Goal: Task Accomplishment & Management: Complete application form

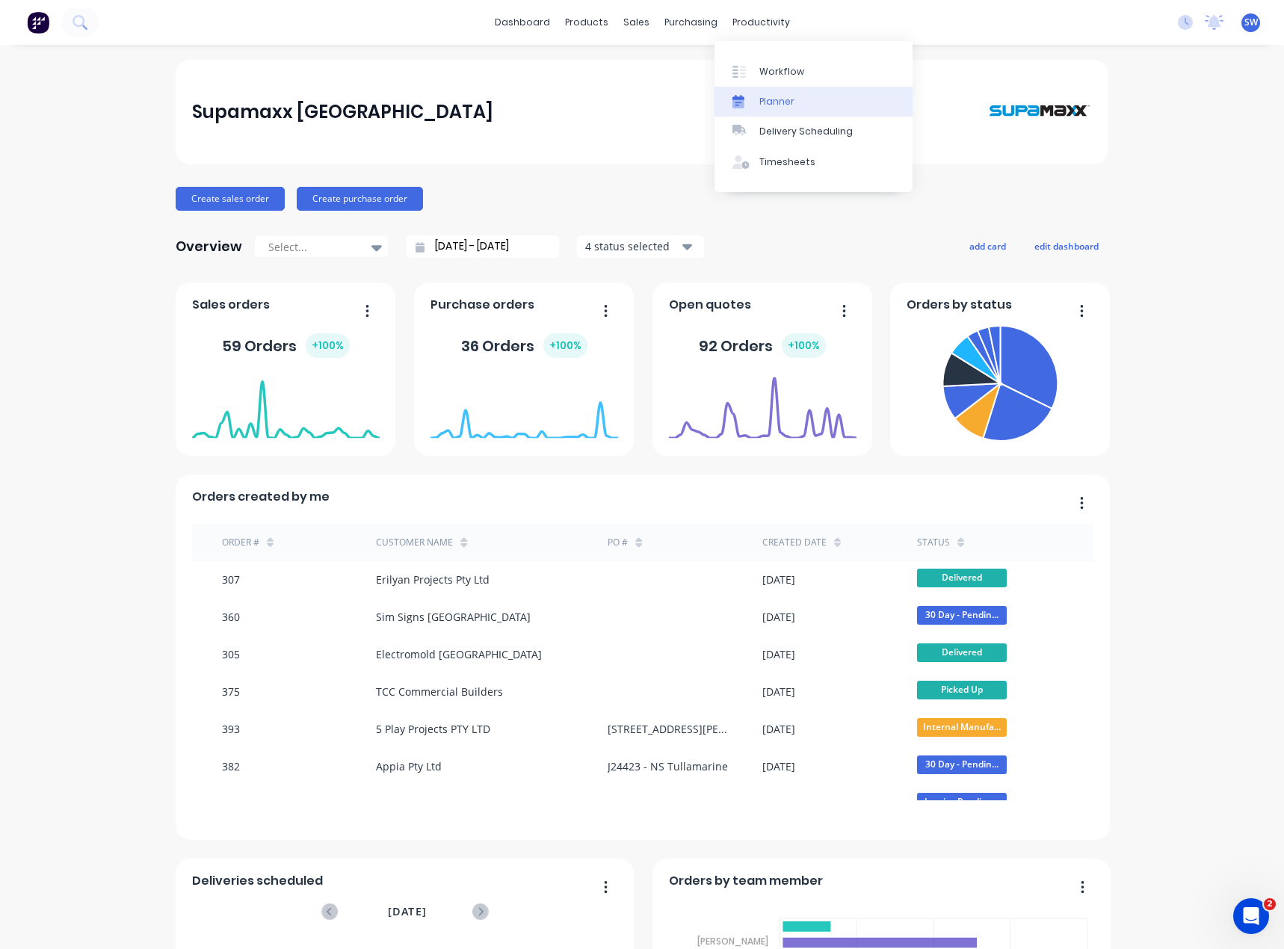
click at [783, 102] on div "Planner" at bounding box center [777, 101] width 35 height 13
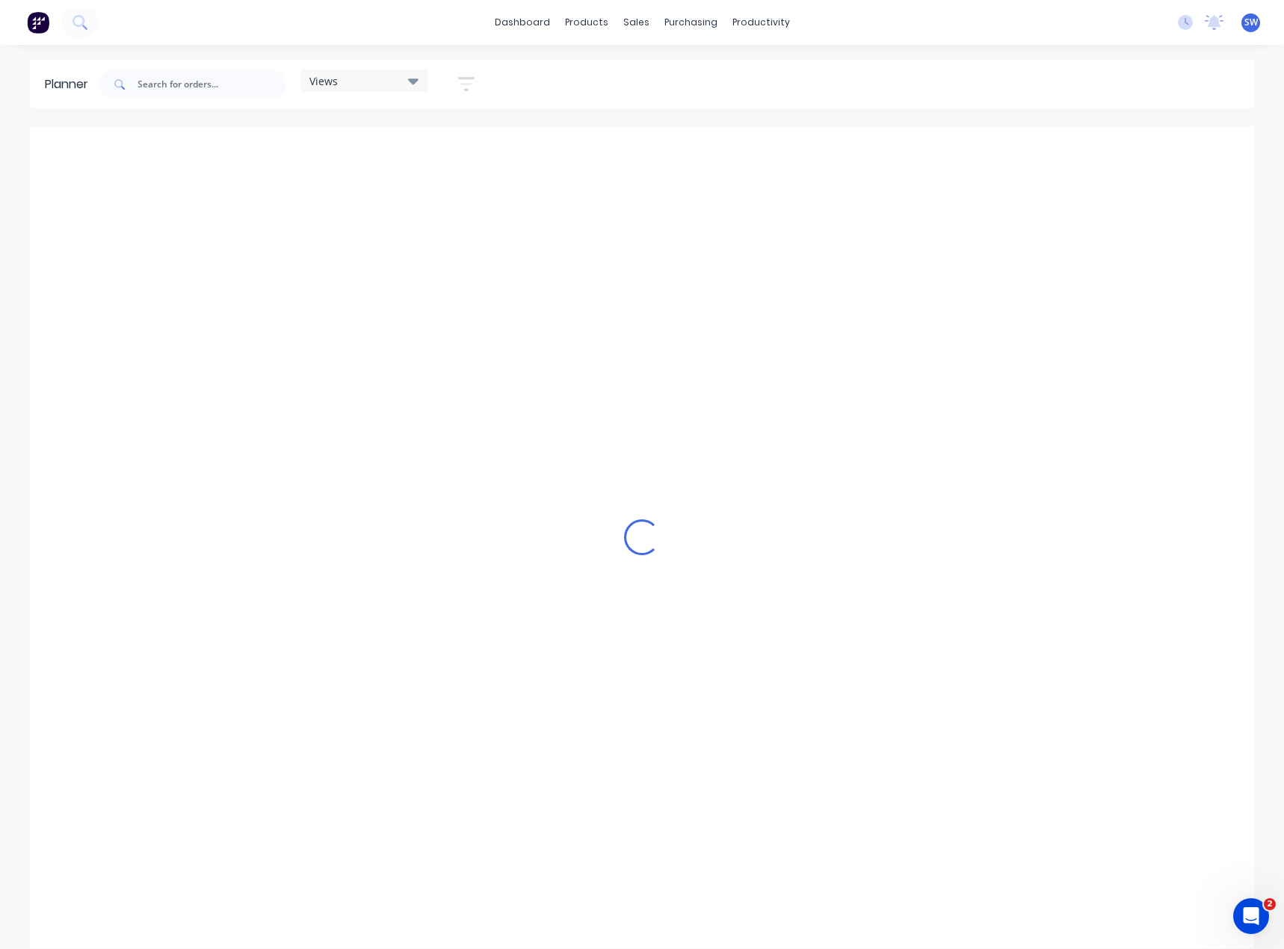
scroll to position [0, 838]
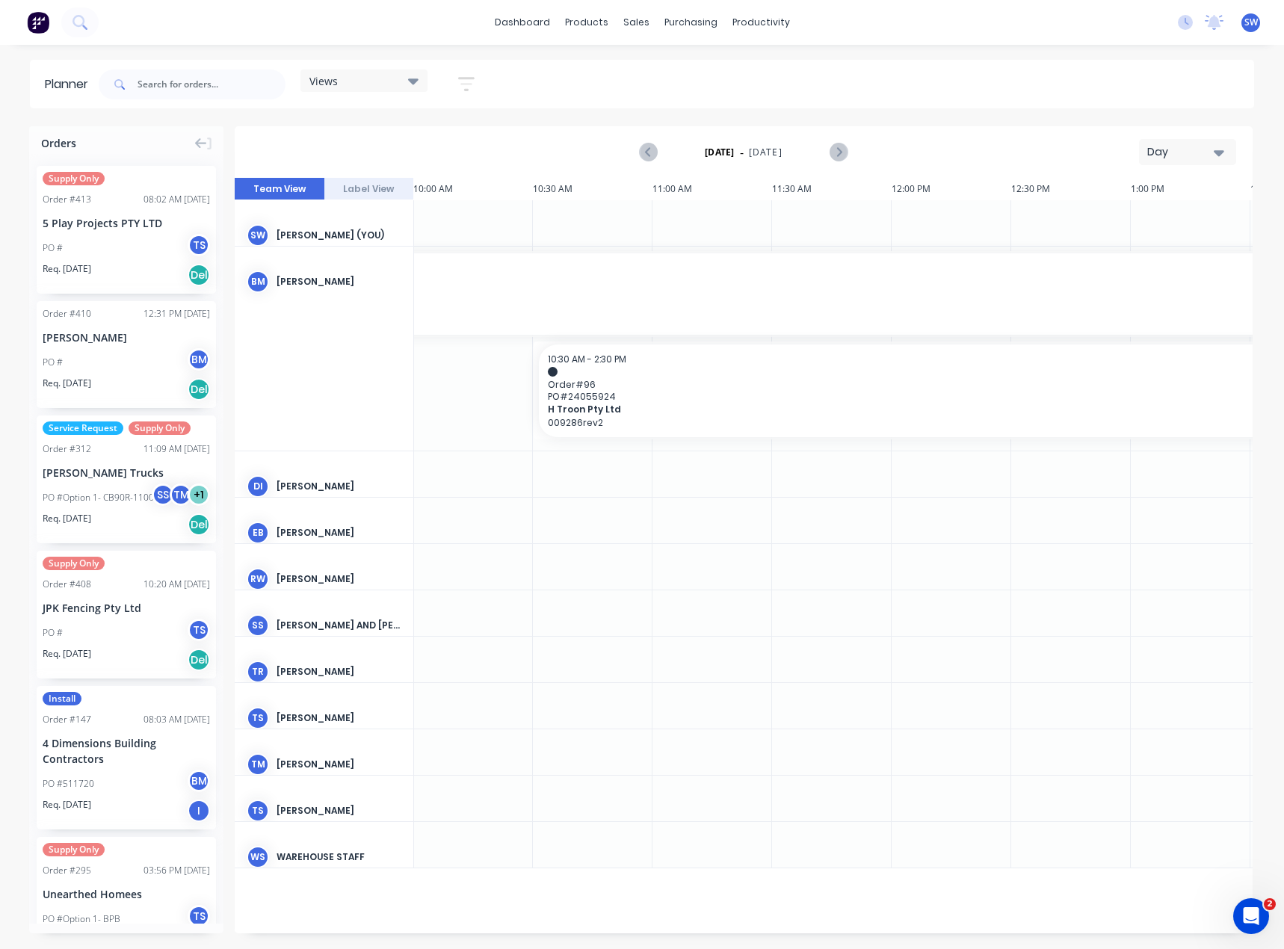
click at [1215, 161] on button "Day" at bounding box center [1187, 152] width 97 height 26
click at [1213, 250] on div "Month" at bounding box center [1161, 252] width 148 height 30
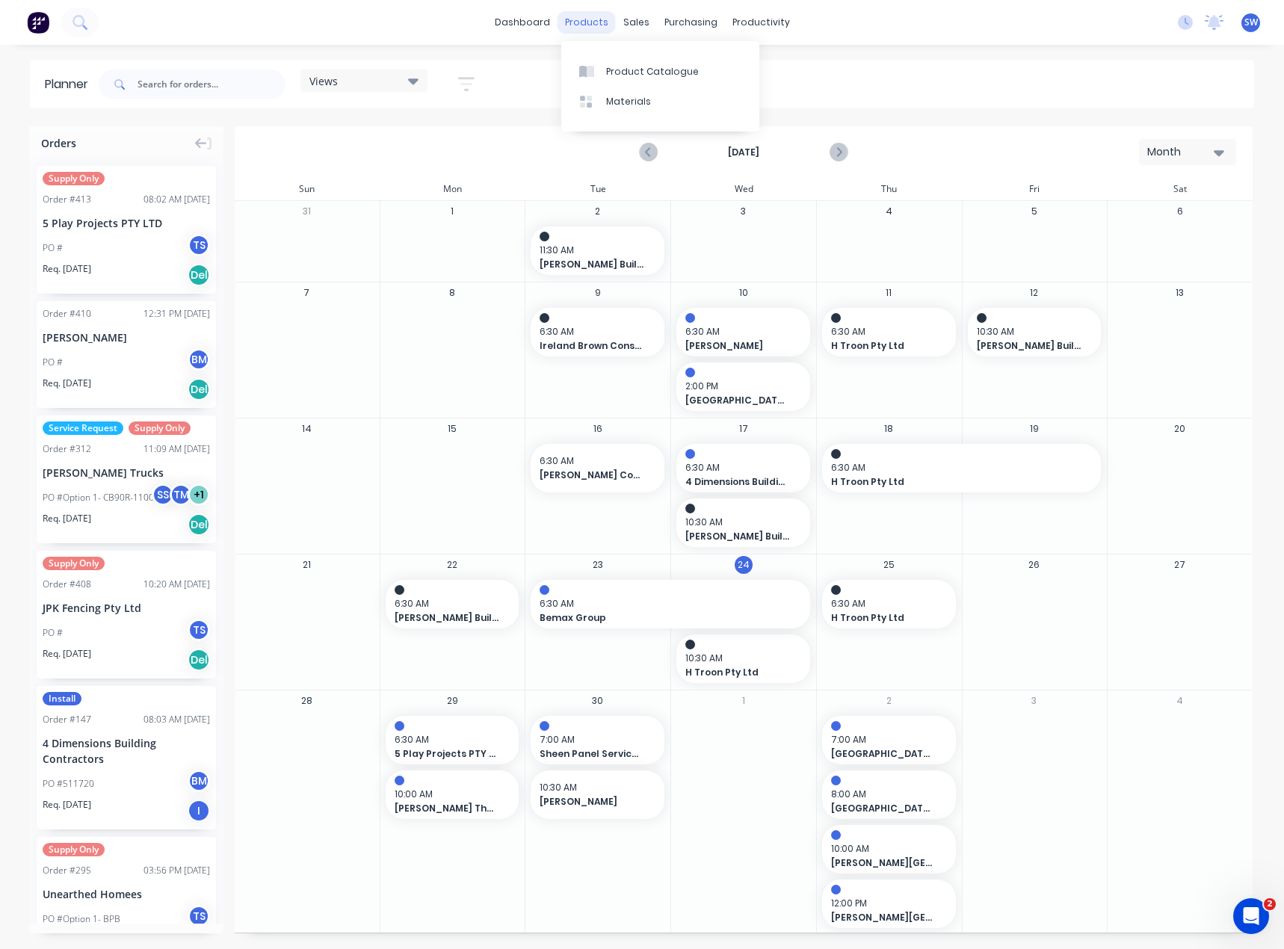
click at [601, 22] on div "products" at bounding box center [587, 22] width 58 height 22
click at [520, 25] on link "dashboard" at bounding box center [522, 22] width 70 height 22
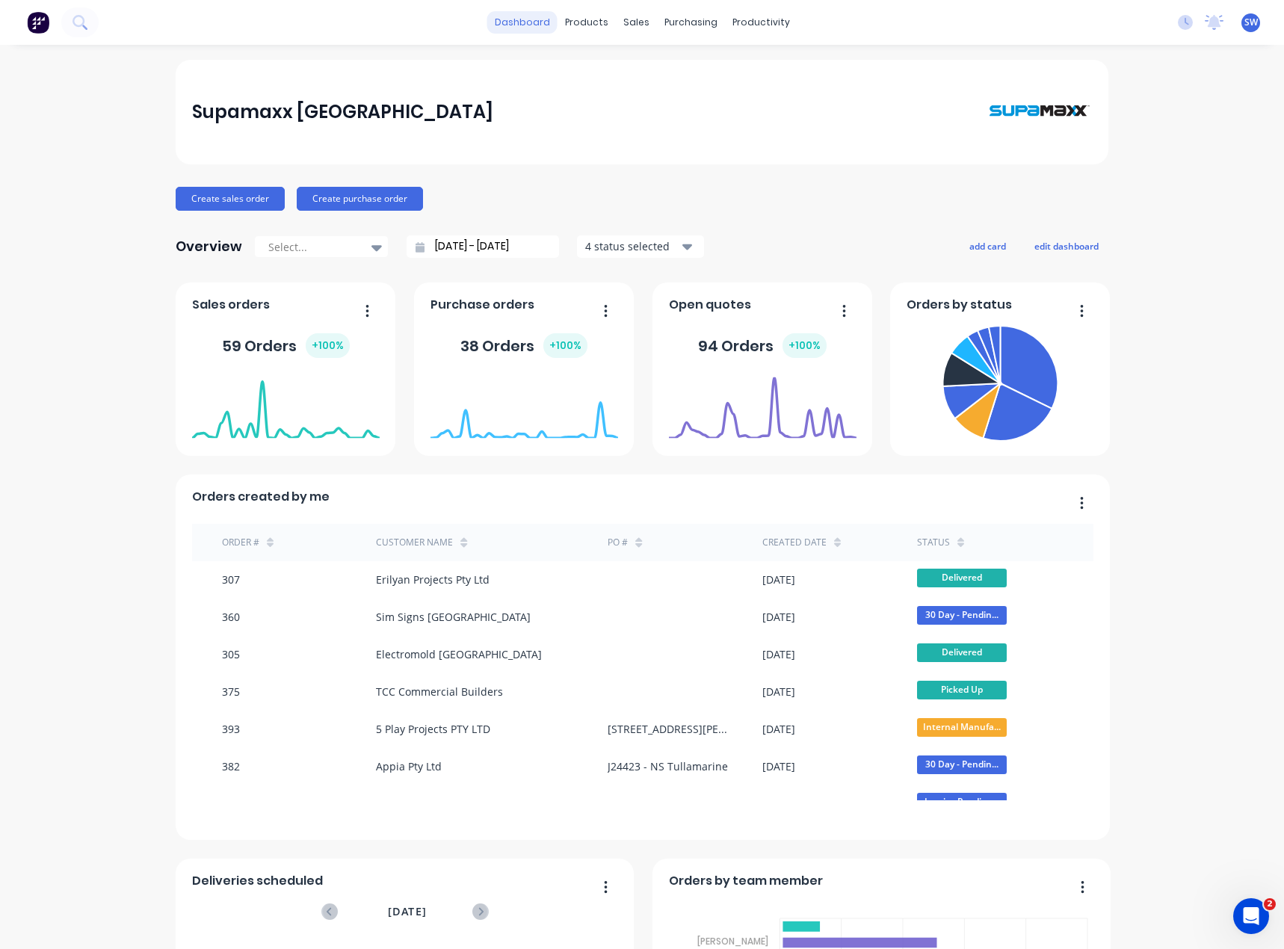
click at [523, 20] on link "dashboard" at bounding box center [522, 22] width 70 height 22
click at [650, 101] on div at bounding box center [640, 101] width 22 height 13
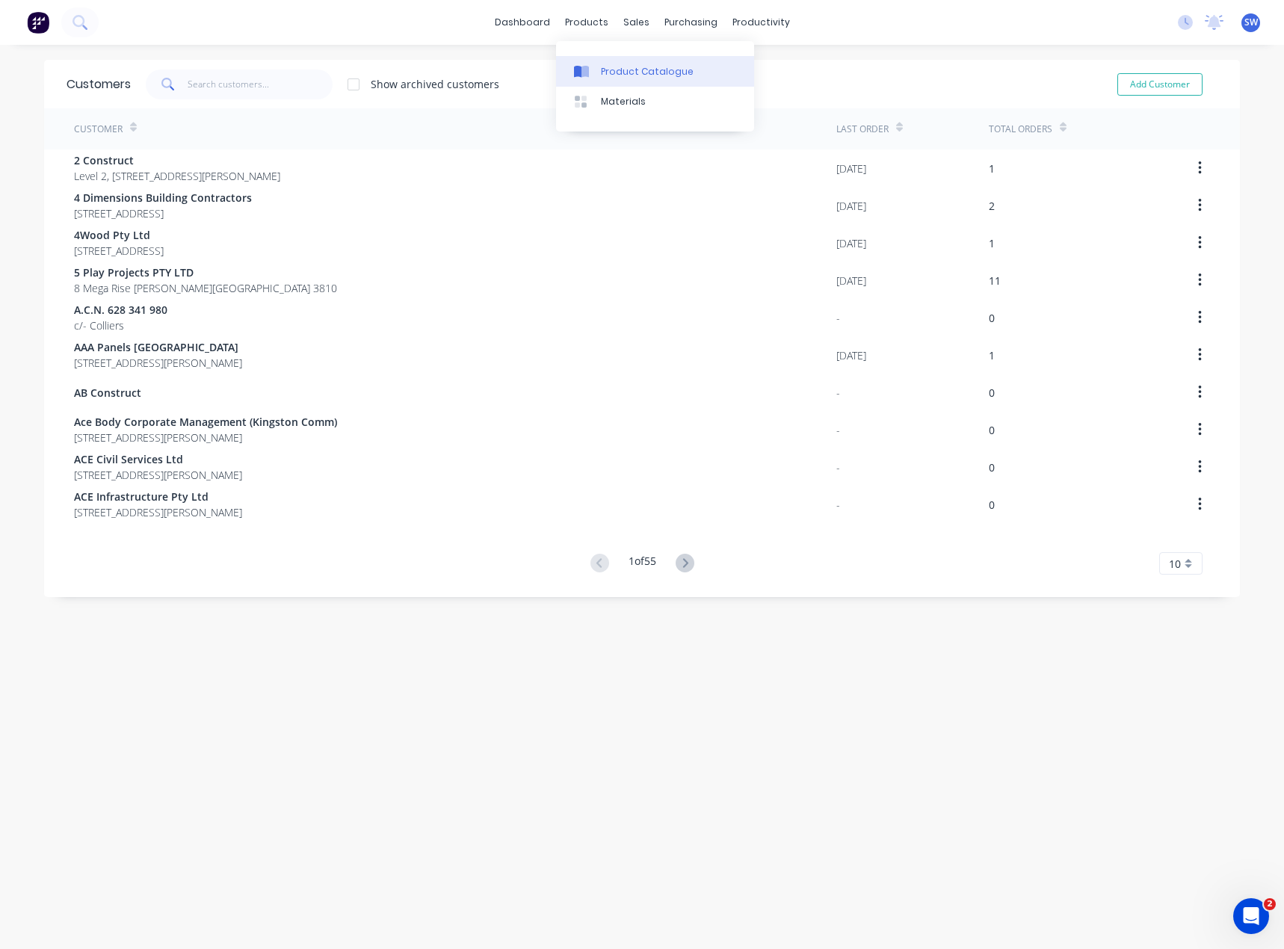
click at [597, 62] on link "Product Catalogue" at bounding box center [655, 71] width 198 height 30
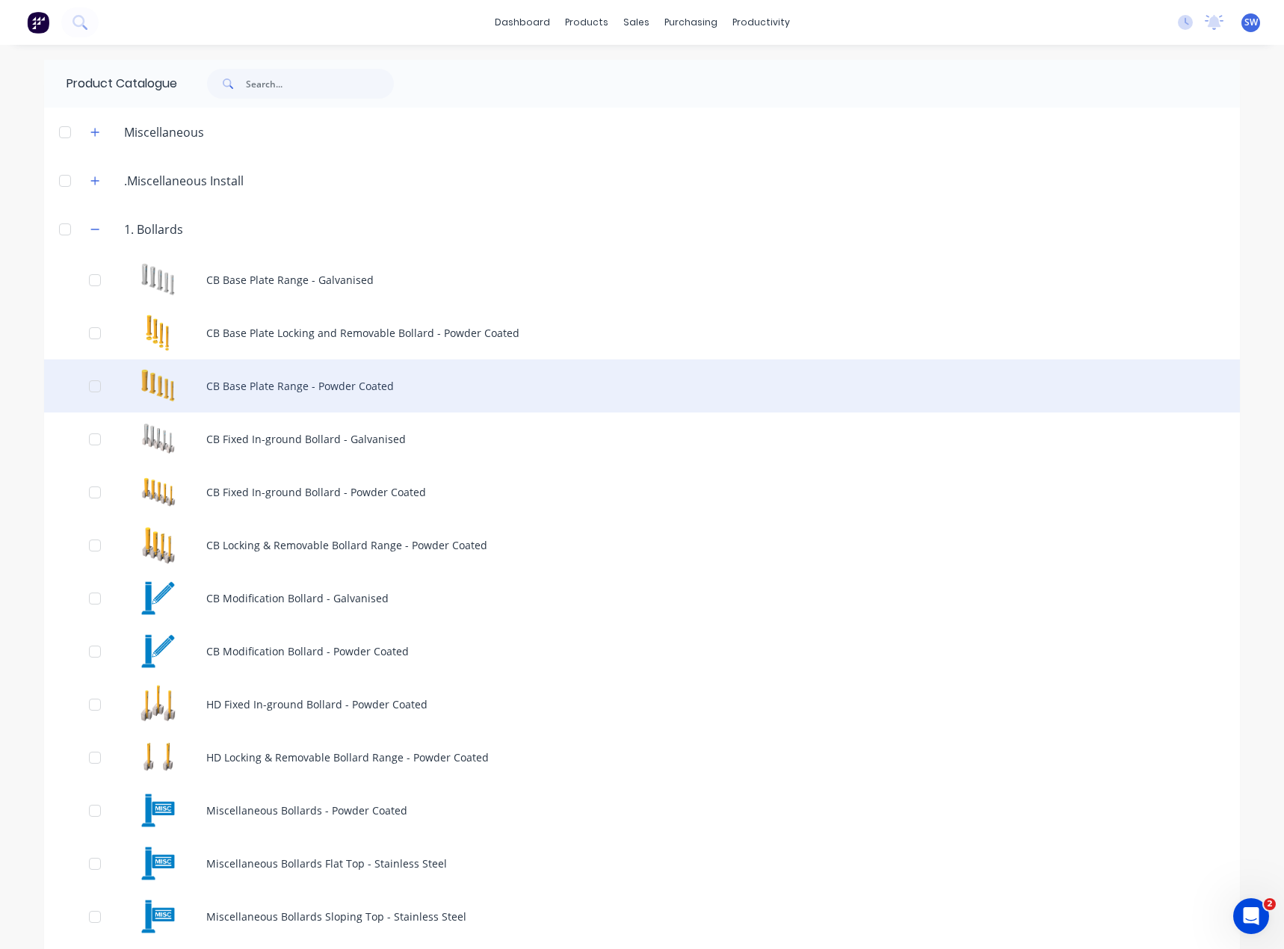
click at [323, 392] on div "CB Base Plate Range - Powder Coated" at bounding box center [642, 386] width 1196 height 53
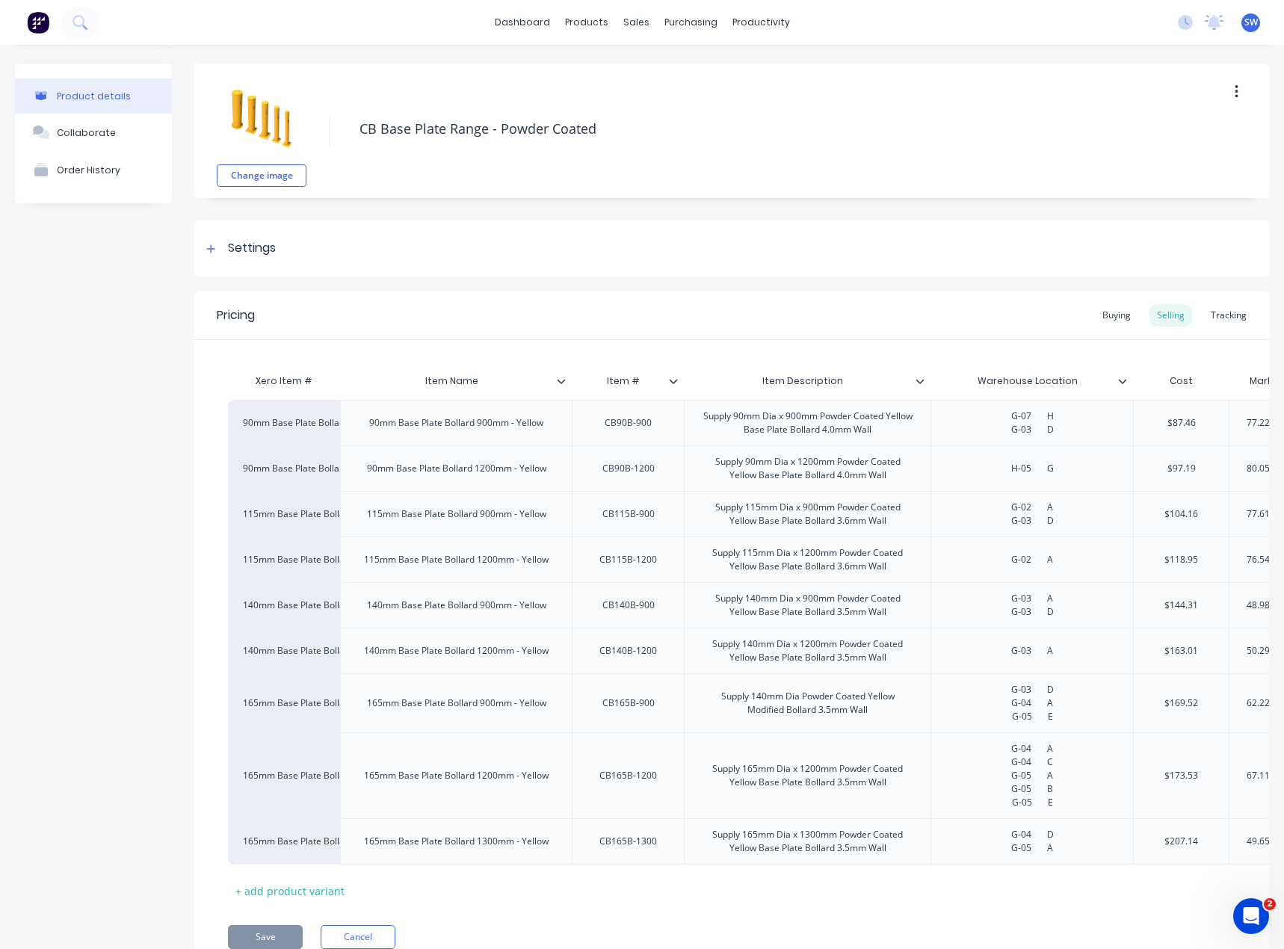
type textarea "x"
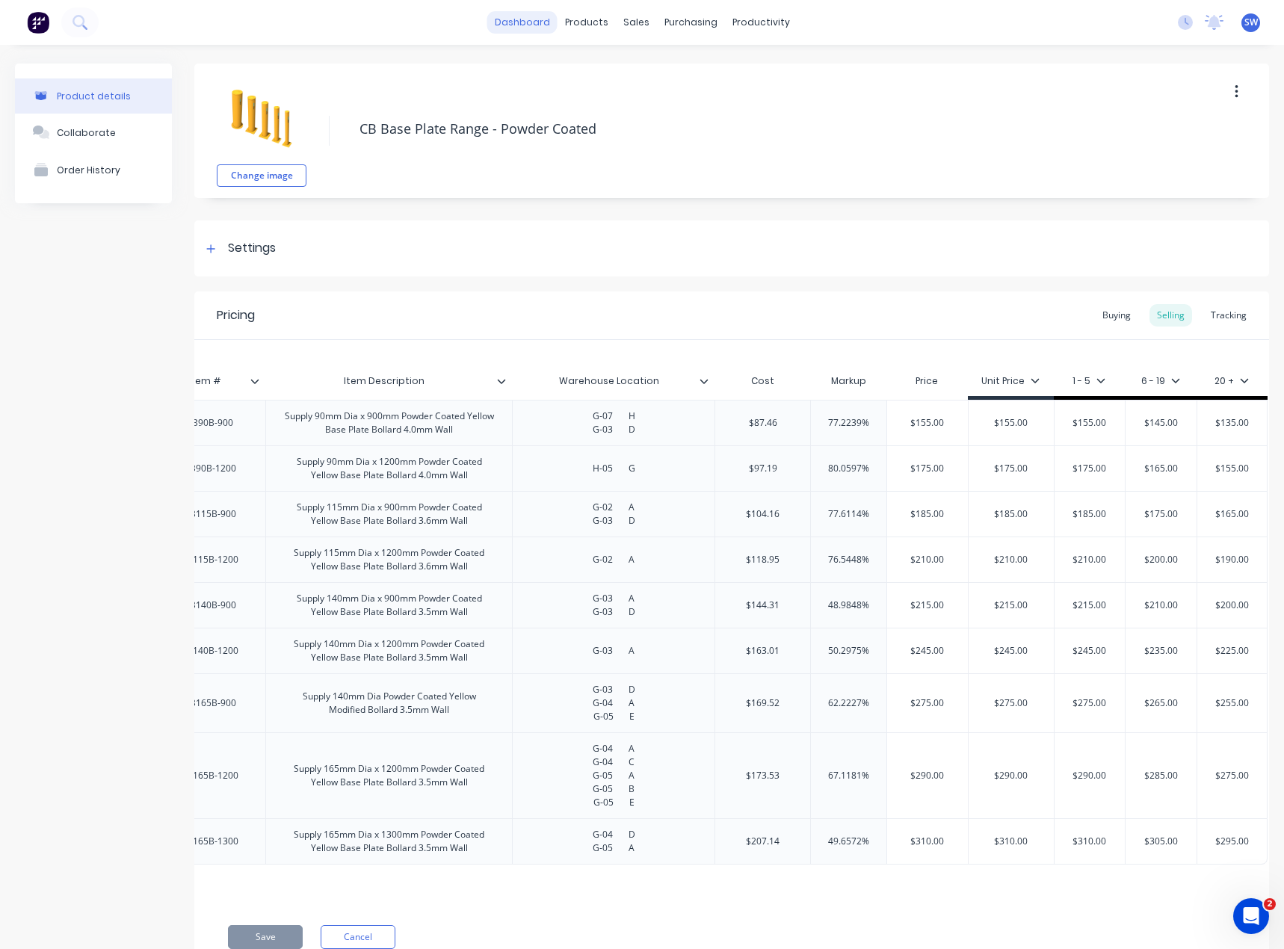
click at [514, 24] on link "dashboard" at bounding box center [522, 22] width 70 height 22
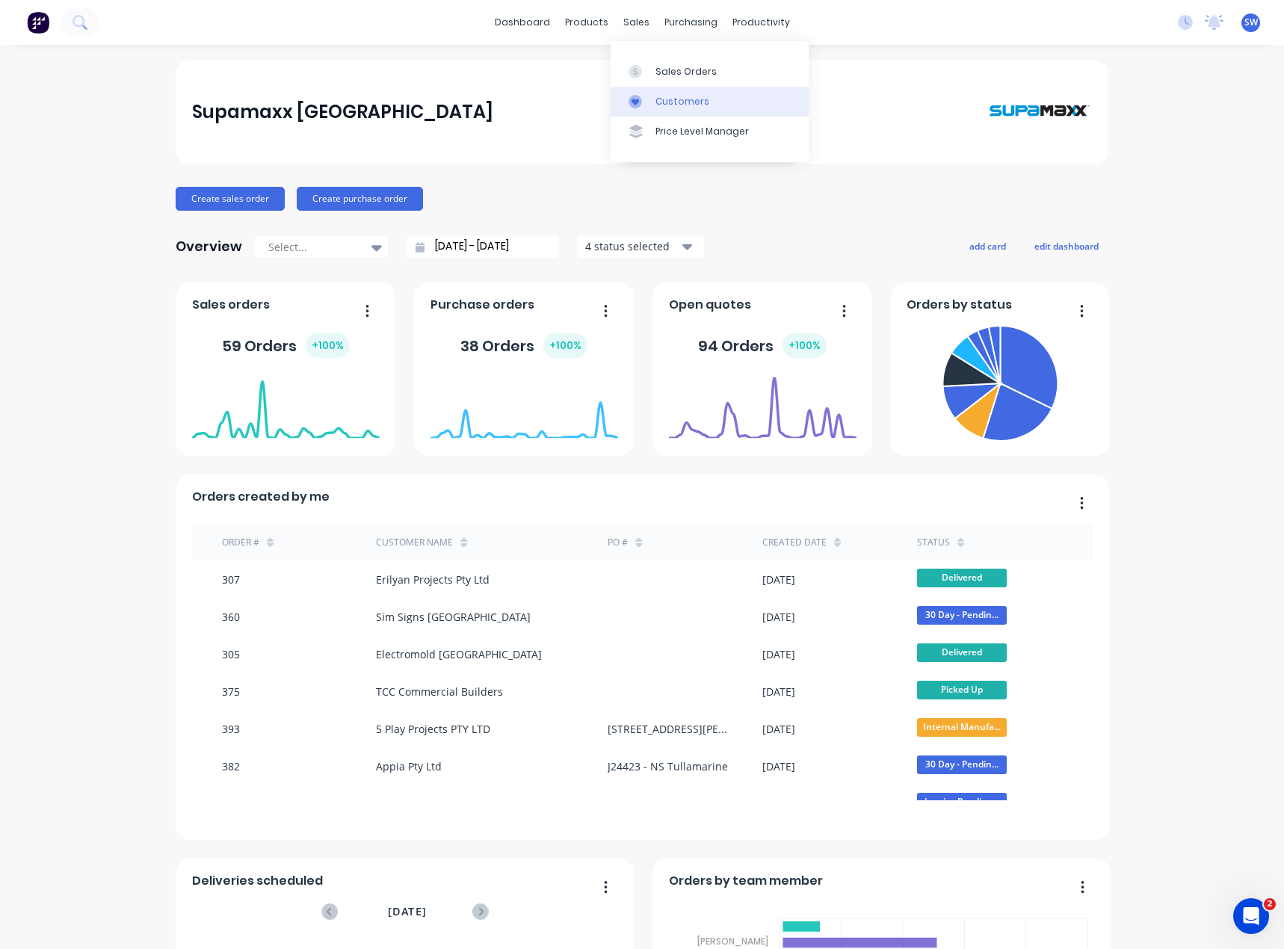
click at [665, 110] on link "Customers" at bounding box center [710, 102] width 198 height 30
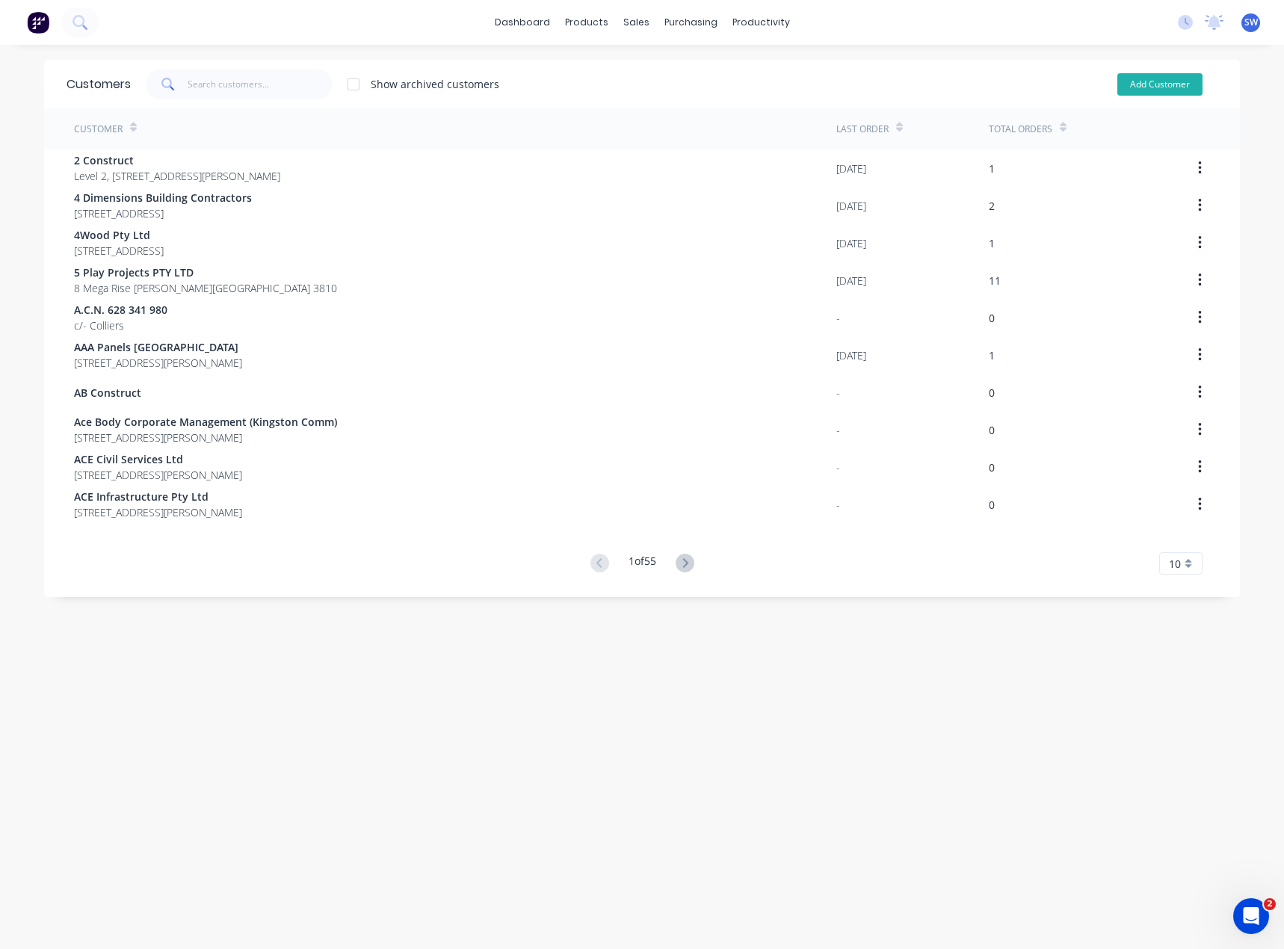
click at [1185, 84] on button "Add Customer" at bounding box center [1160, 84] width 85 height 22
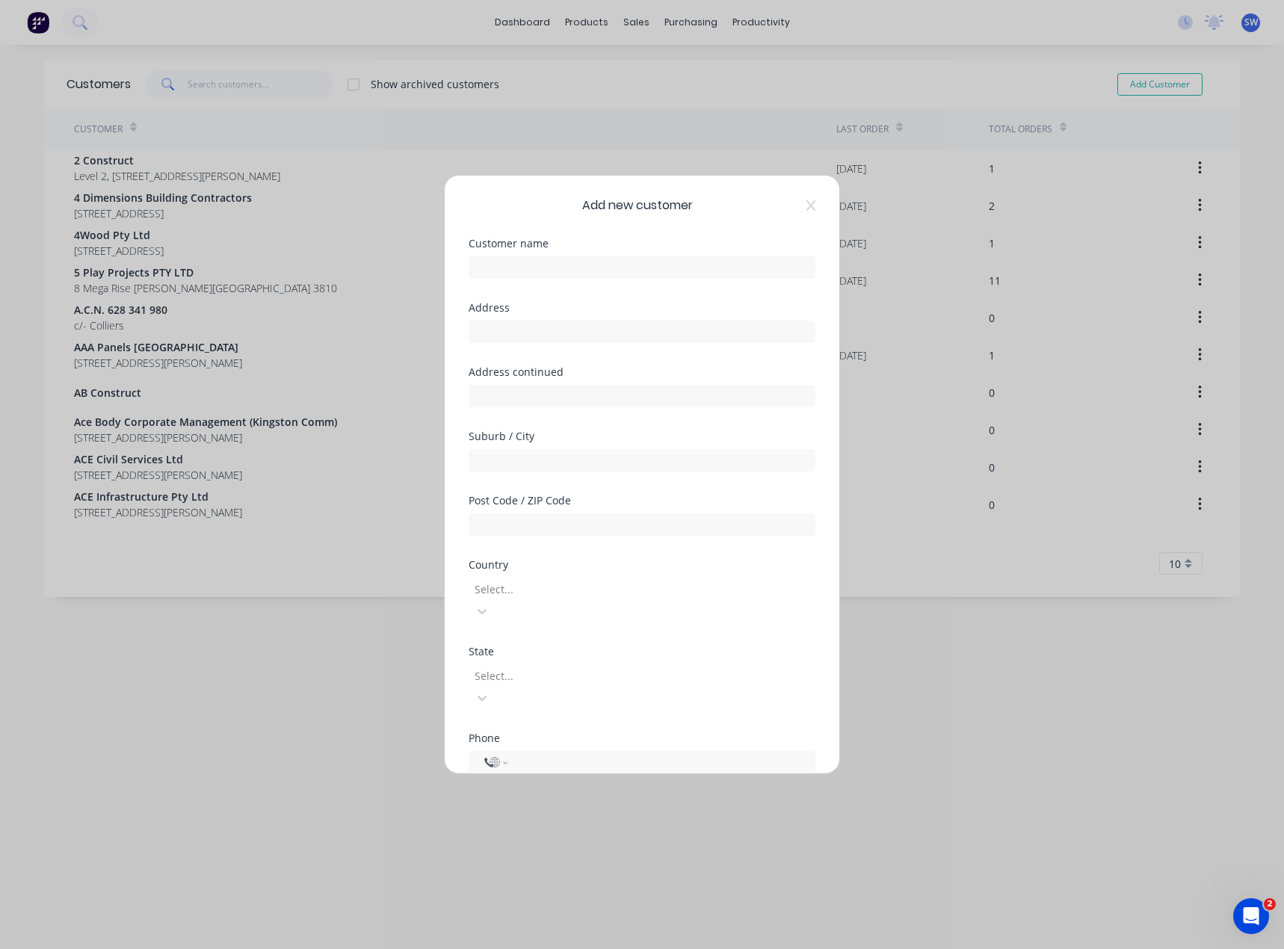
select select "AU"
click at [528, 266] on input "text" at bounding box center [642, 267] width 347 height 22
click at [405, 126] on div "Add new customer Customer name Required Address Address continued Suburb / City…" at bounding box center [642, 474] width 1284 height 949
click at [419, 134] on div "Add new customer Customer name Required Address Address continued Suburb / City…" at bounding box center [642, 474] width 1284 height 949
click at [807, 203] on icon at bounding box center [811, 206] width 9 height 12
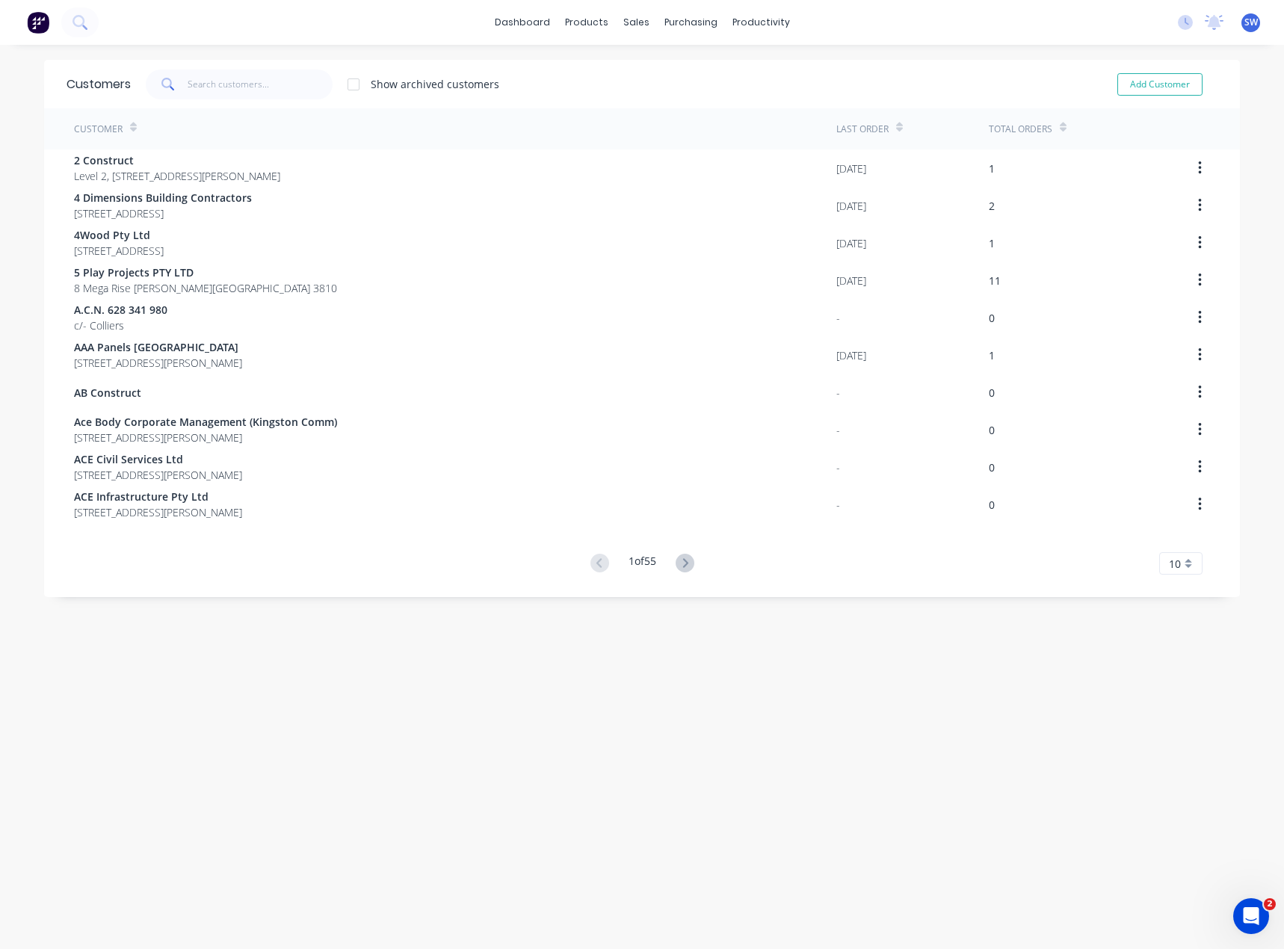
drag, startPoint x: 180, startPoint y: 82, endPoint x: 214, endPoint y: 148, distance: 73.9
click at [181, 82] on span at bounding box center [167, 85] width 42 height 30
click at [271, 83] on input "text" at bounding box center [261, 85] width 146 height 30
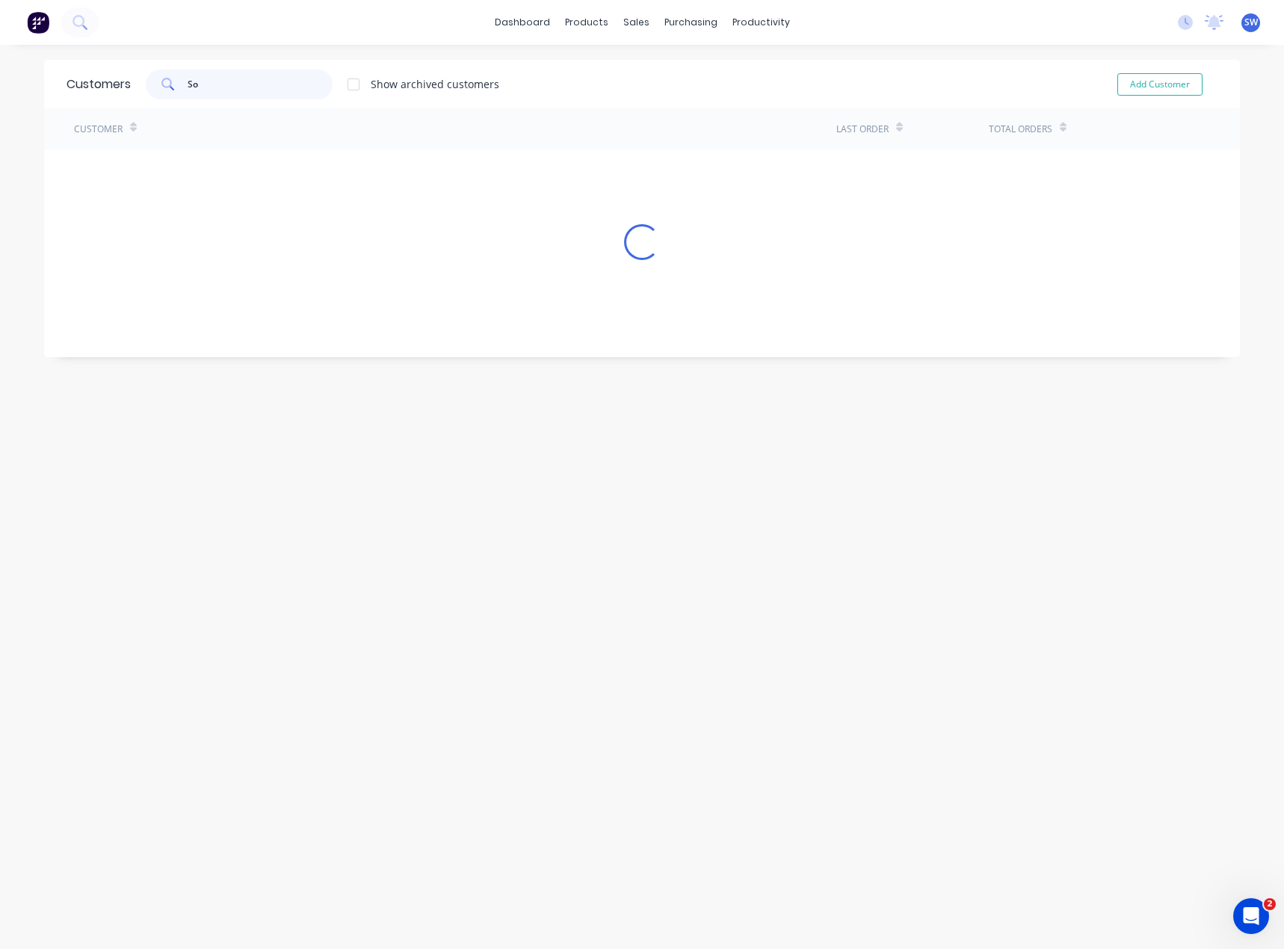
type input "S"
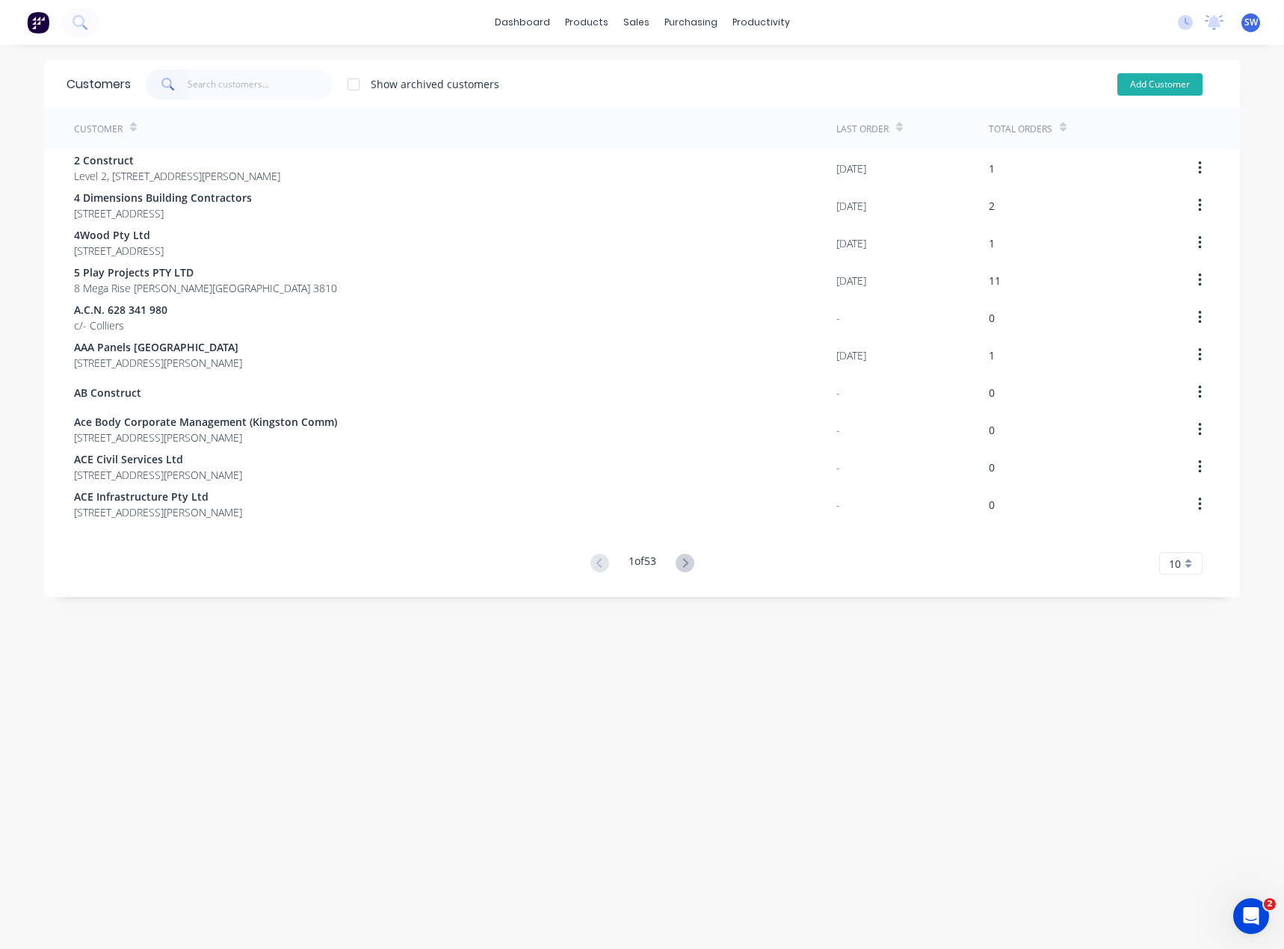
click at [1190, 79] on button "Add Customer" at bounding box center [1160, 84] width 85 height 22
select select "AU"
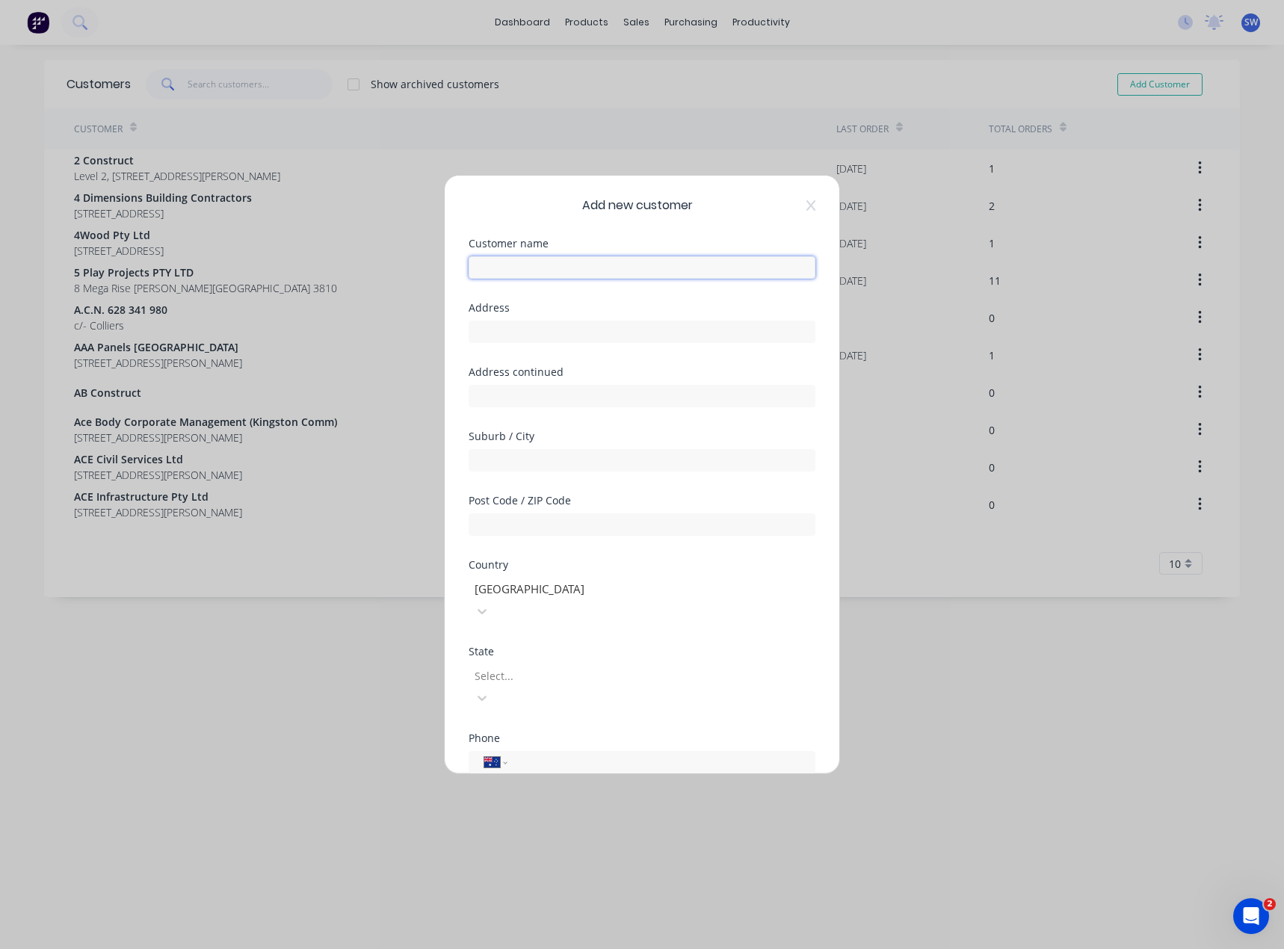
drag, startPoint x: 541, startPoint y: 268, endPoint x: 786, endPoint y: 630, distance: 437.1
click at [541, 268] on input "text" at bounding box center [642, 267] width 347 height 22
drag, startPoint x: 627, startPoint y: 277, endPoint x: 662, endPoint y: 340, distance: 72.6
click at [627, 277] on input "South East Gates Automation" at bounding box center [642, 267] width 347 height 22
type input "South East Gates and Automation"
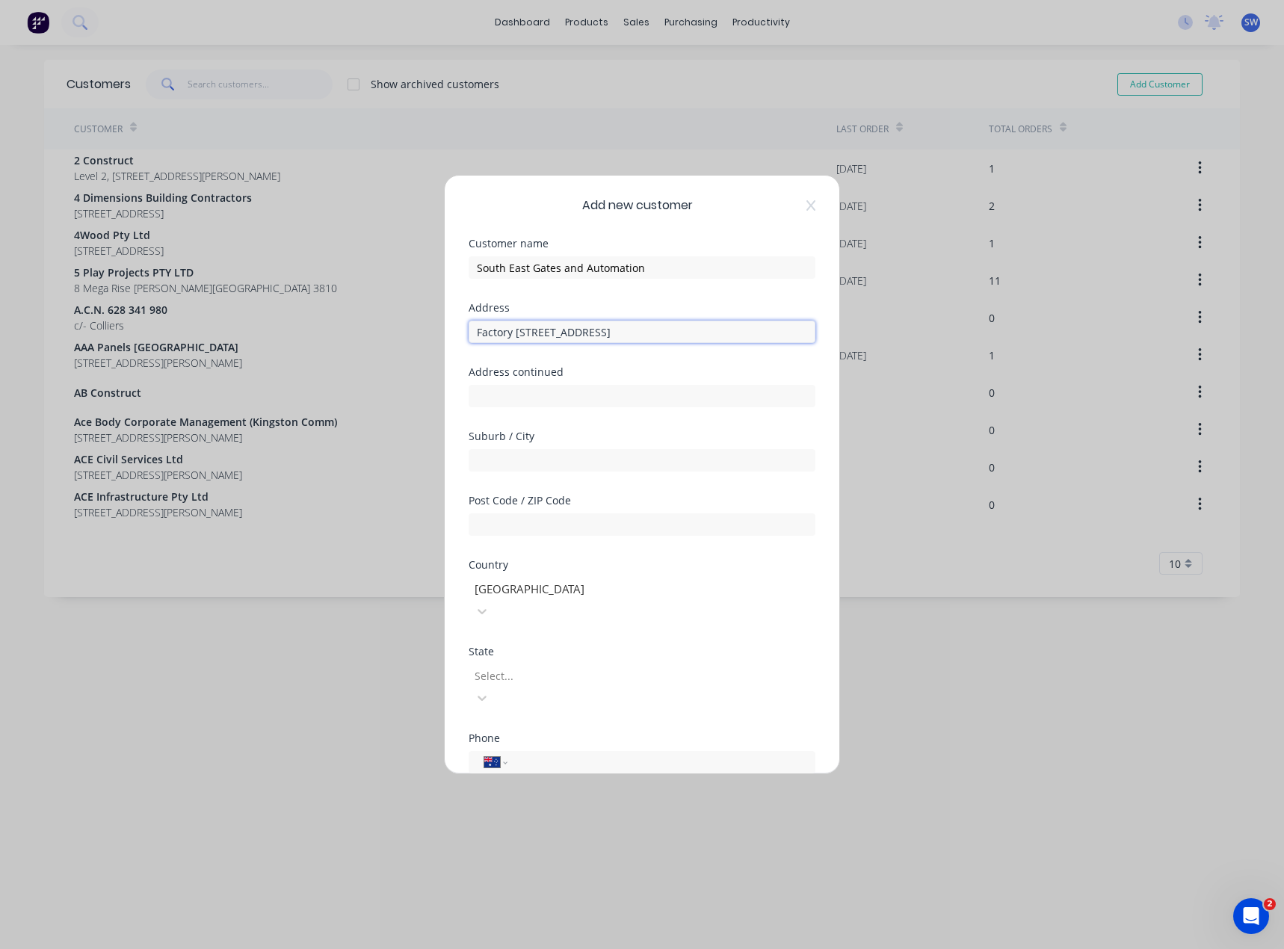
type input "Factory [STREET_ADDRESS]"
type input "Somerville"
type input "3912"
click at [592, 667] on div at bounding box center [580, 676] width 215 height 19
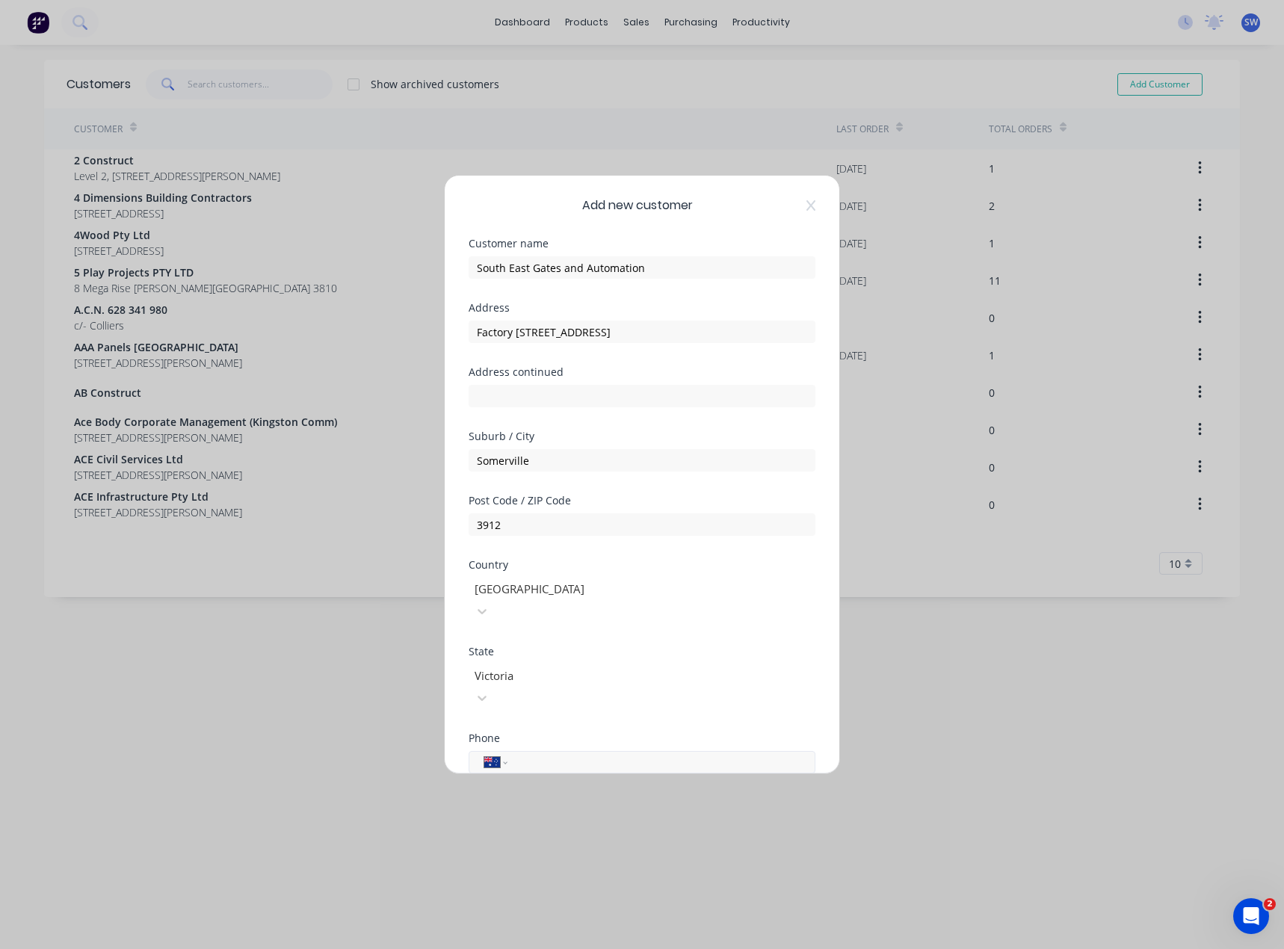
click at [528, 754] on input "tel" at bounding box center [659, 762] width 282 height 17
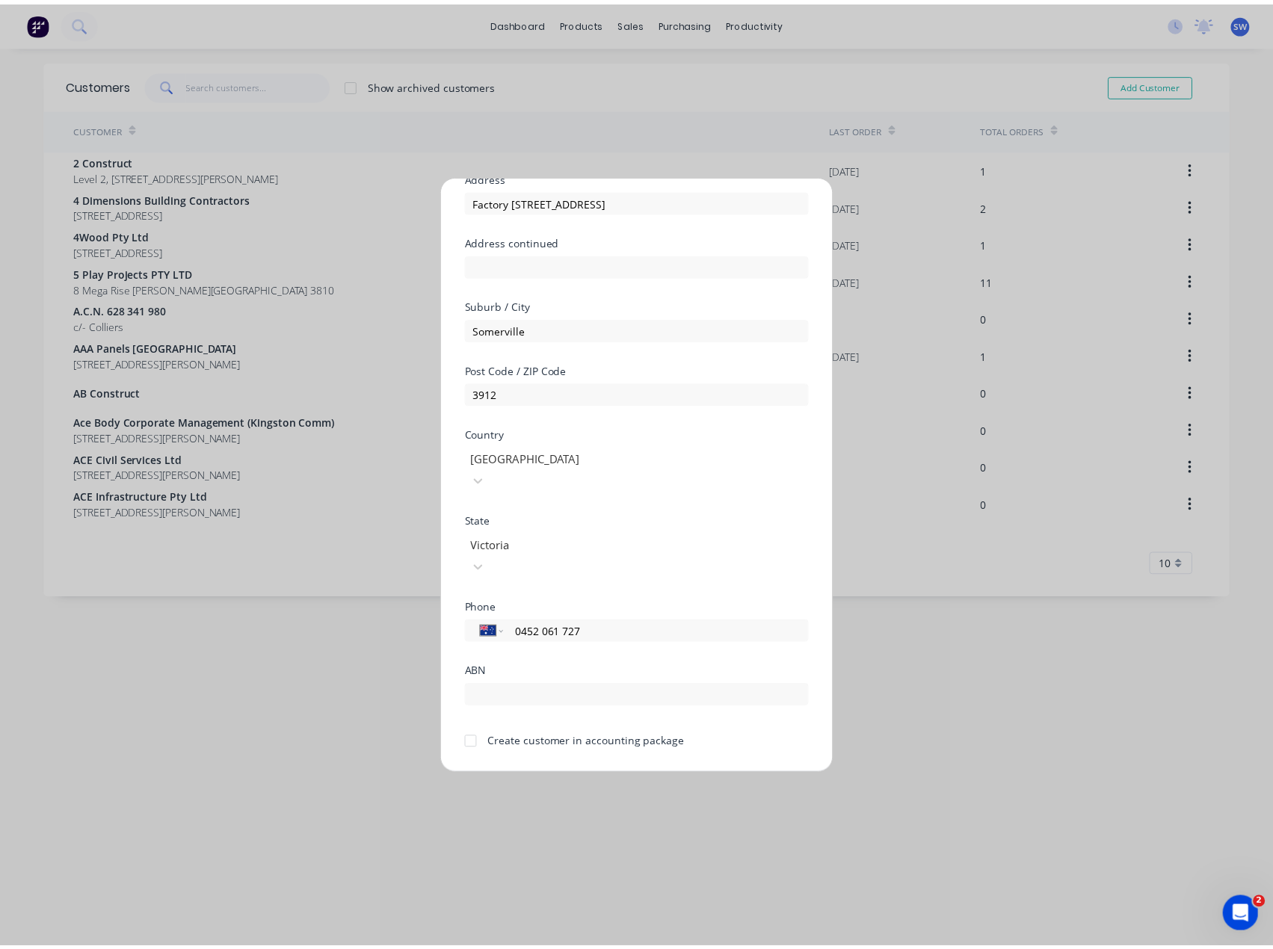
scroll to position [132, 0]
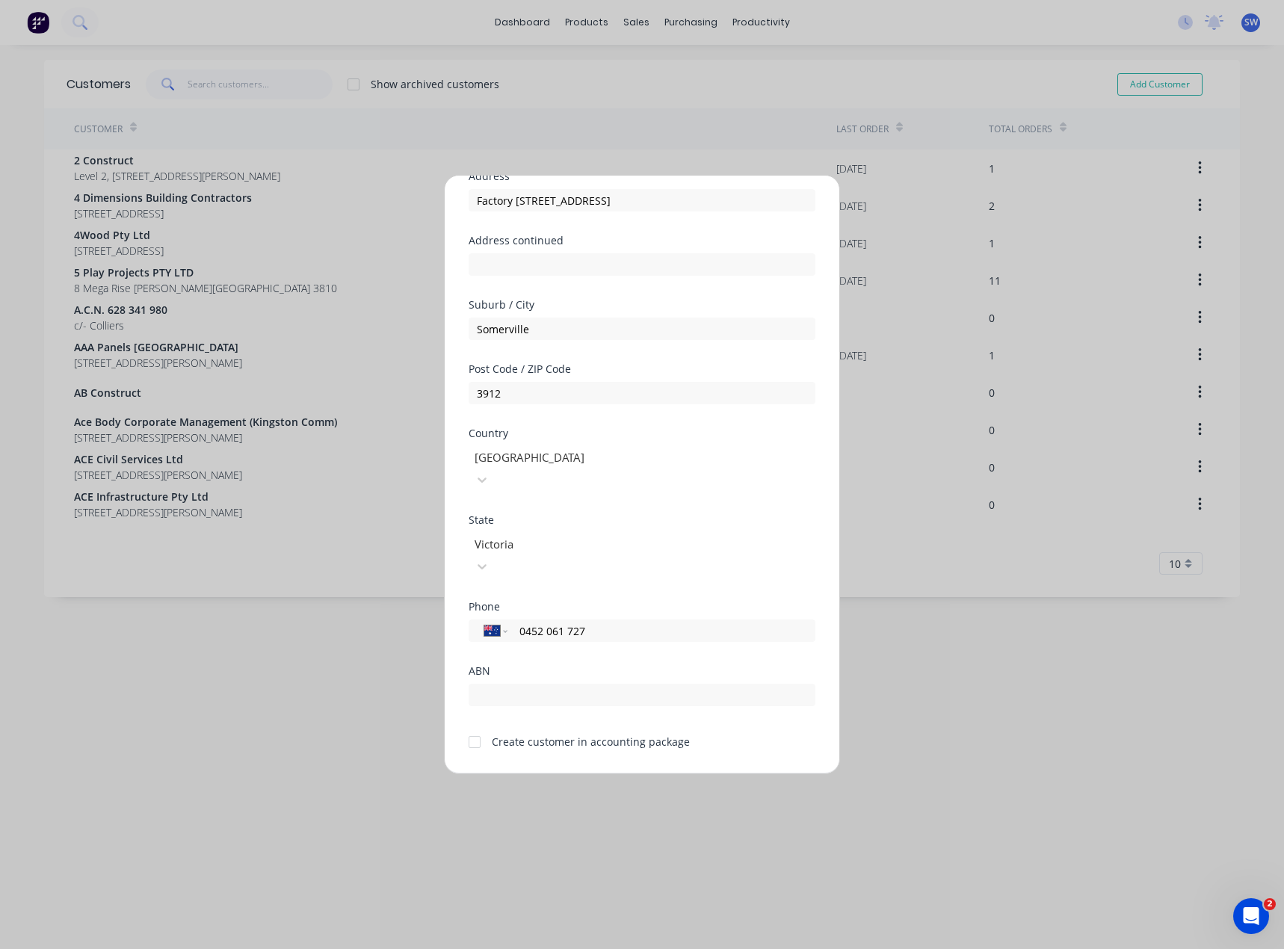
type input "0452 061 727"
click at [481, 727] on div at bounding box center [475, 742] width 30 height 30
click at [571, 774] on button "Save" at bounding box center [595, 786] width 82 height 24
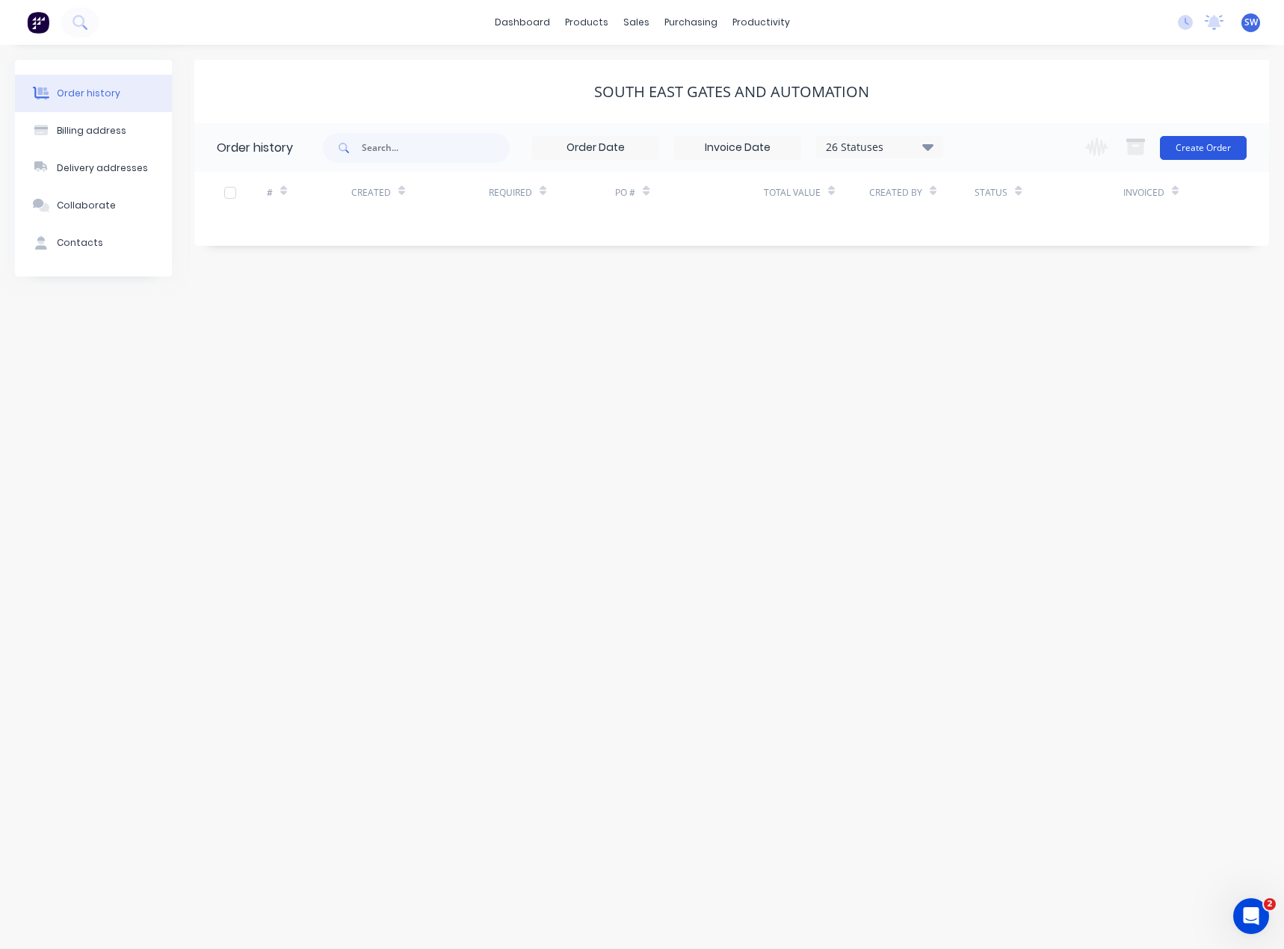
click at [1207, 153] on button "Create Order" at bounding box center [1203, 148] width 87 height 24
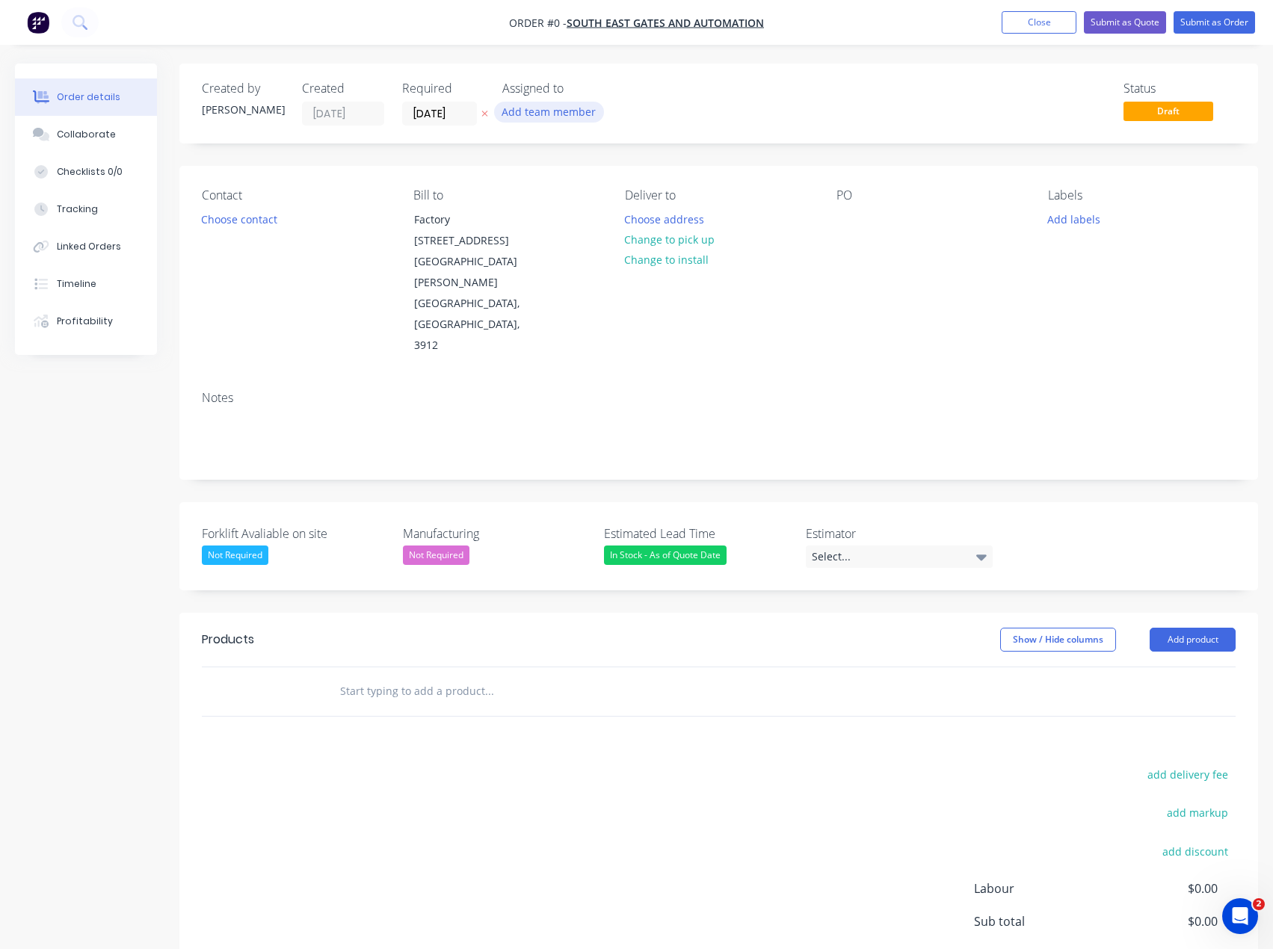
click at [518, 111] on button "Add team member" at bounding box center [549, 112] width 110 height 20
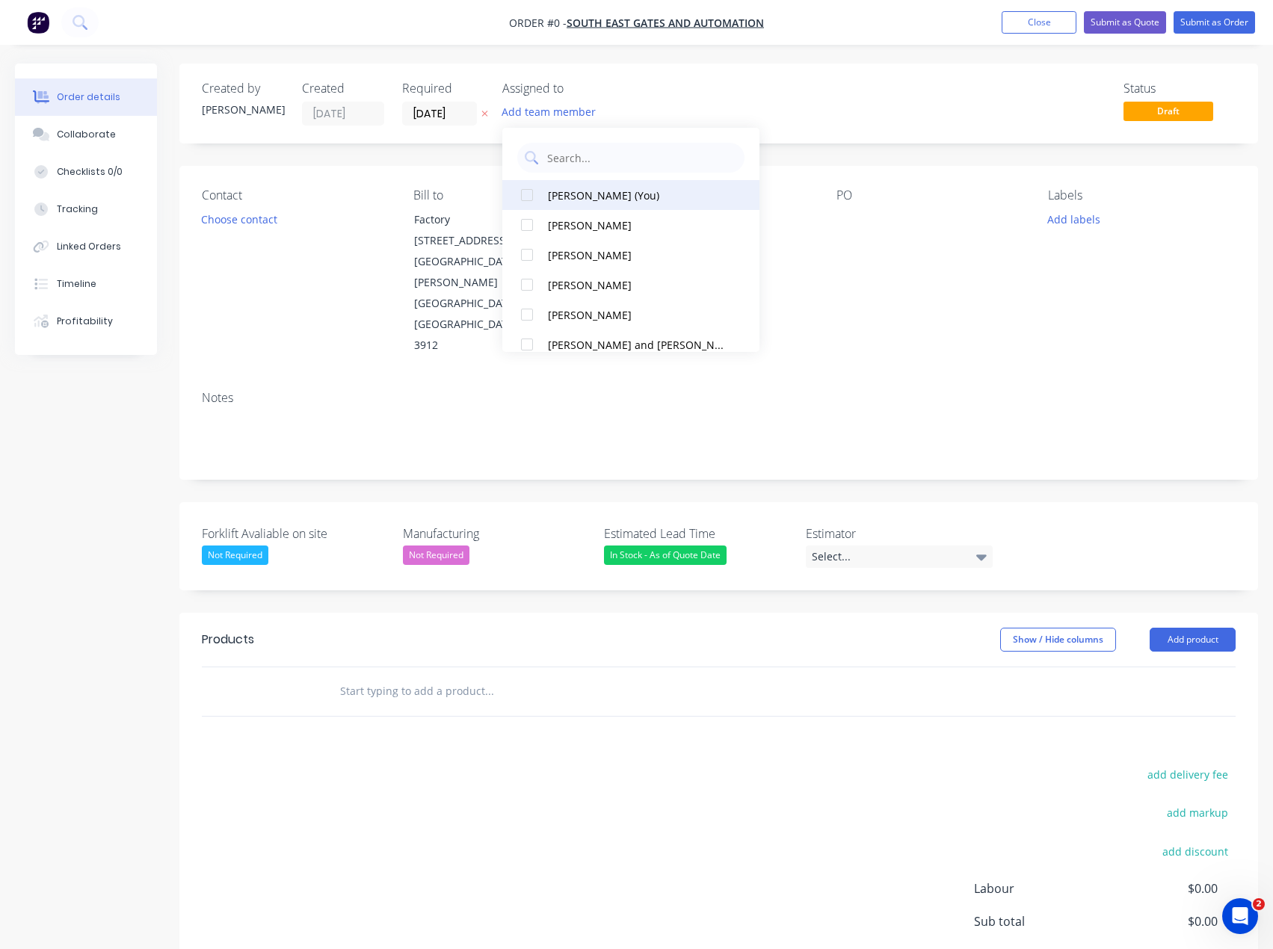
click at [618, 194] on div "[PERSON_NAME] (You)" at bounding box center [636, 196] width 176 height 16
click at [790, 81] on div "Order details Collaborate Checklists 0/0 Tracking Linked Orders Timeline Profit…" at bounding box center [636, 581] width 1273 height 1035
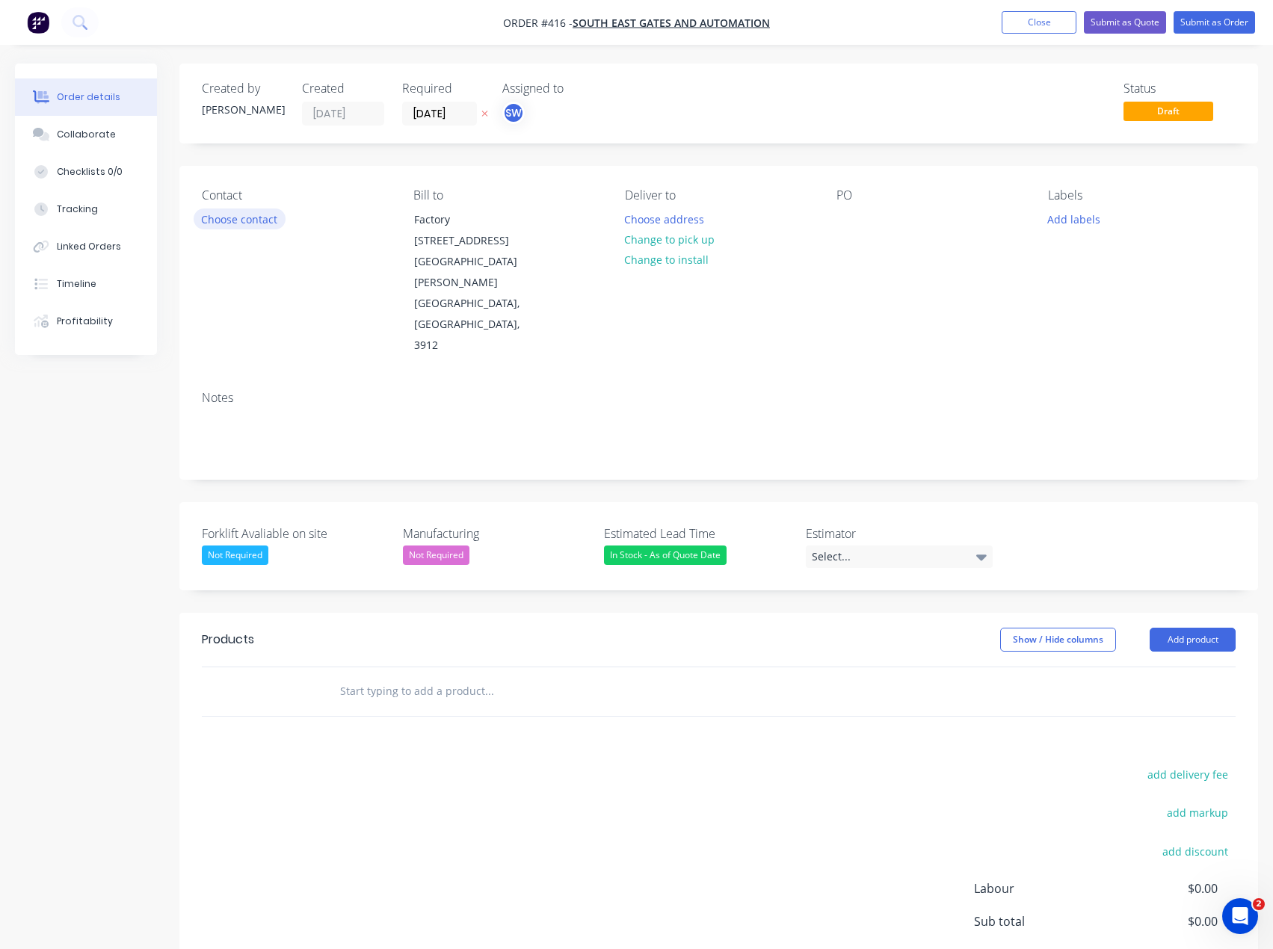
click at [251, 224] on button "Choose contact" at bounding box center [240, 219] width 92 height 20
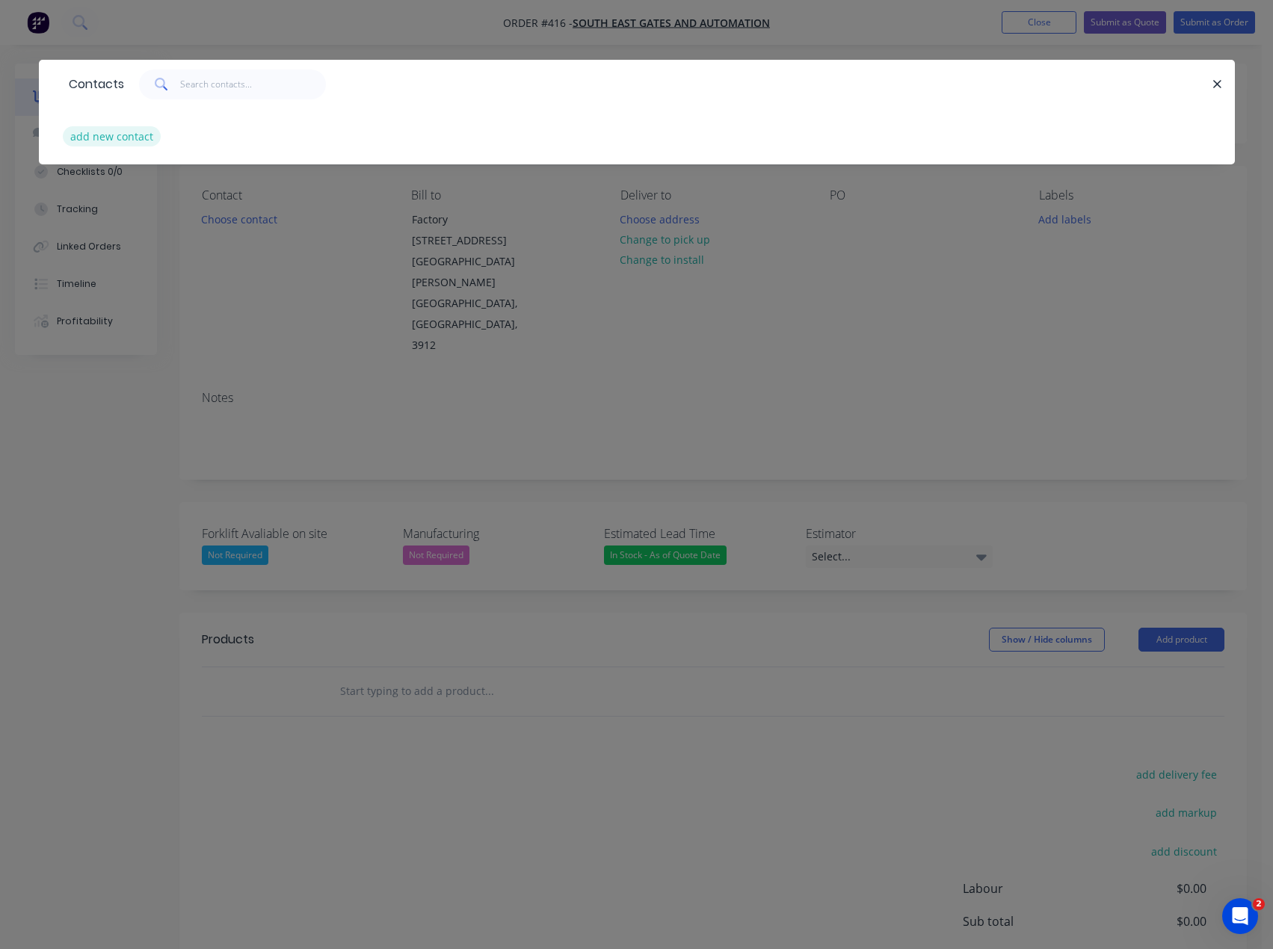
click at [119, 132] on button "add new contact" at bounding box center [112, 136] width 99 height 20
select select "AU"
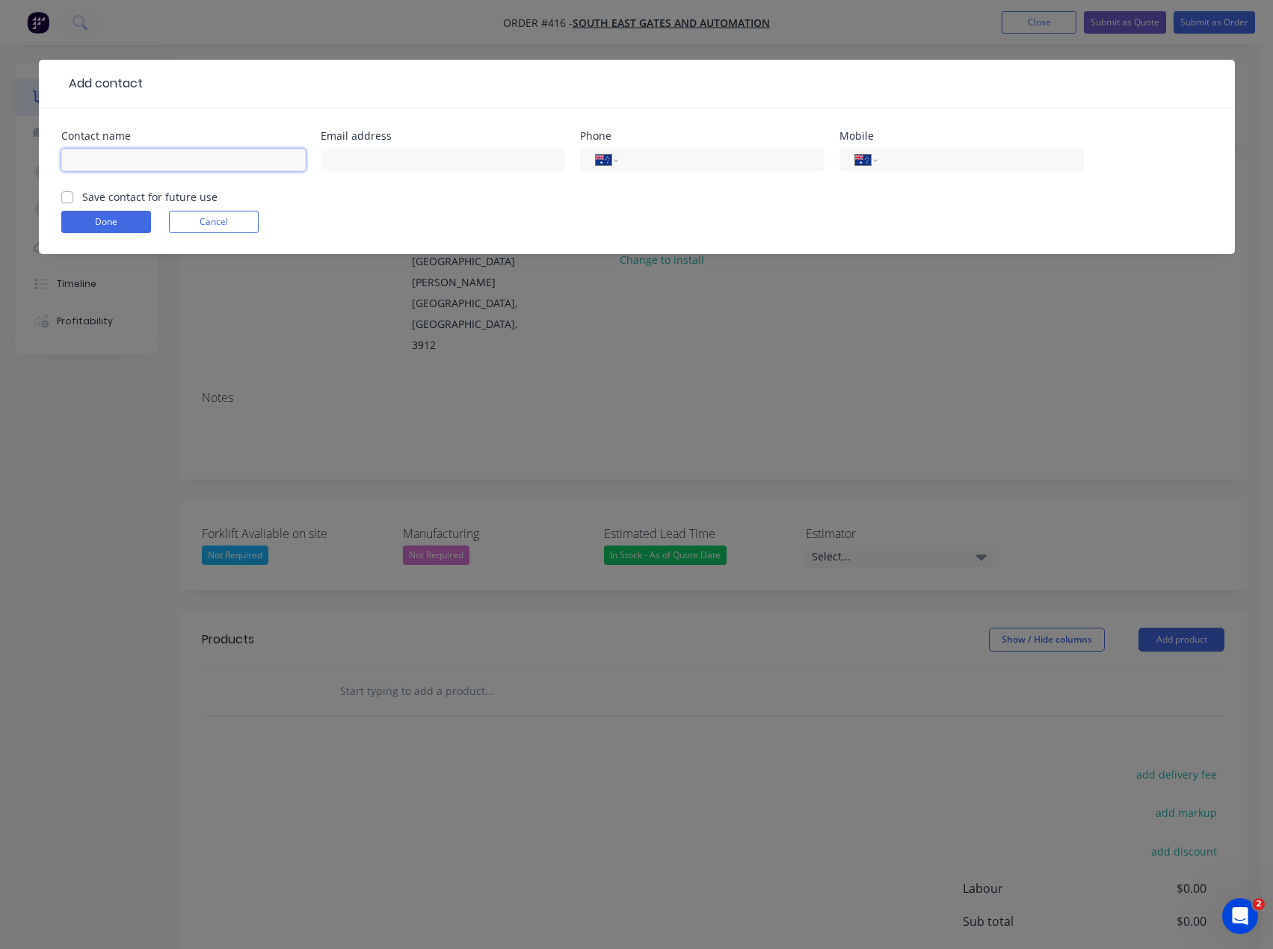
click at [123, 161] on input "text" at bounding box center [183, 160] width 244 height 22
type input "[PERSON_NAME]"
type input "[EMAIL_ADDRESS][DOMAIN_NAME]"
type input "0452 061 727"
click at [82, 200] on label "Save contact for future use" at bounding box center [149, 197] width 135 height 16
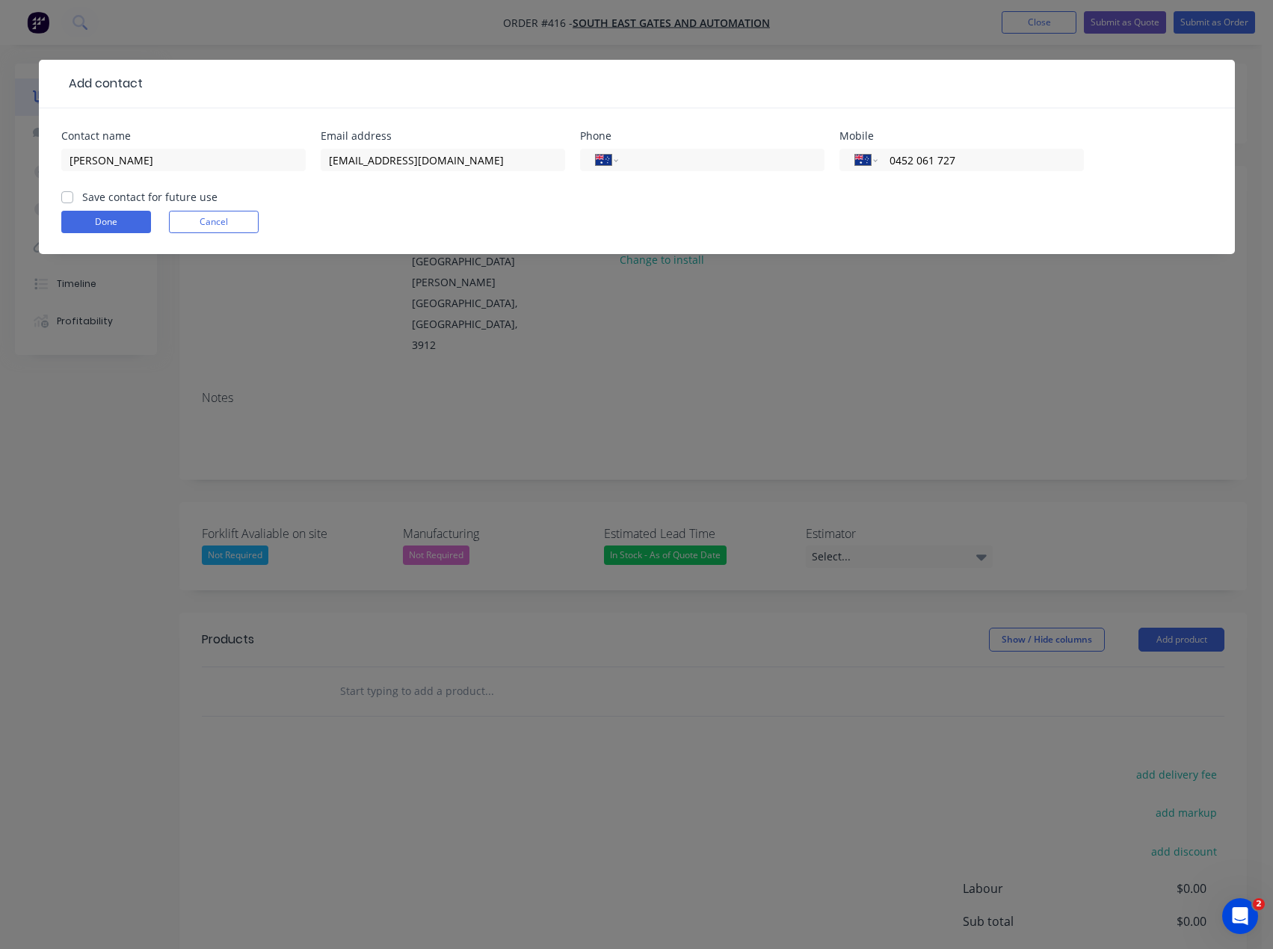
click at [69, 200] on input "Save contact for future use" at bounding box center [67, 196] width 12 height 14
checkbox input "true"
click at [81, 215] on button "Done" at bounding box center [106, 222] width 90 height 22
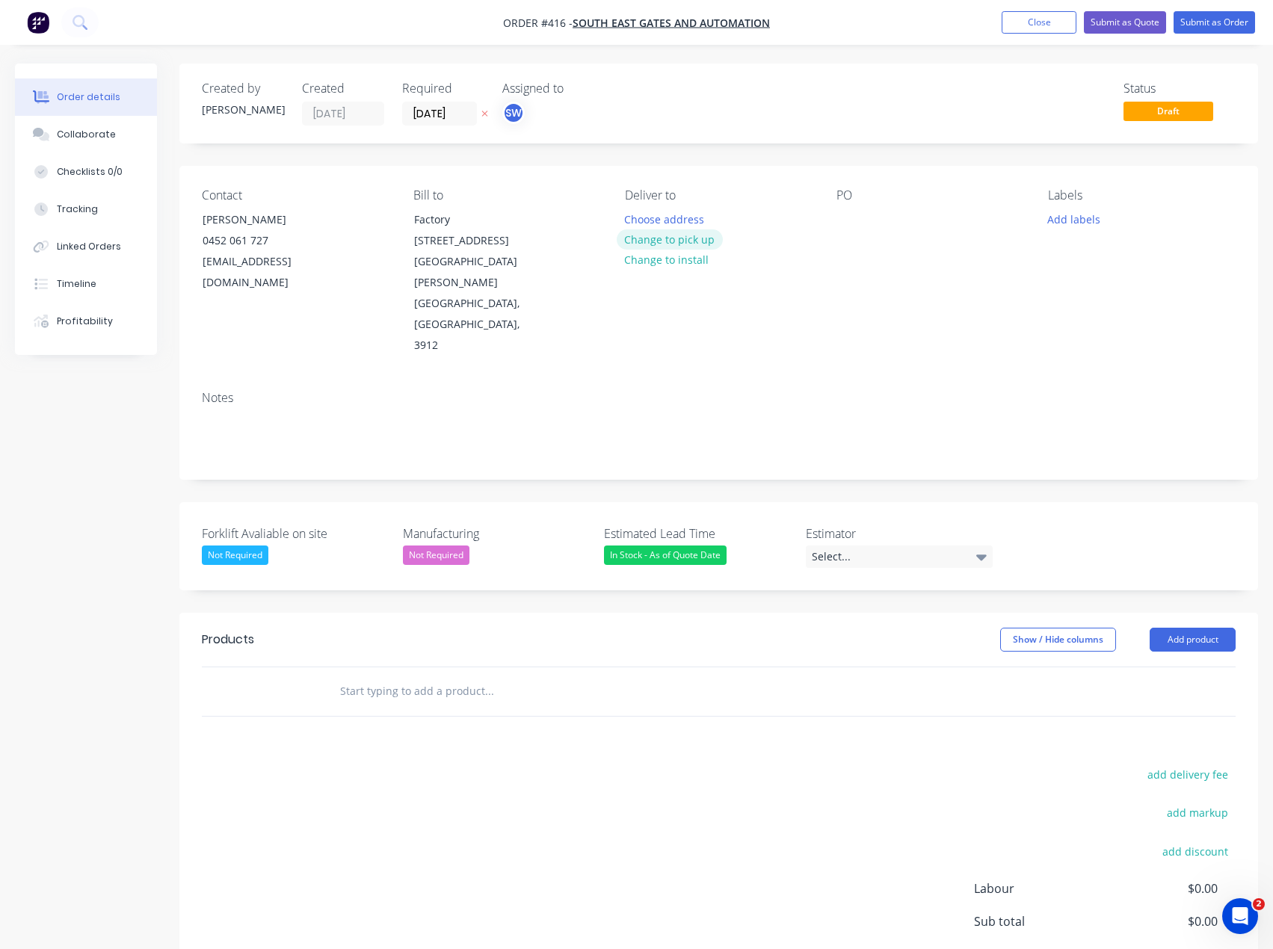
click at [685, 242] on button "Change to pick up" at bounding box center [670, 240] width 106 height 20
click at [1083, 216] on button "Add labels" at bounding box center [1074, 219] width 69 height 20
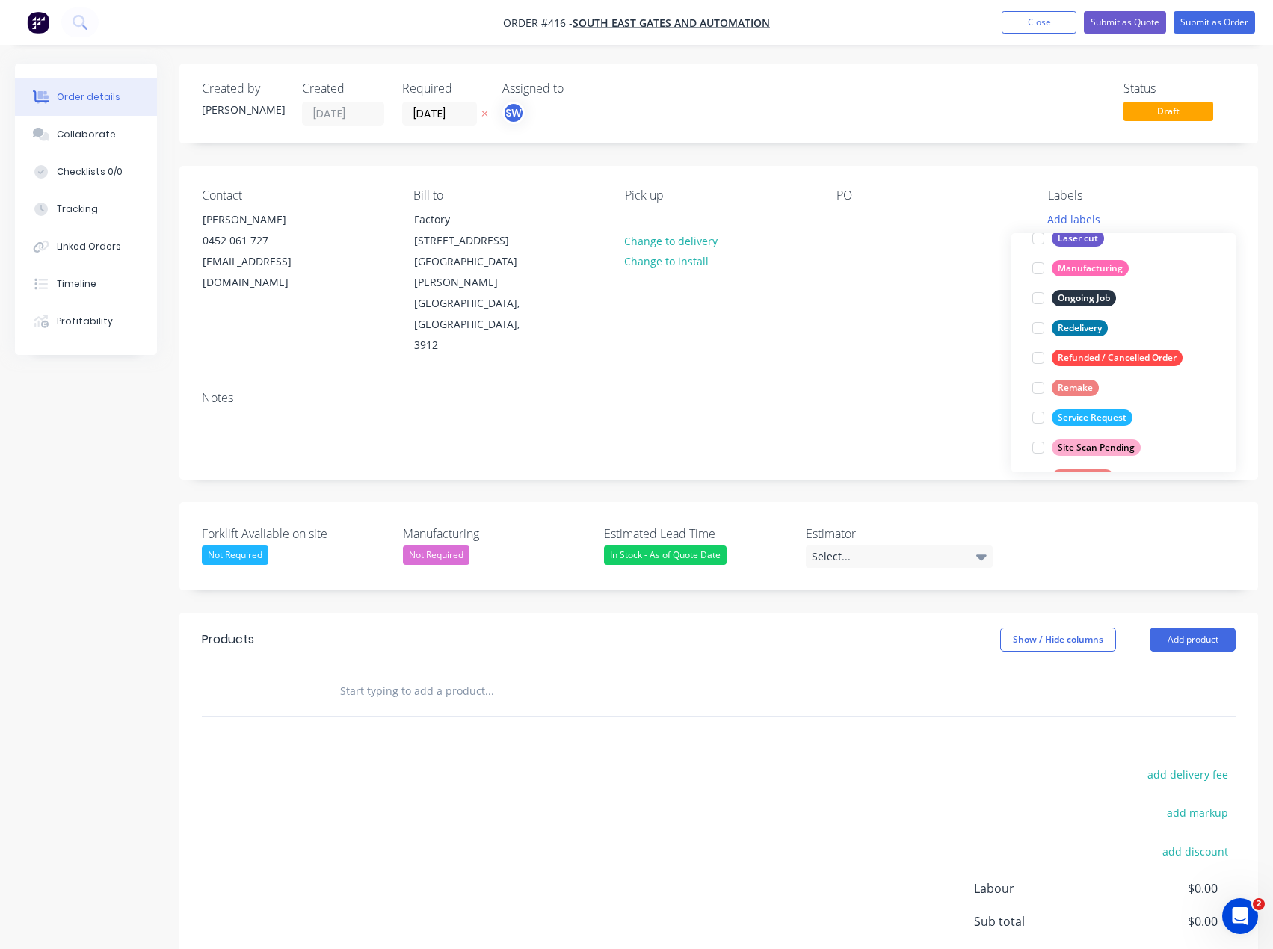
scroll to position [239, 0]
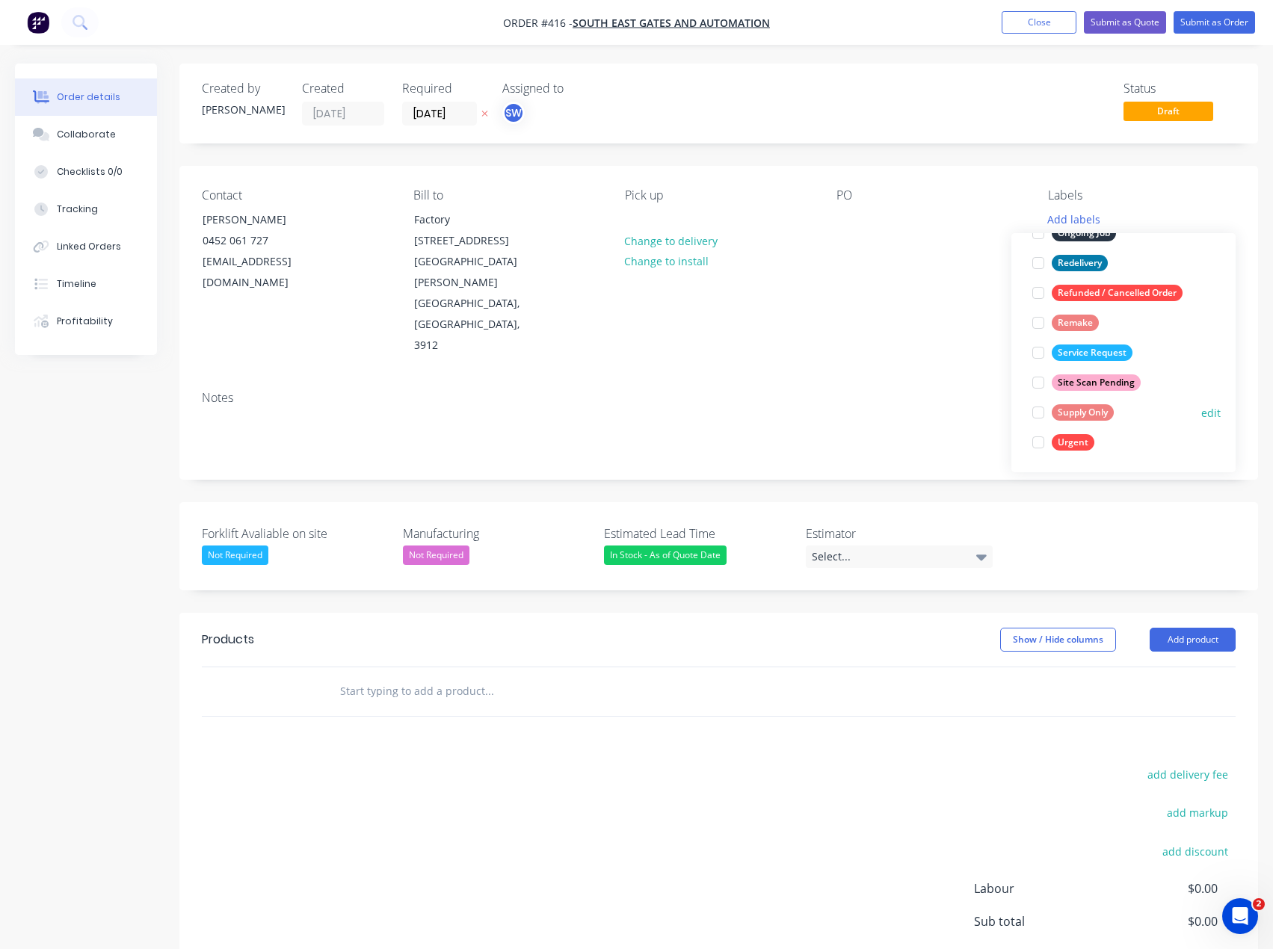
click at [1043, 410] on div at bounding box center [1038, 413] width 30 height 30
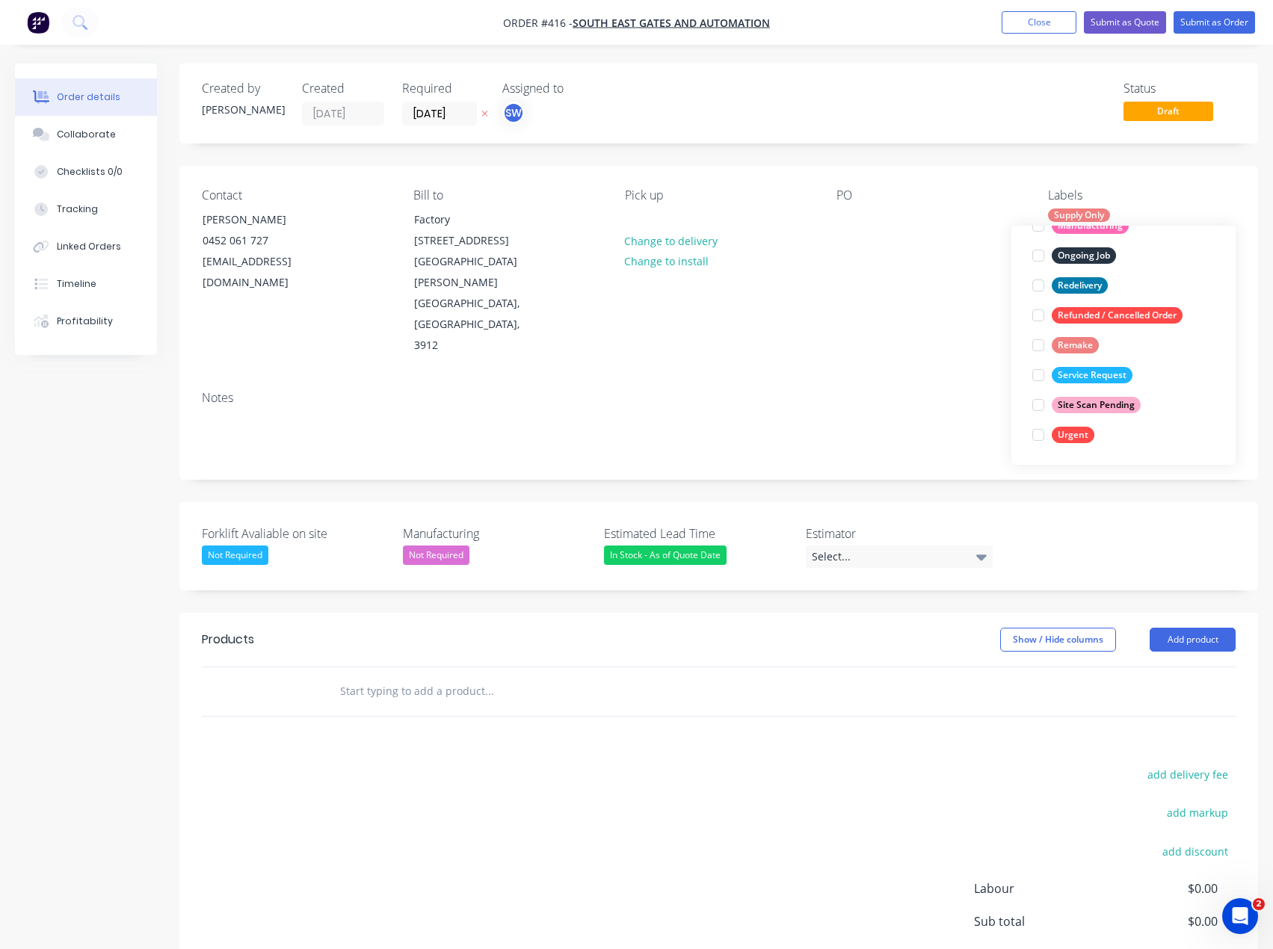
scroll to position [0, 0]
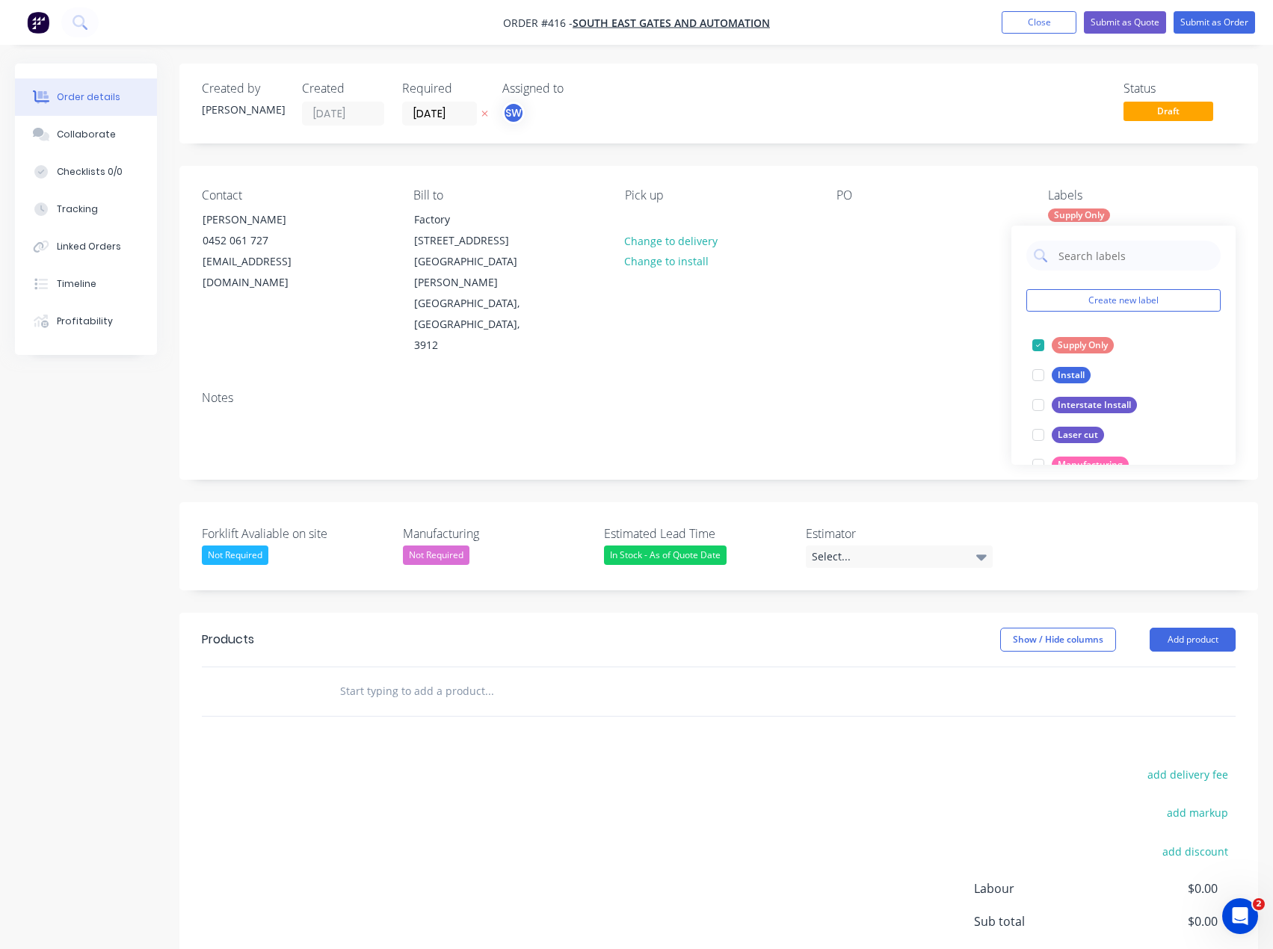
click at [908, 276] on div "PO" at bounding box center [931, 272] width 188 height 168
click at [965, 546] on div "Select..." at bounding box center [899, 557] width 187 height 22
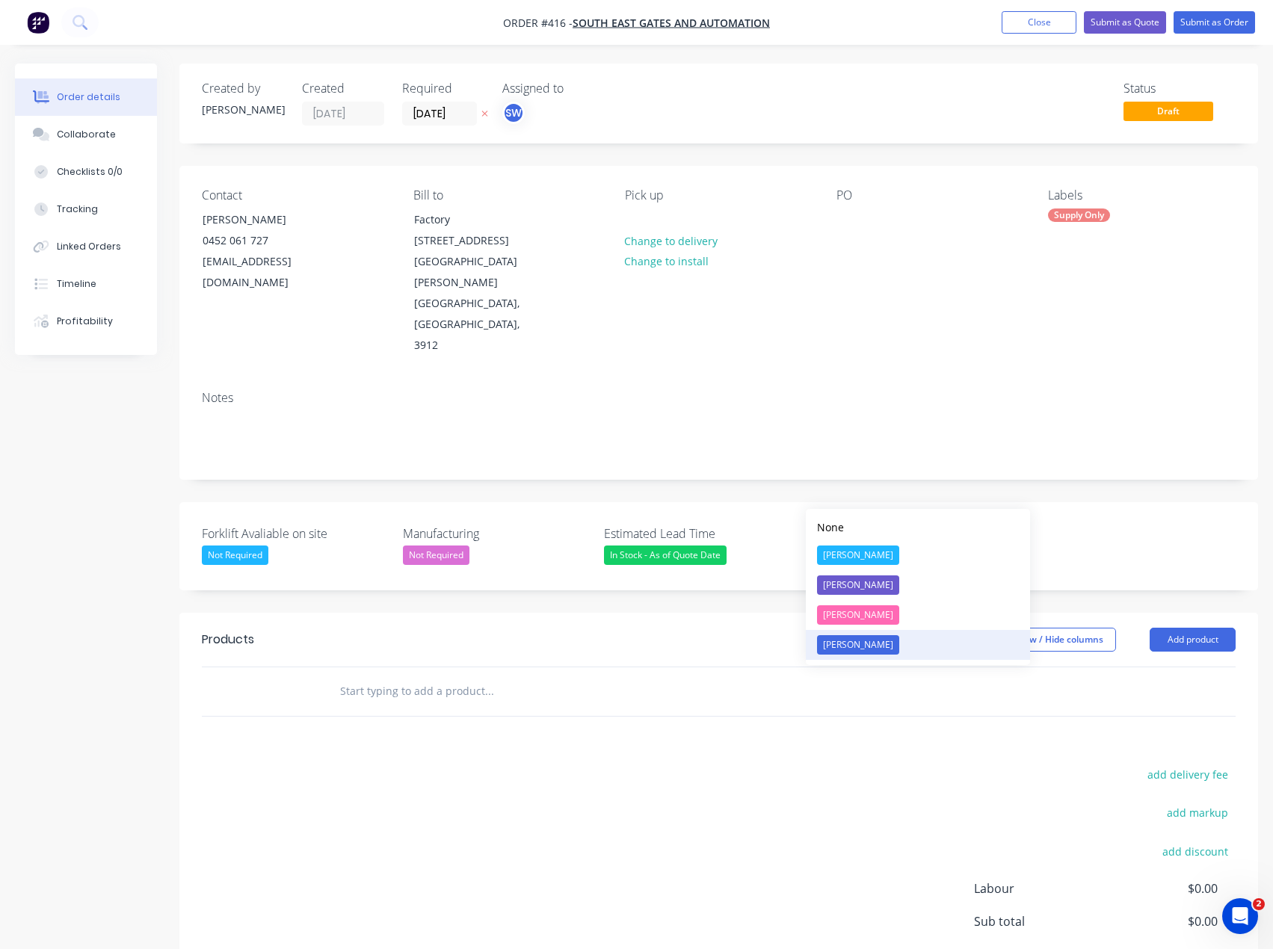
click at [911, 644] on button "[PERSON_NAME]" at bounding box center [918, 645] width 224 height 30
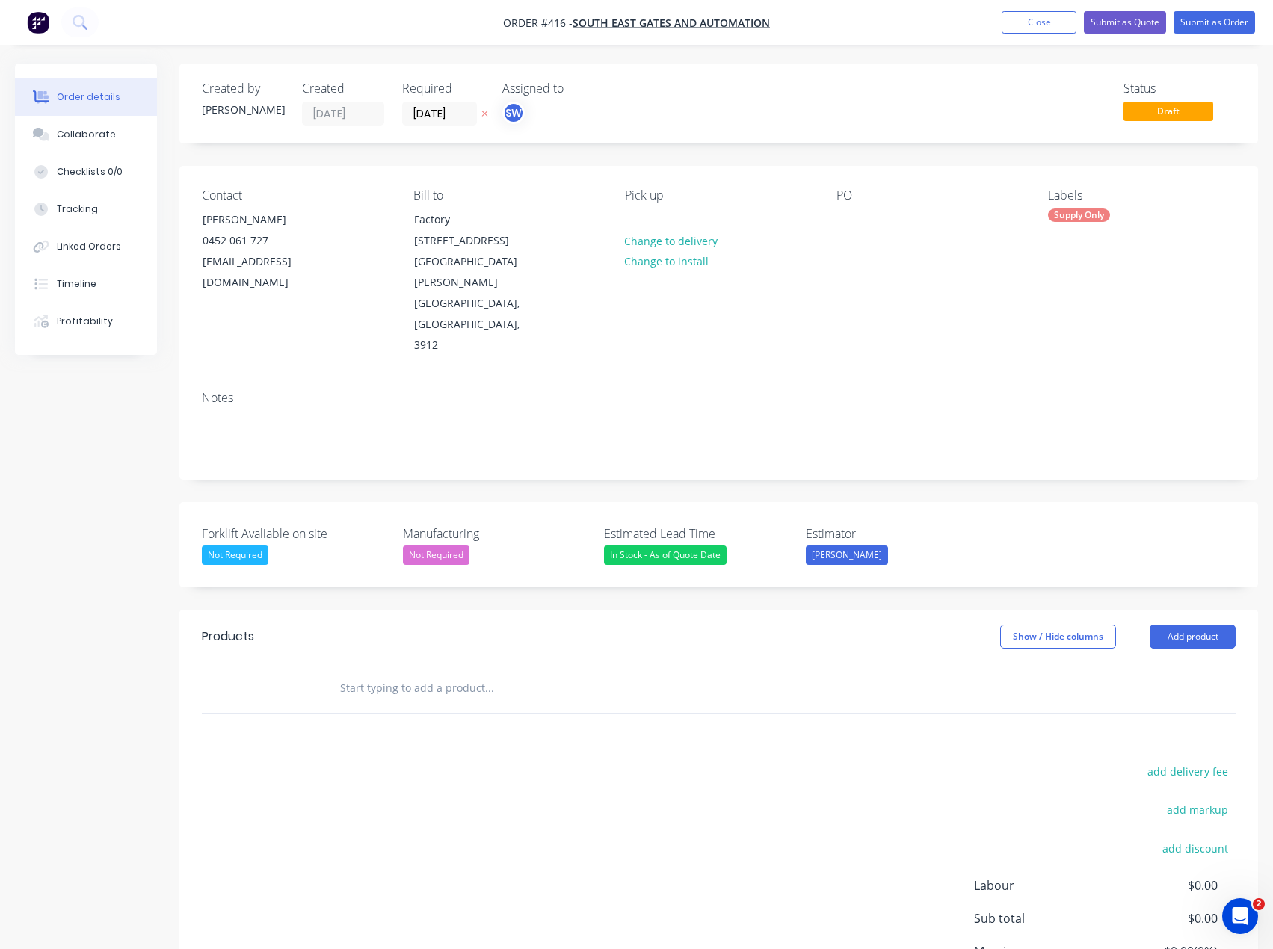
drag, startPoint x: 847, startPoint y: 604, endPoint x: 809, endPoint y: 611, distance: 38.7
click at [846, 665] on div at bounding box center [590, 689] width 538 height 49
click at [1204, 625] on button "Add product" at bounding box center [1193, 637] width 86 height 24
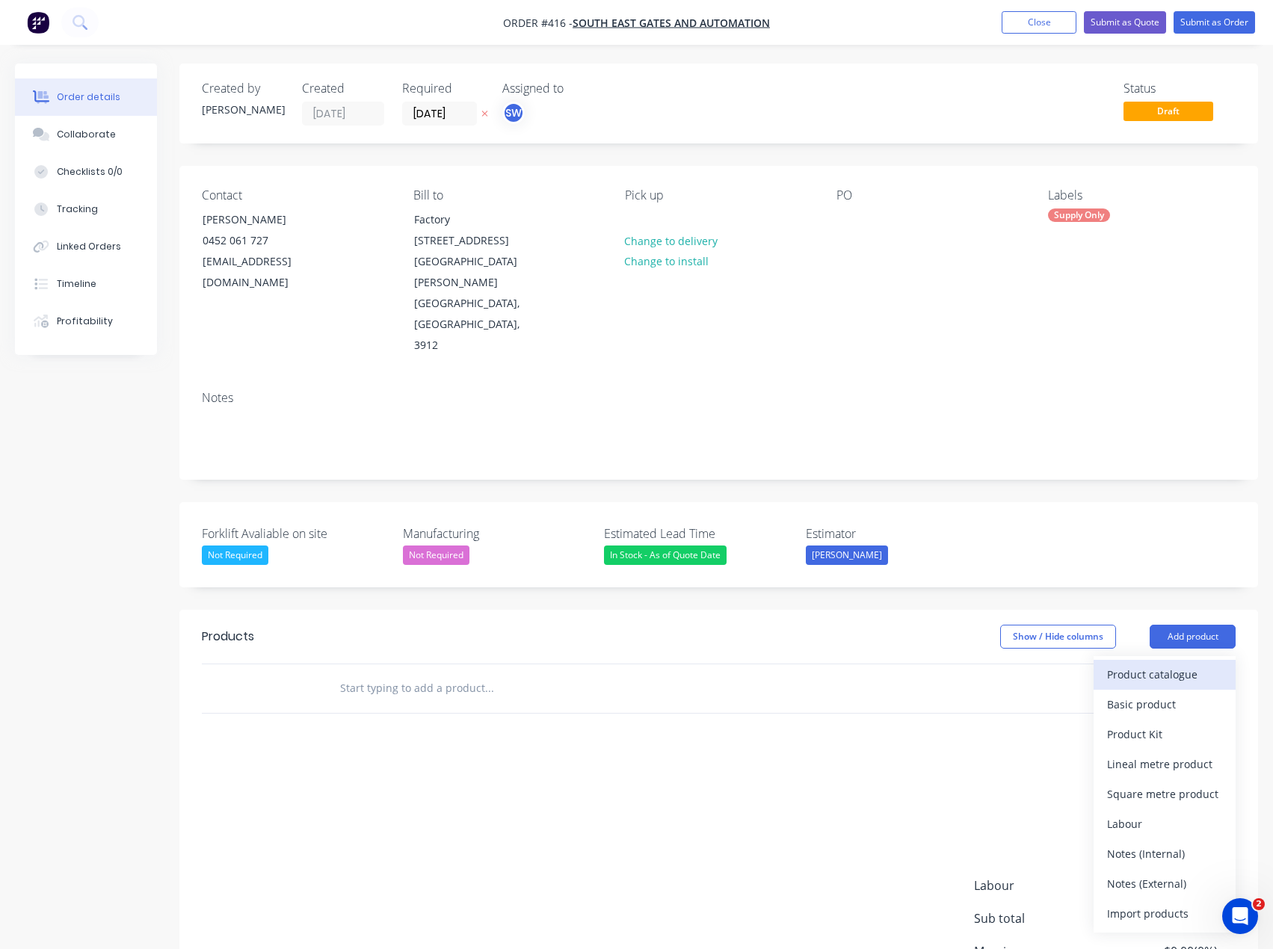
click at [1173, 664] on div "Product catalogue" at bounding box center [1164, 675] width 115 height 22
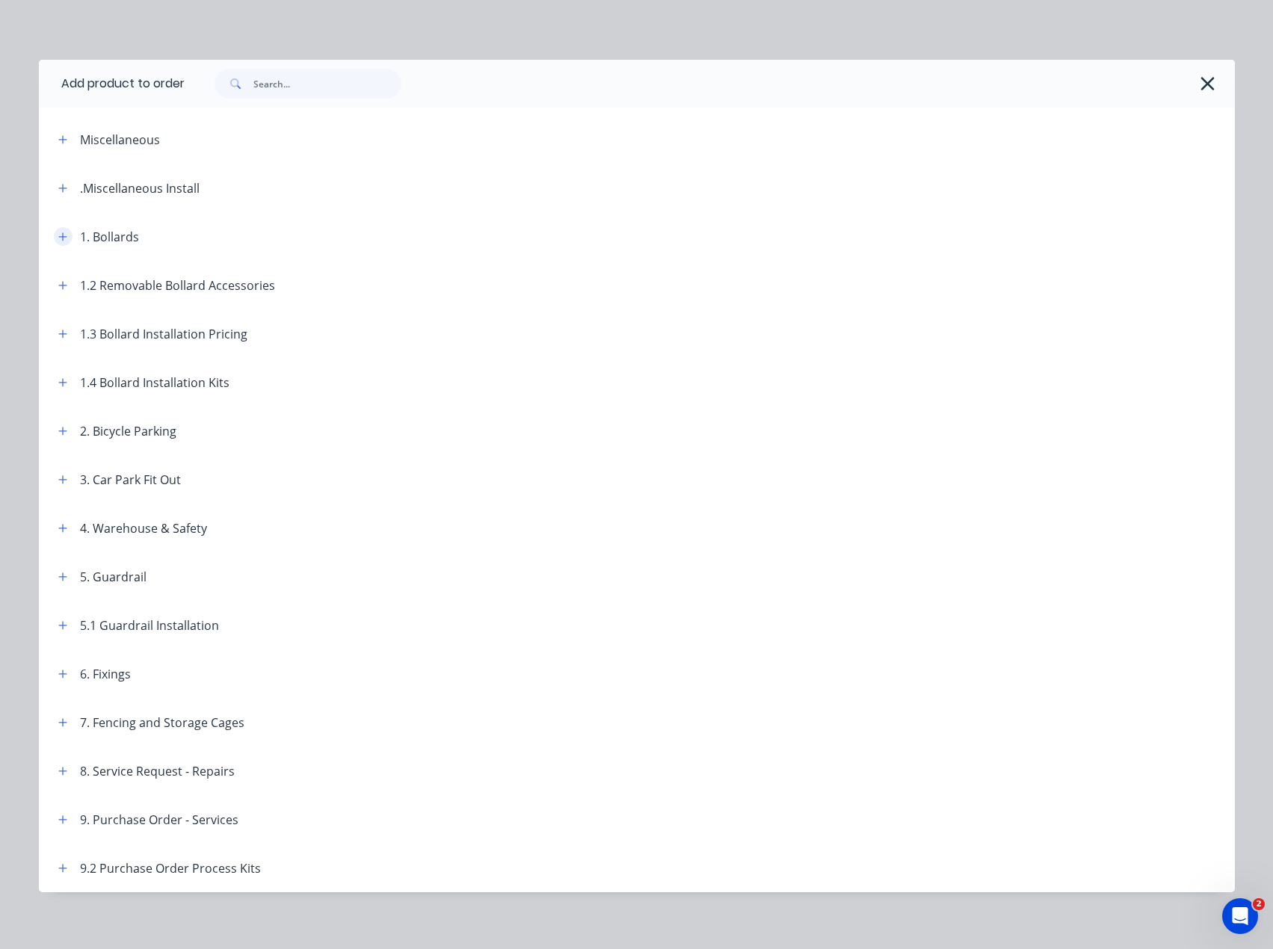
click at [59, 237] on icon "button" at bounding box center [62, 237] width 8 height 8
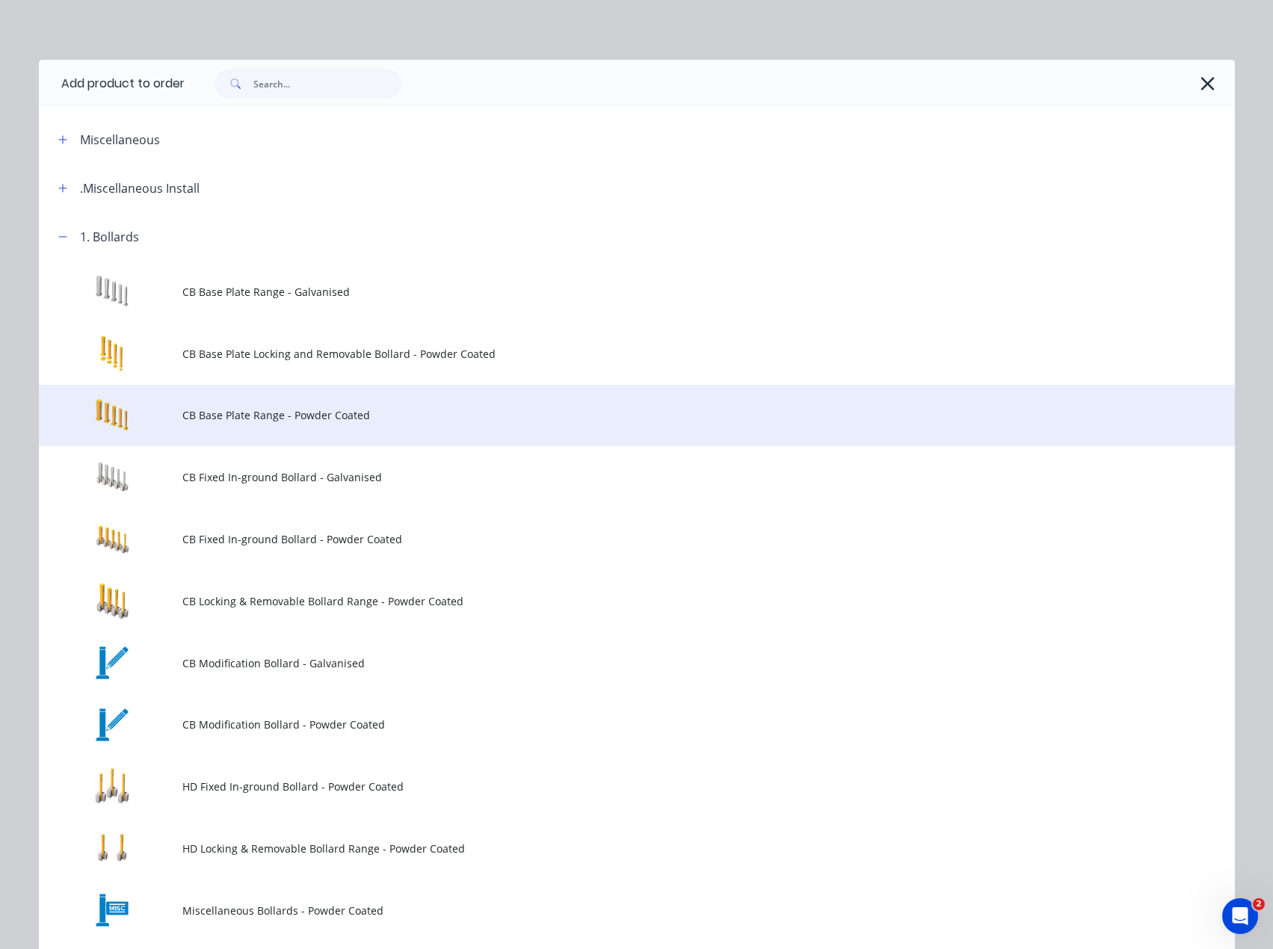
click at [209, 416] on span "CB Base Plate Range - Powder Coated" at bounding box center [603, 415] width 842 height 16
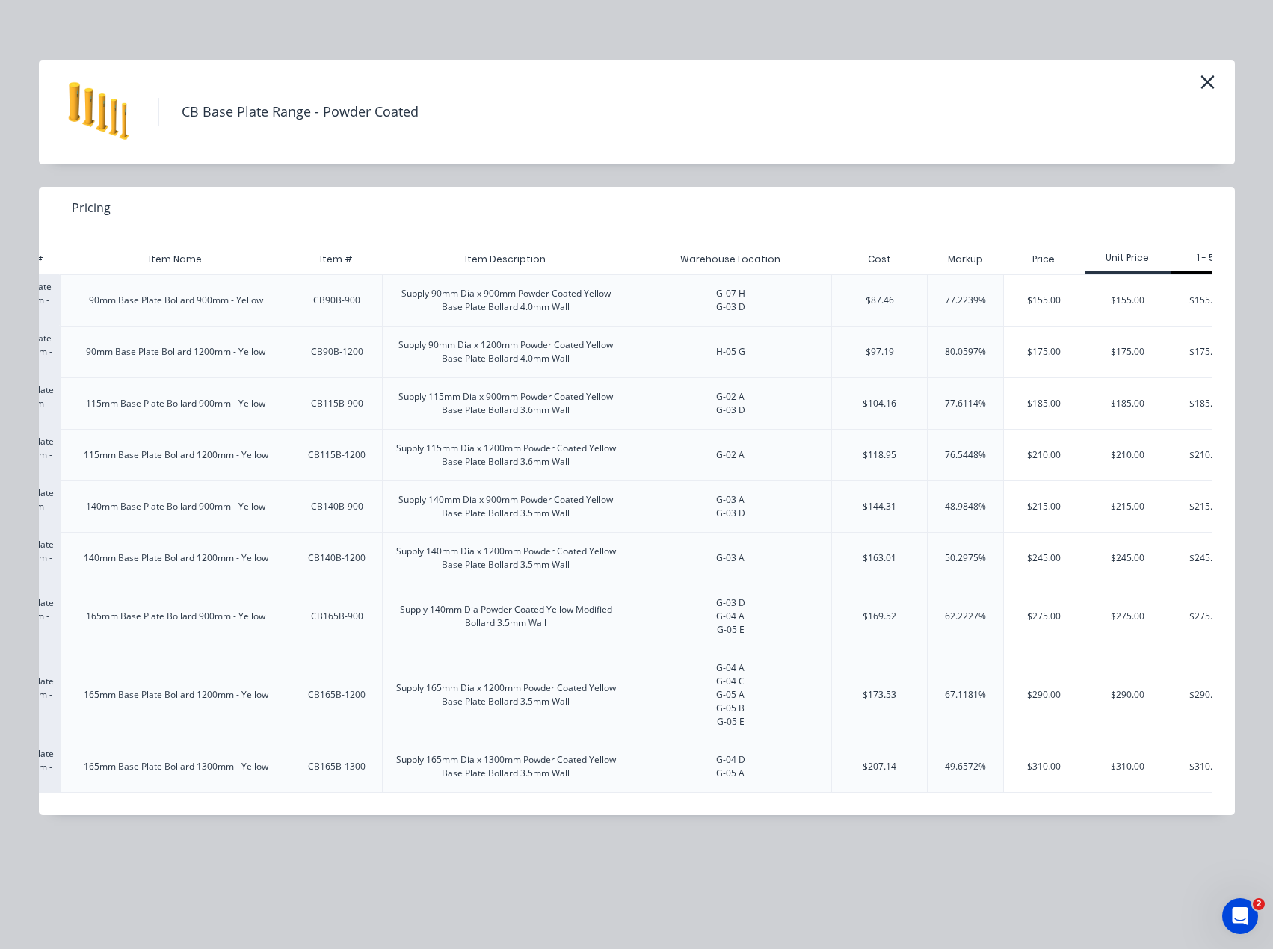
scroll to position [0, 274]
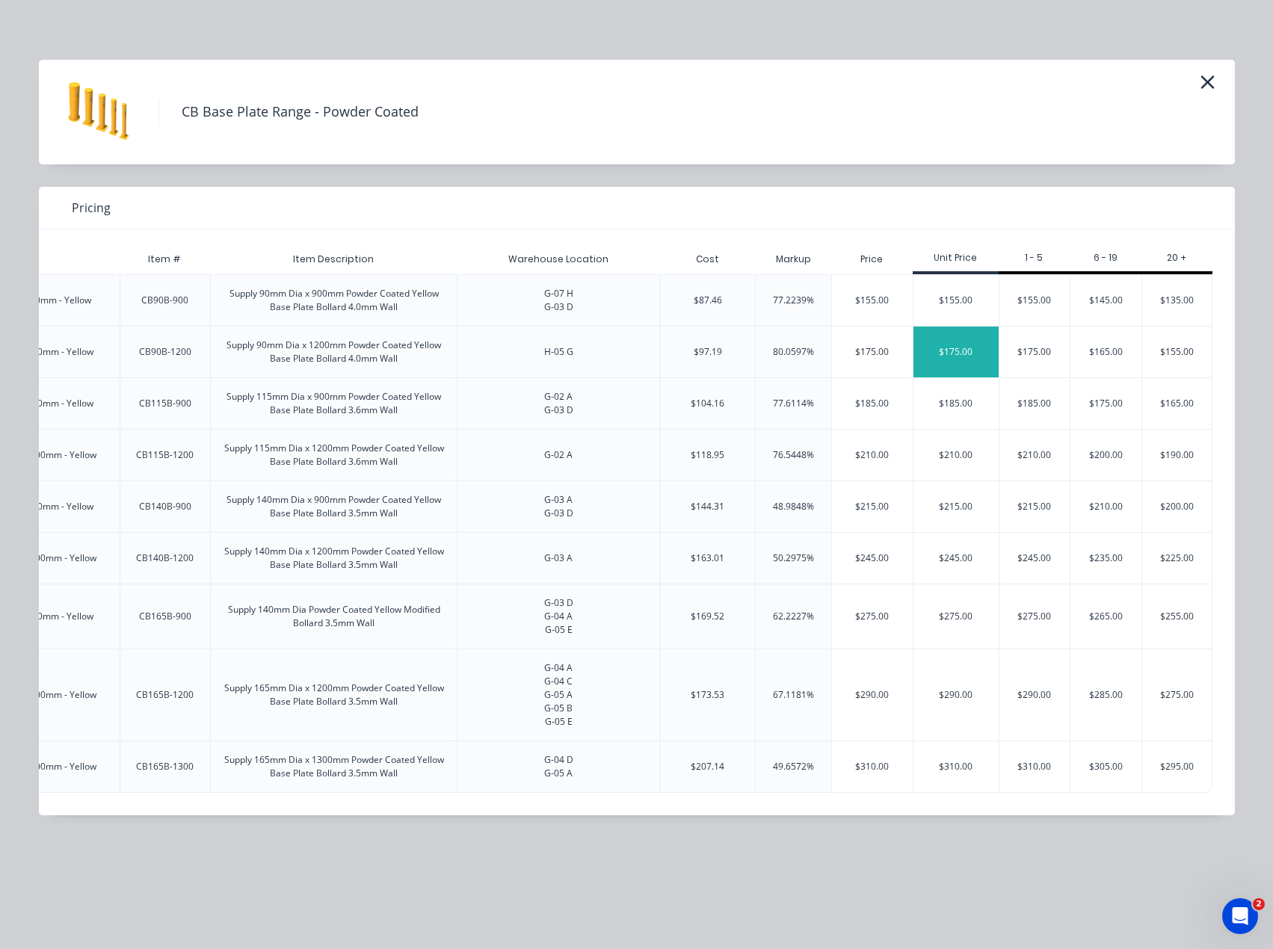
click at [935, 375] on div "$175.00" at bounding box center [956, 352] width 85 height 51
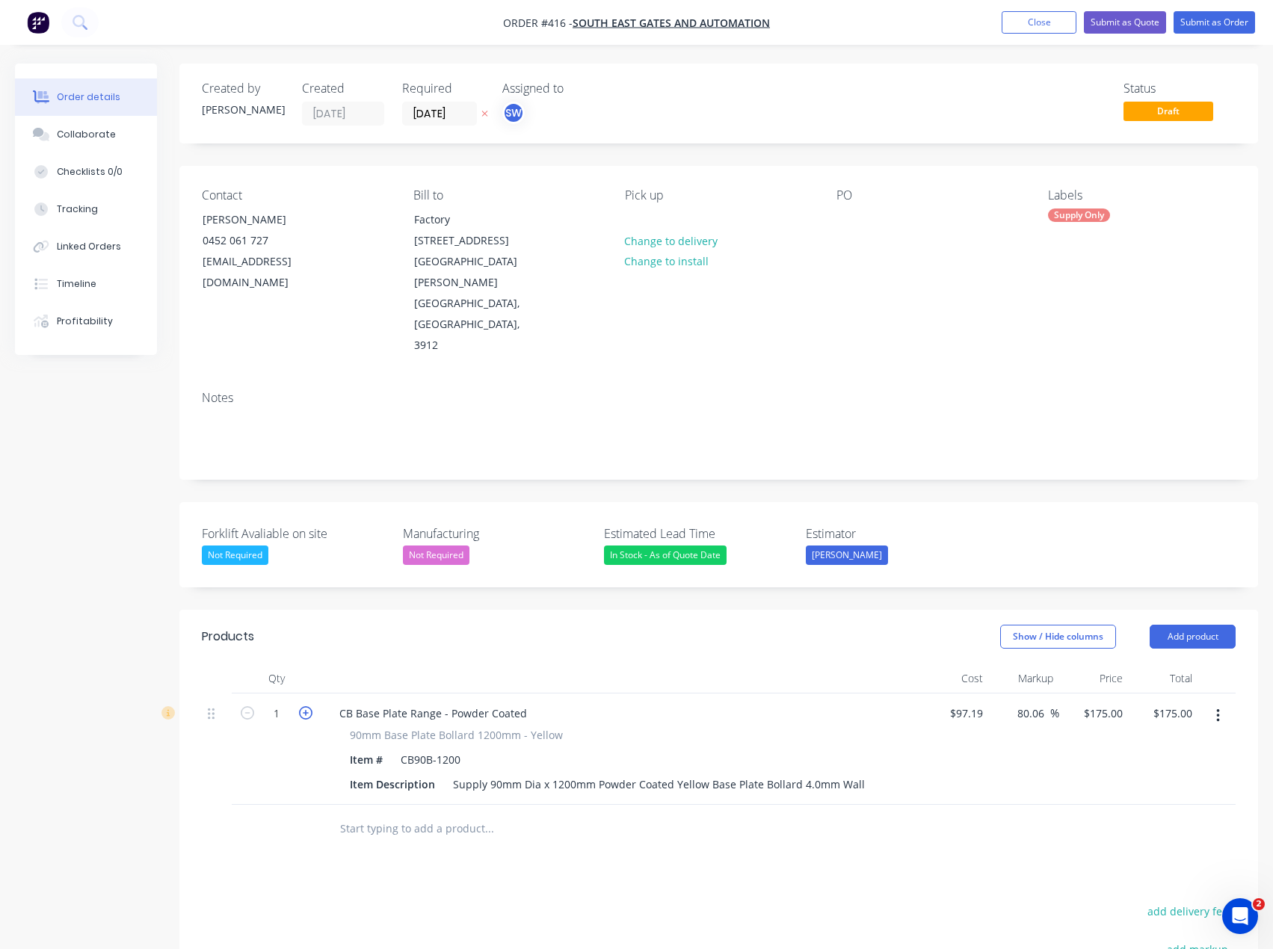
click at [304, 706] on icon "button" at bounding box center [305, 712] width 13 height 13
type input "2"
type input "$350.00"
click at [304, 706] on icon "button" at bounding box center [305, 712] width 13 height 13
type input "3"
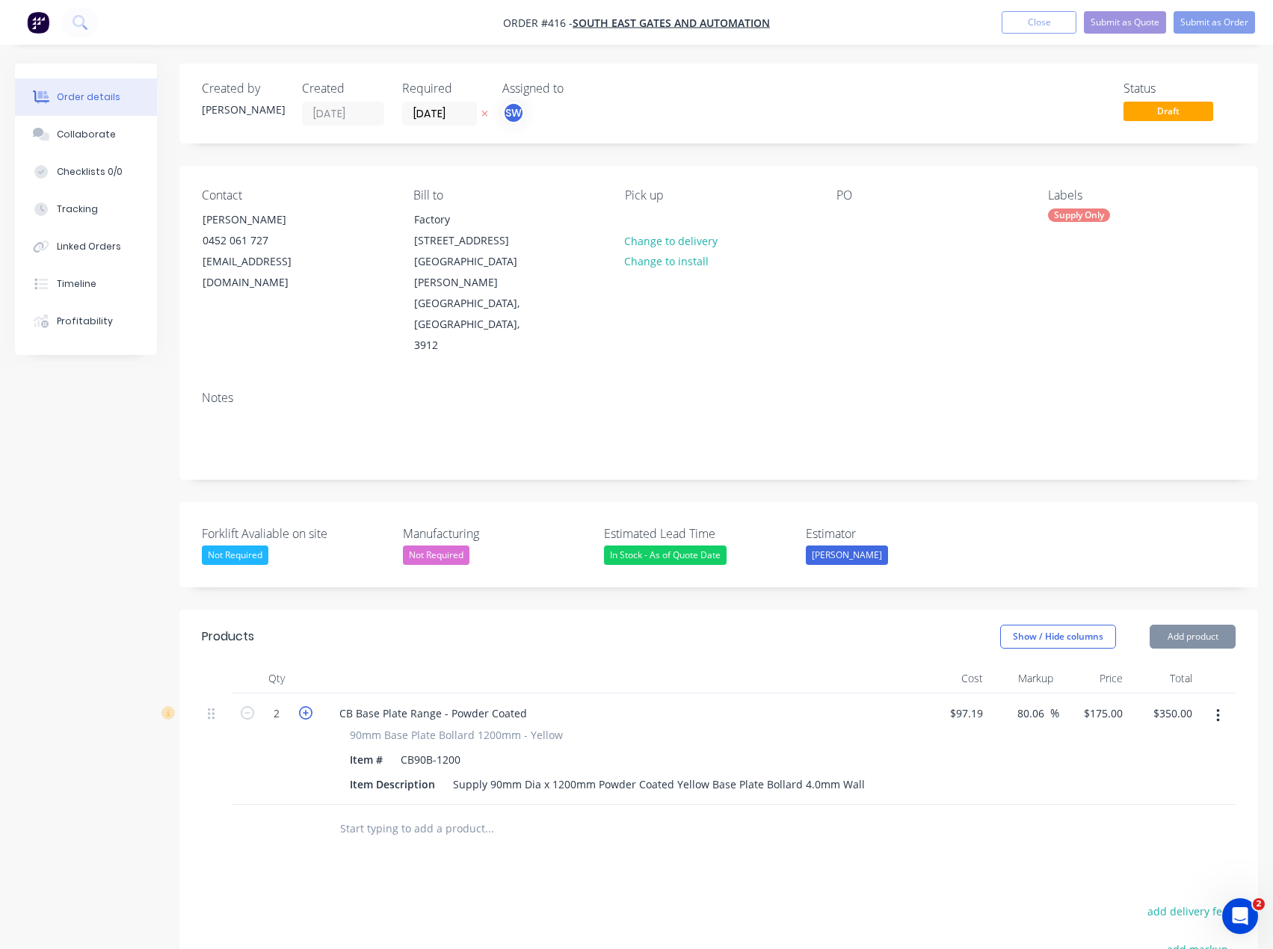
type input "$525.00"
click at [304, 706] on icon "button" at bounding box center [305, 712] width 13 height 13
type input "4"
type input "$700.00"
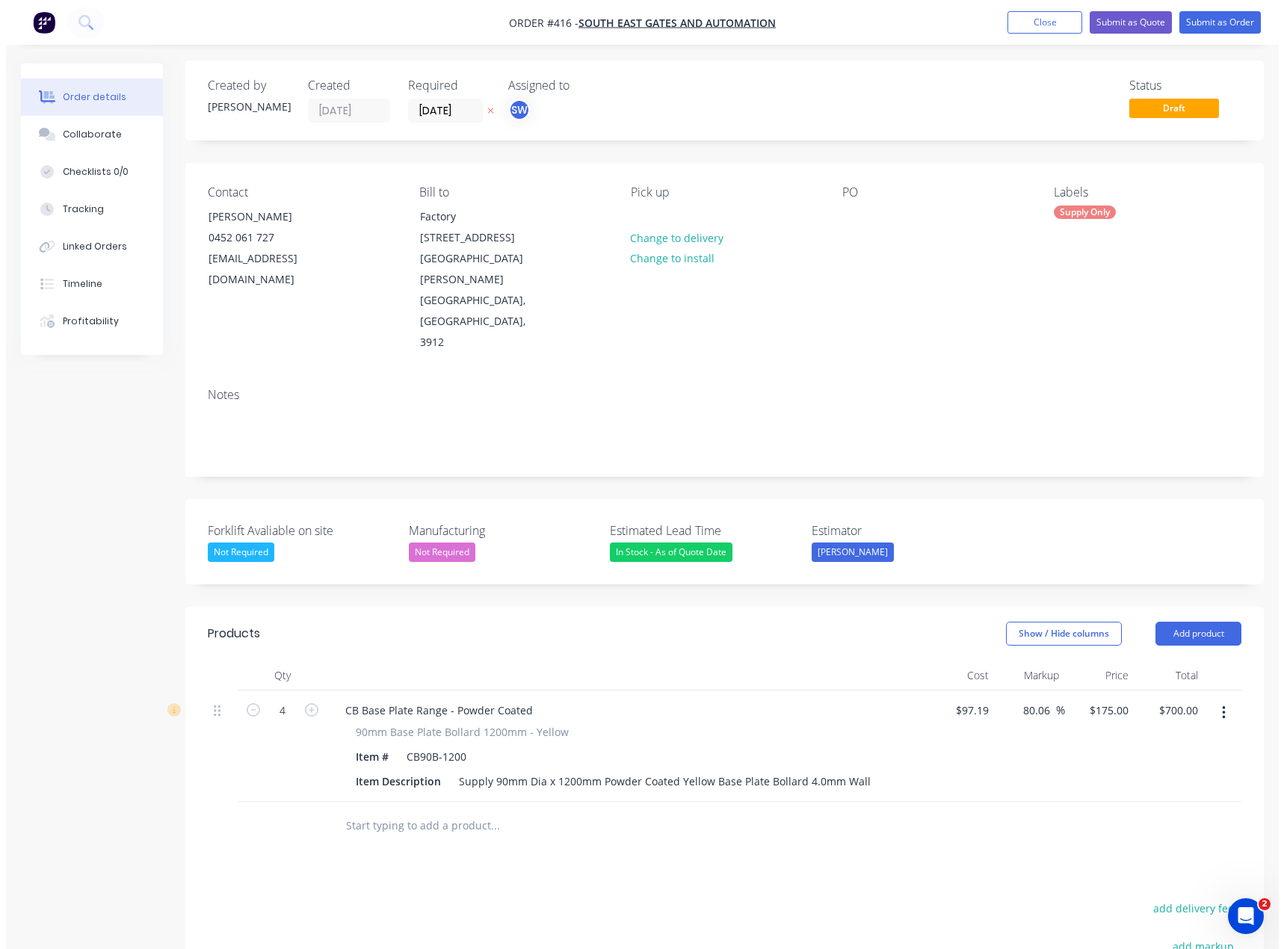
scroll to position [0, 0]
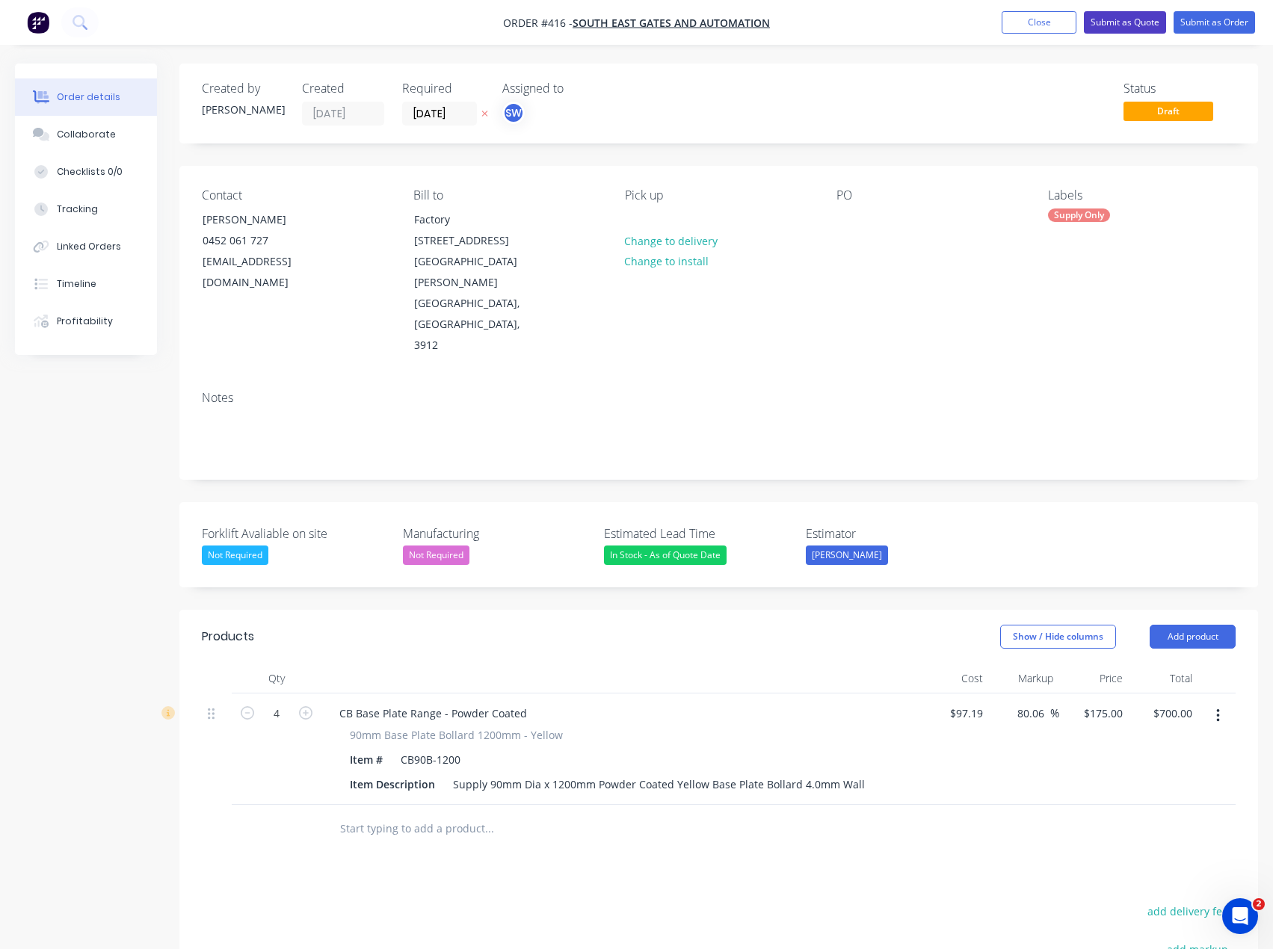
click at [1119, 16] on button "Submit as Quote" at bounding box center [1125, 22] width 82 height 22
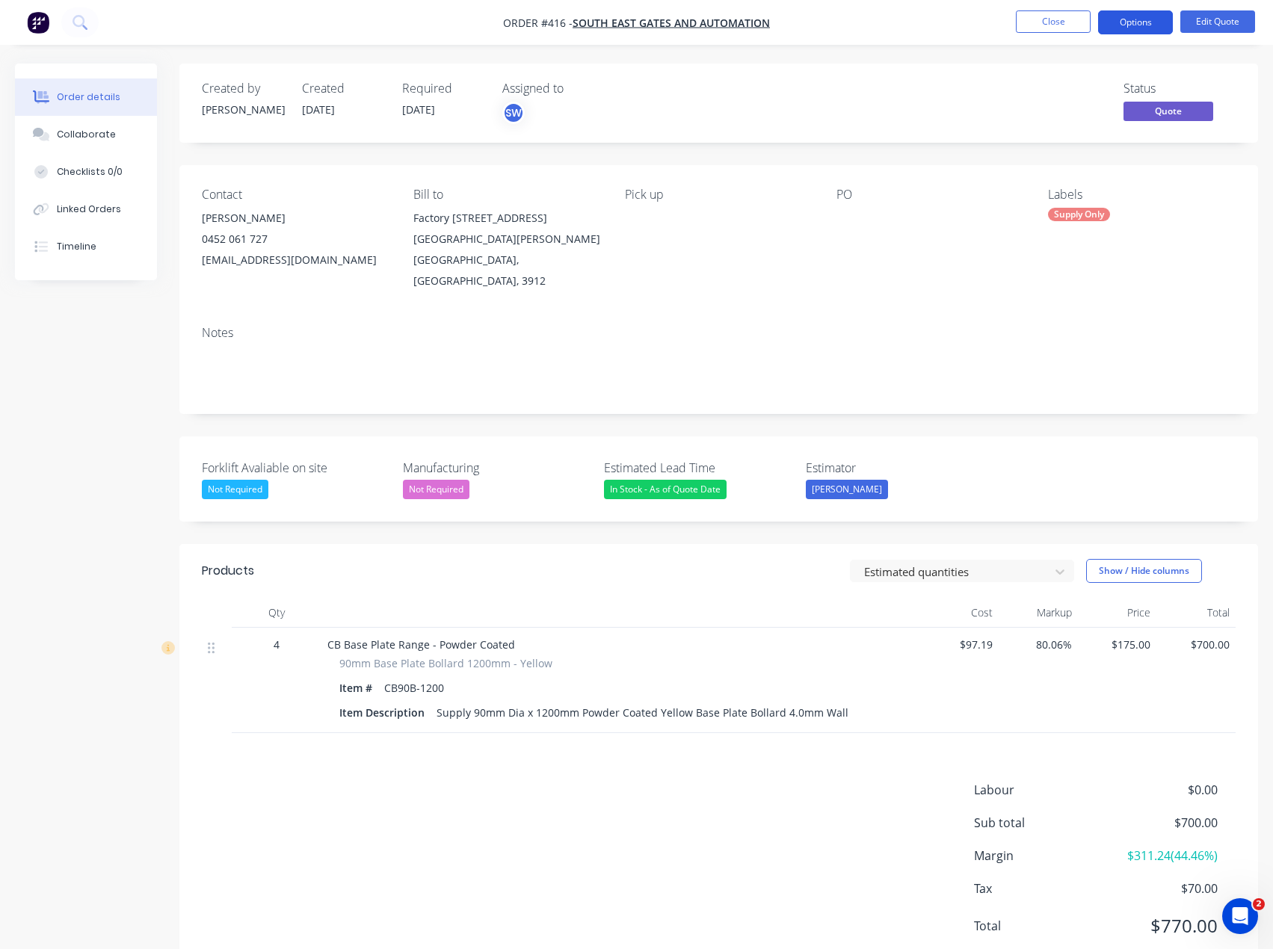
click at [1124, 25] on button "Options" at bounding box center [1135, 22] width 75 height 24
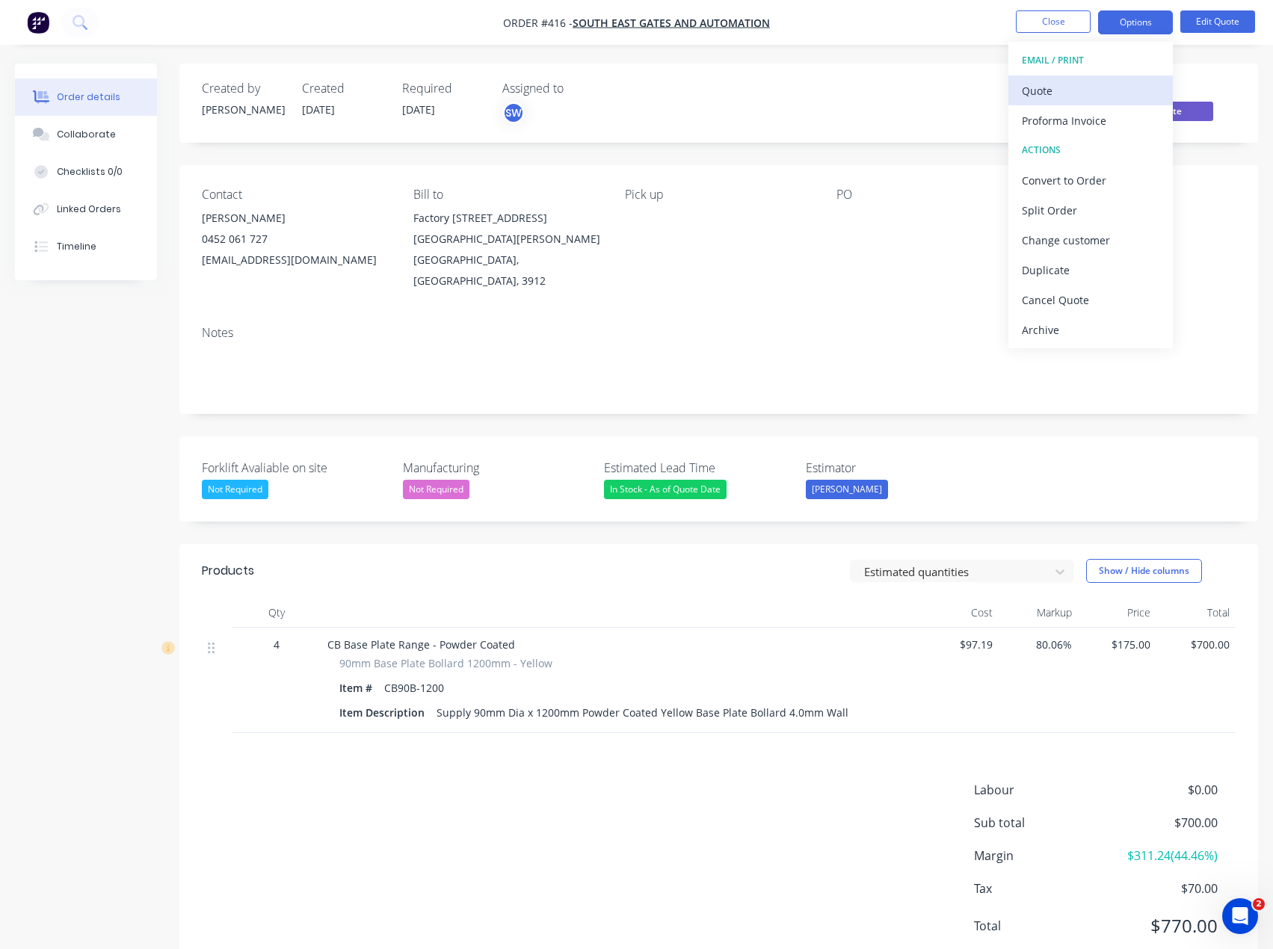
click at [1058, 90] on div "Quote" at bounding box center [1091, 91] width 138 height 22
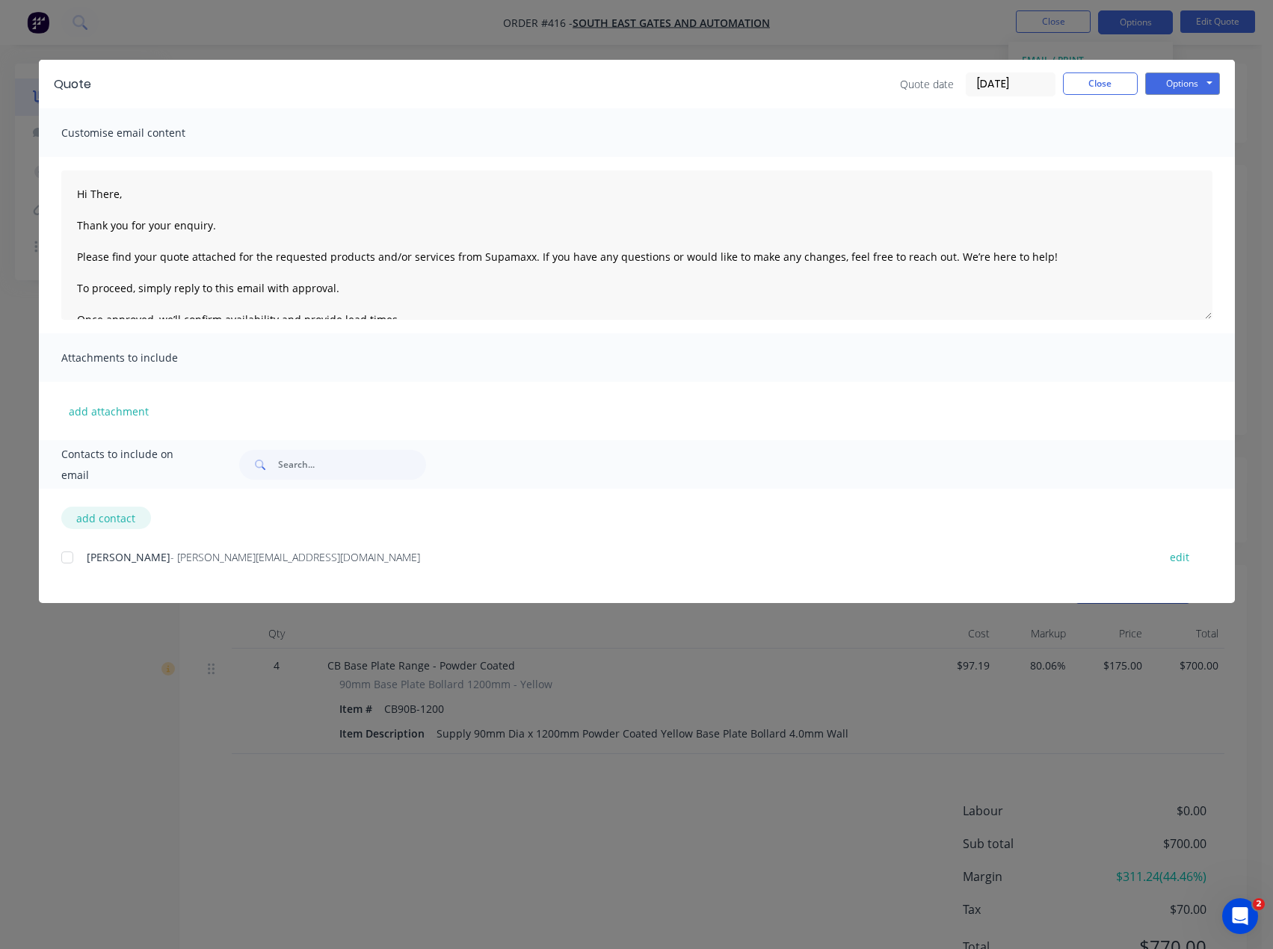
click at [118, 524] on button "add contact" at bounding box center [106, 518] width 90 height 22
type textarea "Hi There, Thank you for your enquiry. Please find your quote attached for the r…"
select select "AU"
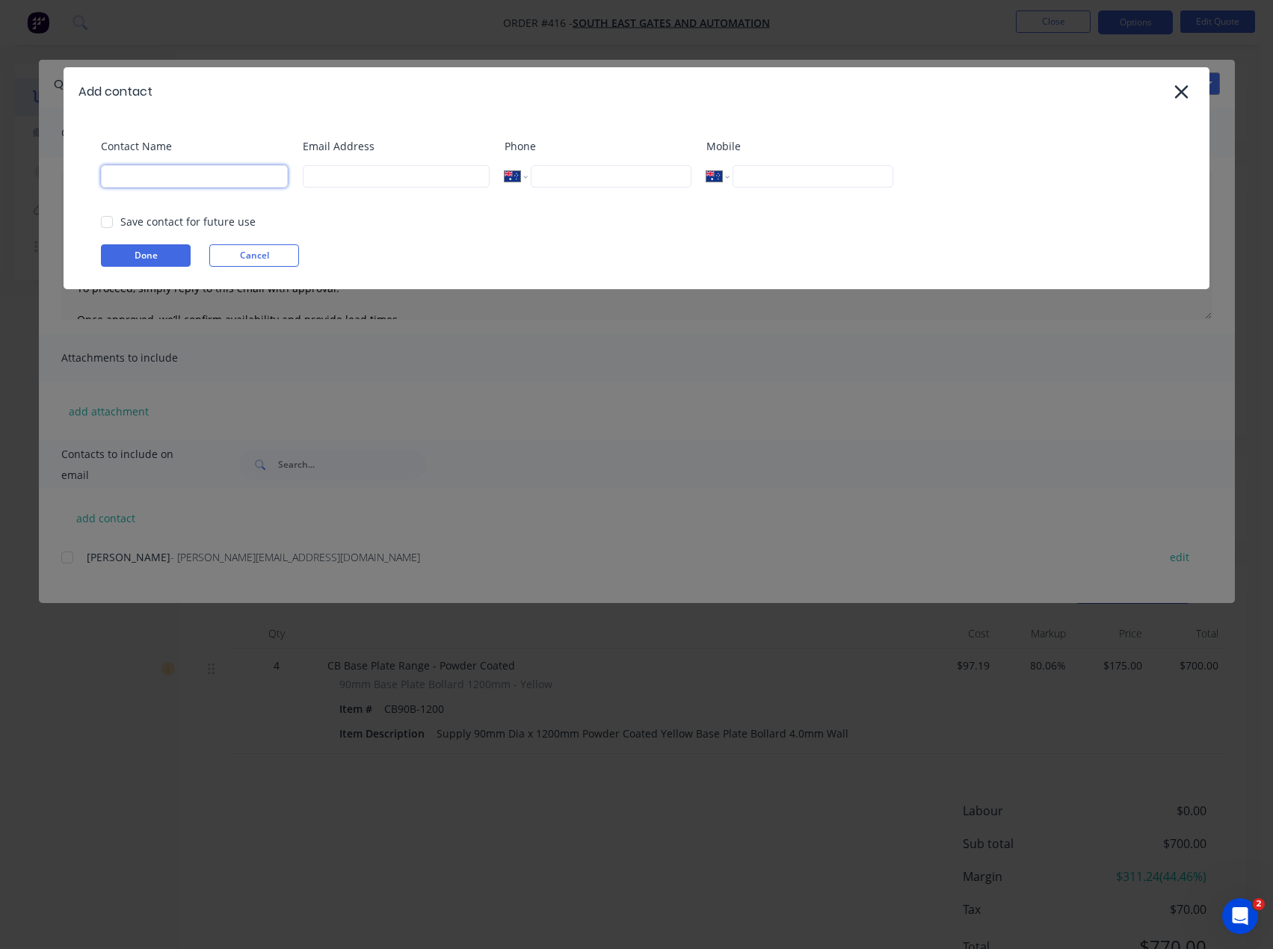
click at [160, 181] on input at bounding box center [194, 176] width 187 height 22
type input "[PERSON_NAME]"
click at [387, 183] on input at bounding box center [396, 176] width 187 height 22
type input "[PERSON_NAME][EMAIL_ADDRESS][DOMAIN_NAME]"
click at [137, 247] on button "Done" at bounding box center [146, 255] width 90 height 22
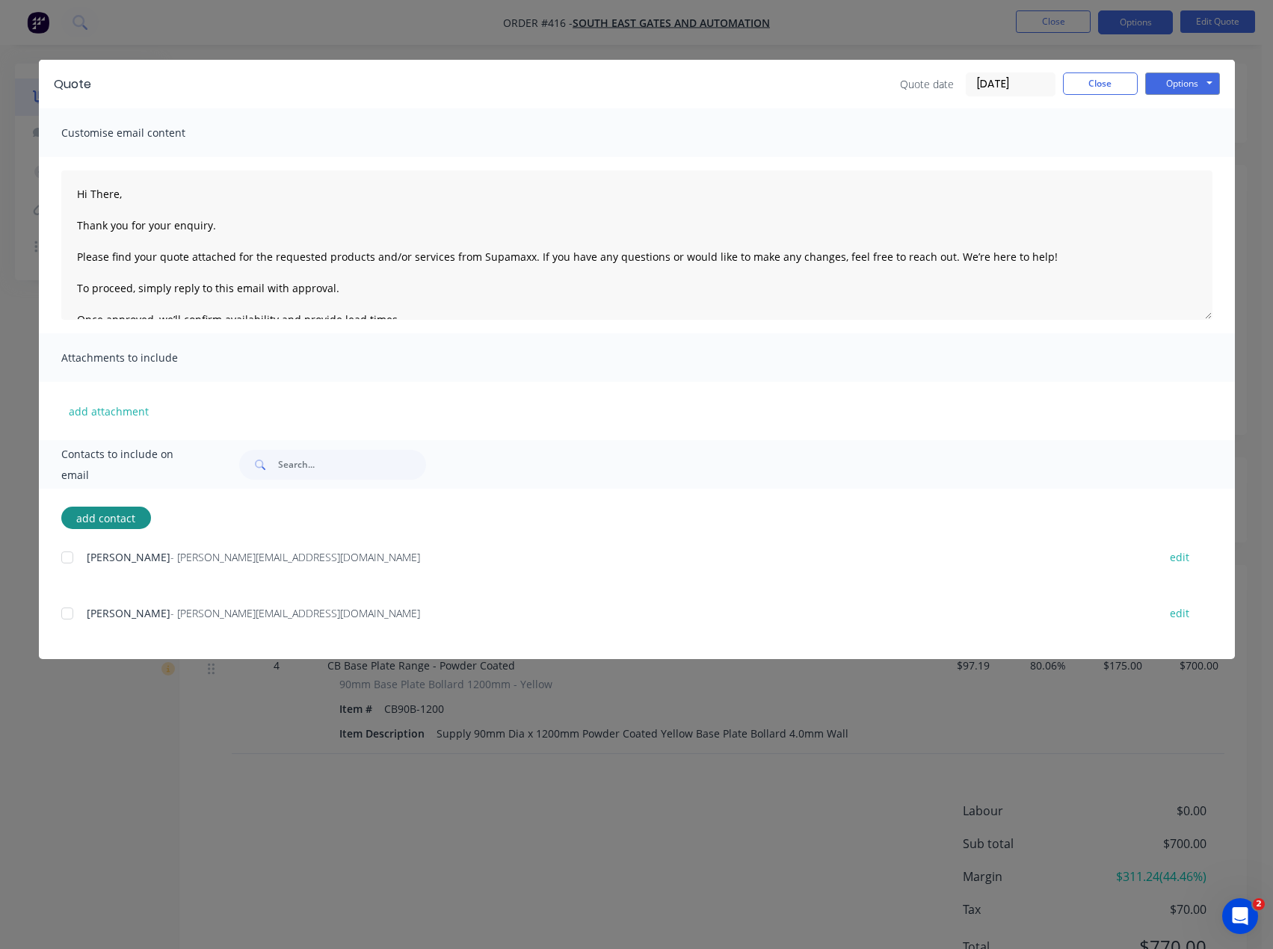
click at [71, 563] on div at bounding box center [67, 558] width 30 height 30
click at [68, 618] on div at bounding box center [67, 614] width 30 height 30
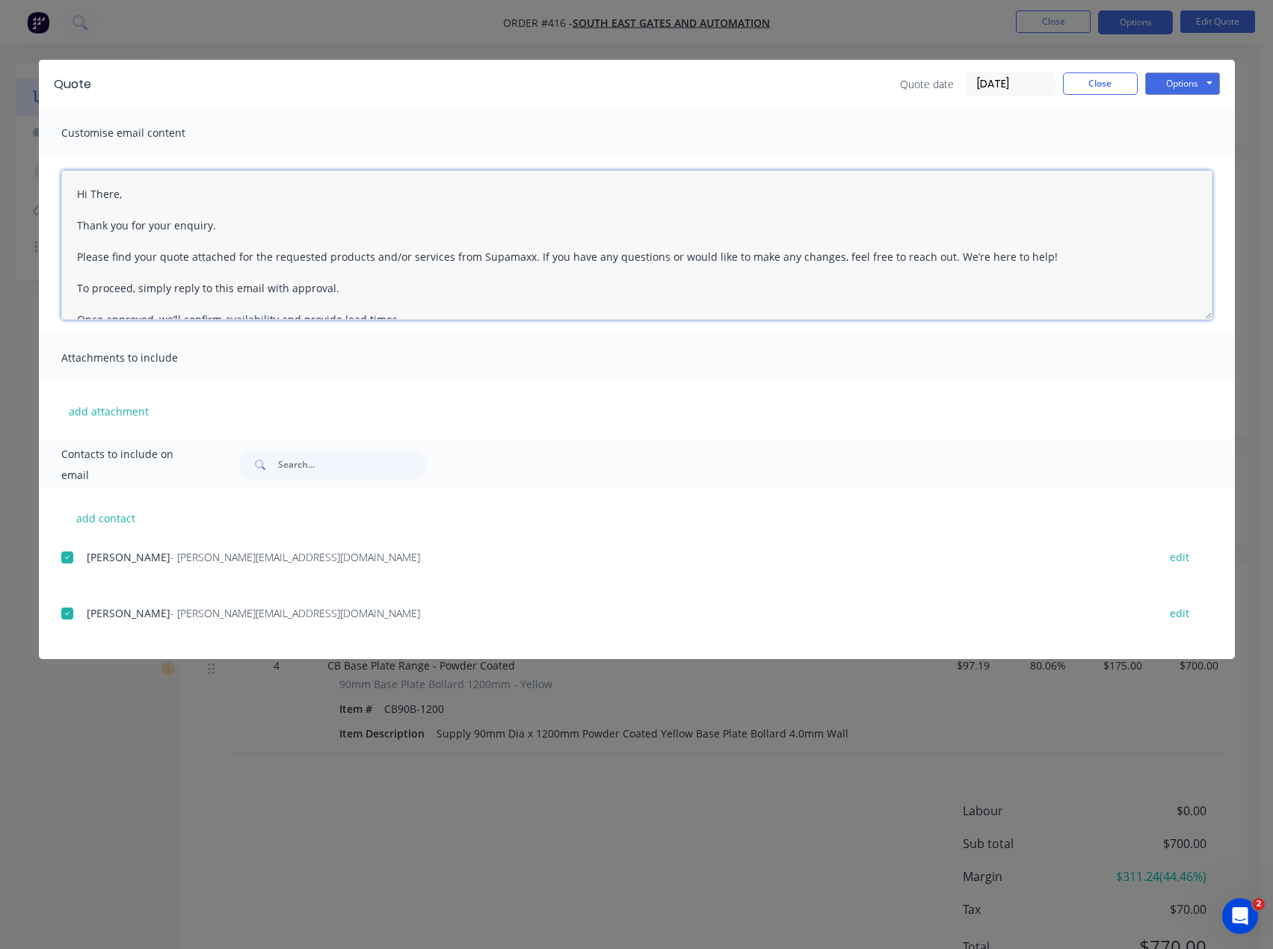
click at [117, 194] on textarea "Hi There, Thank you for your enquiry. Please find your quote attached for the r…" at bounding box center [636, 245] width 1151 height 150
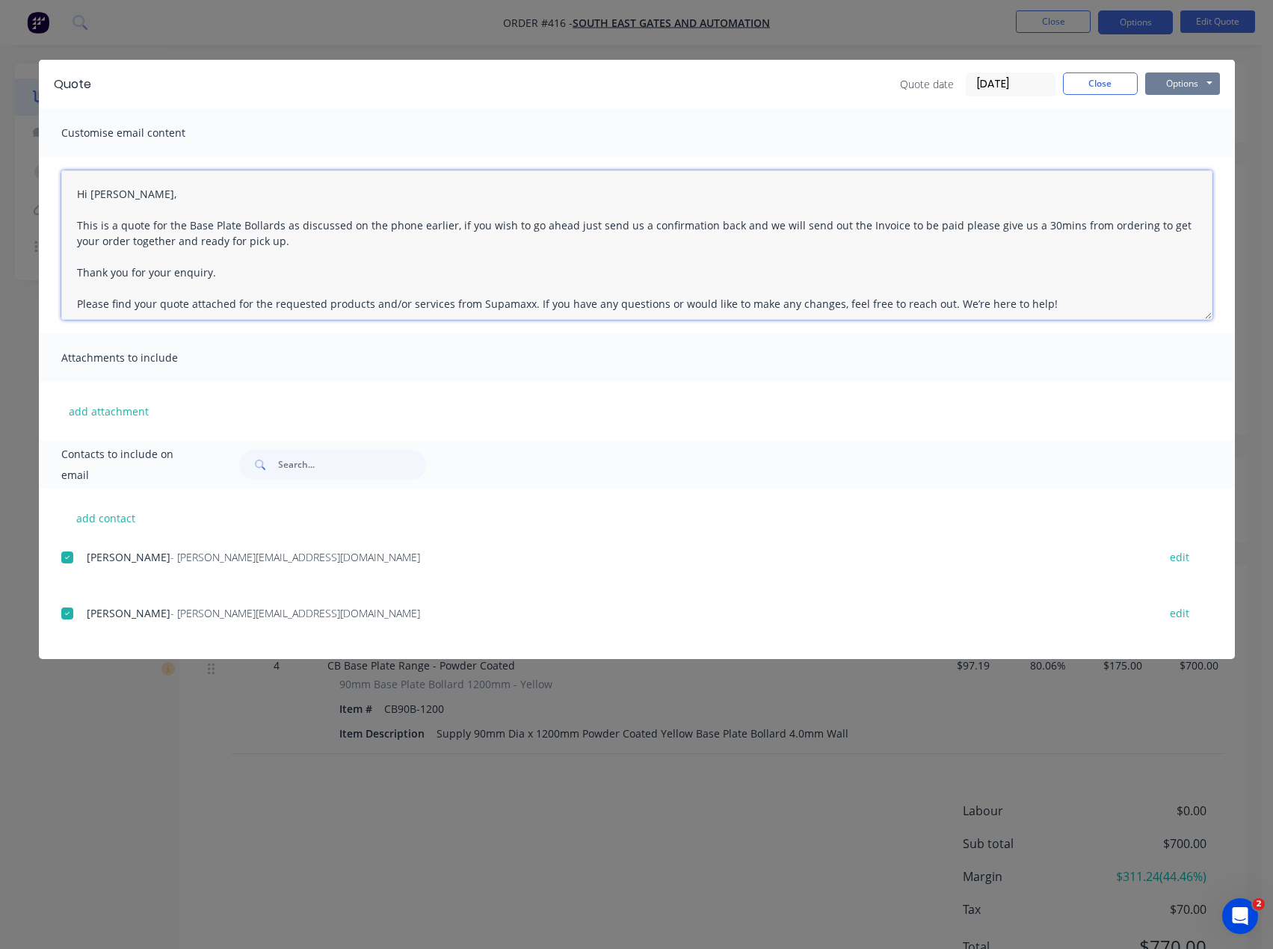
type textarea "Hi [PERSON_NAME], This is a quote for the Base Plate Bollards as discussed on t…"
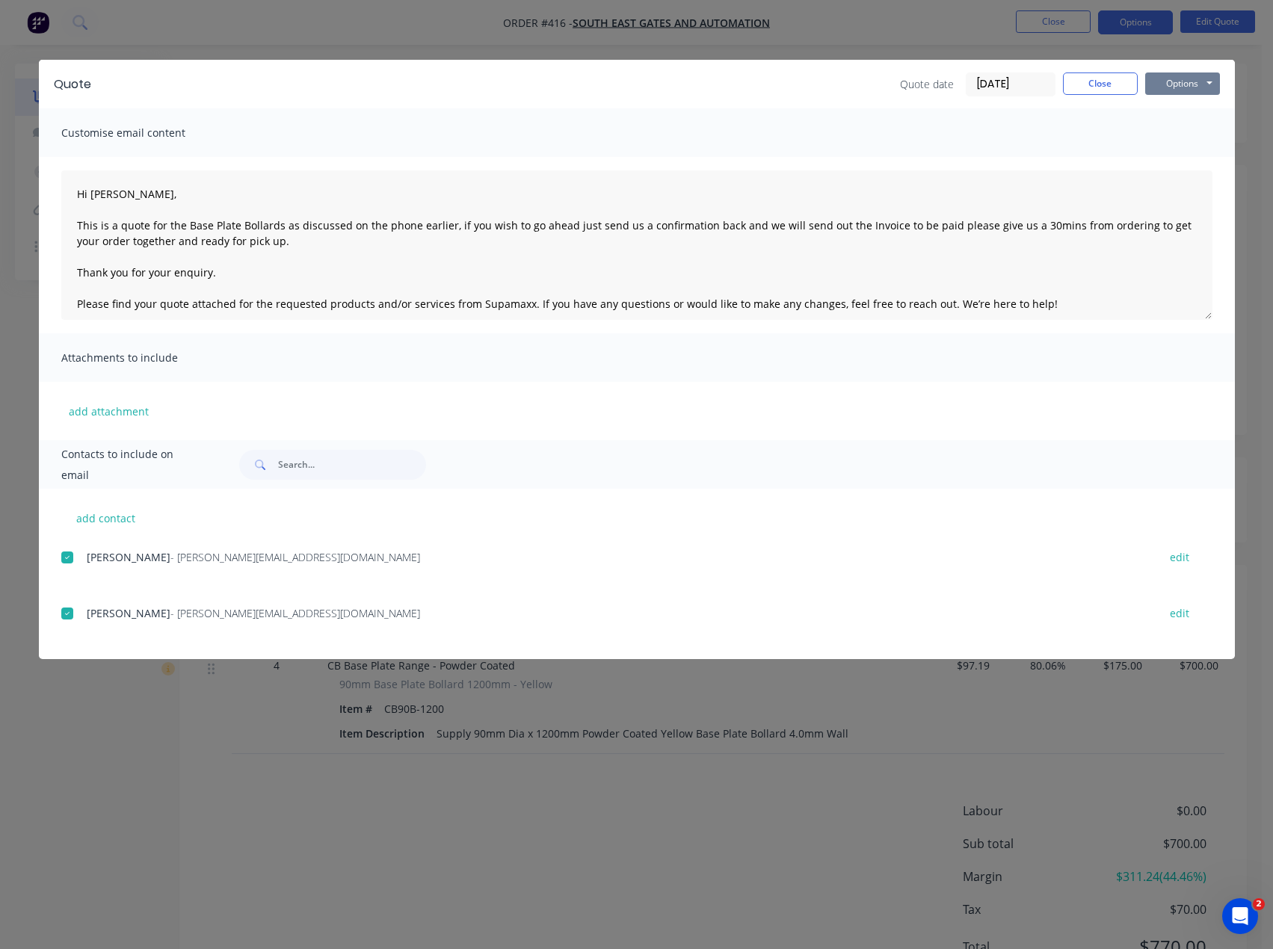
click at [1182, 85] on button "Options" at bounding box center [1182, 84] width 75 height 22
click at [1209, 157] on button "Email" at bounding box center [1193, 159] width 96 height 25
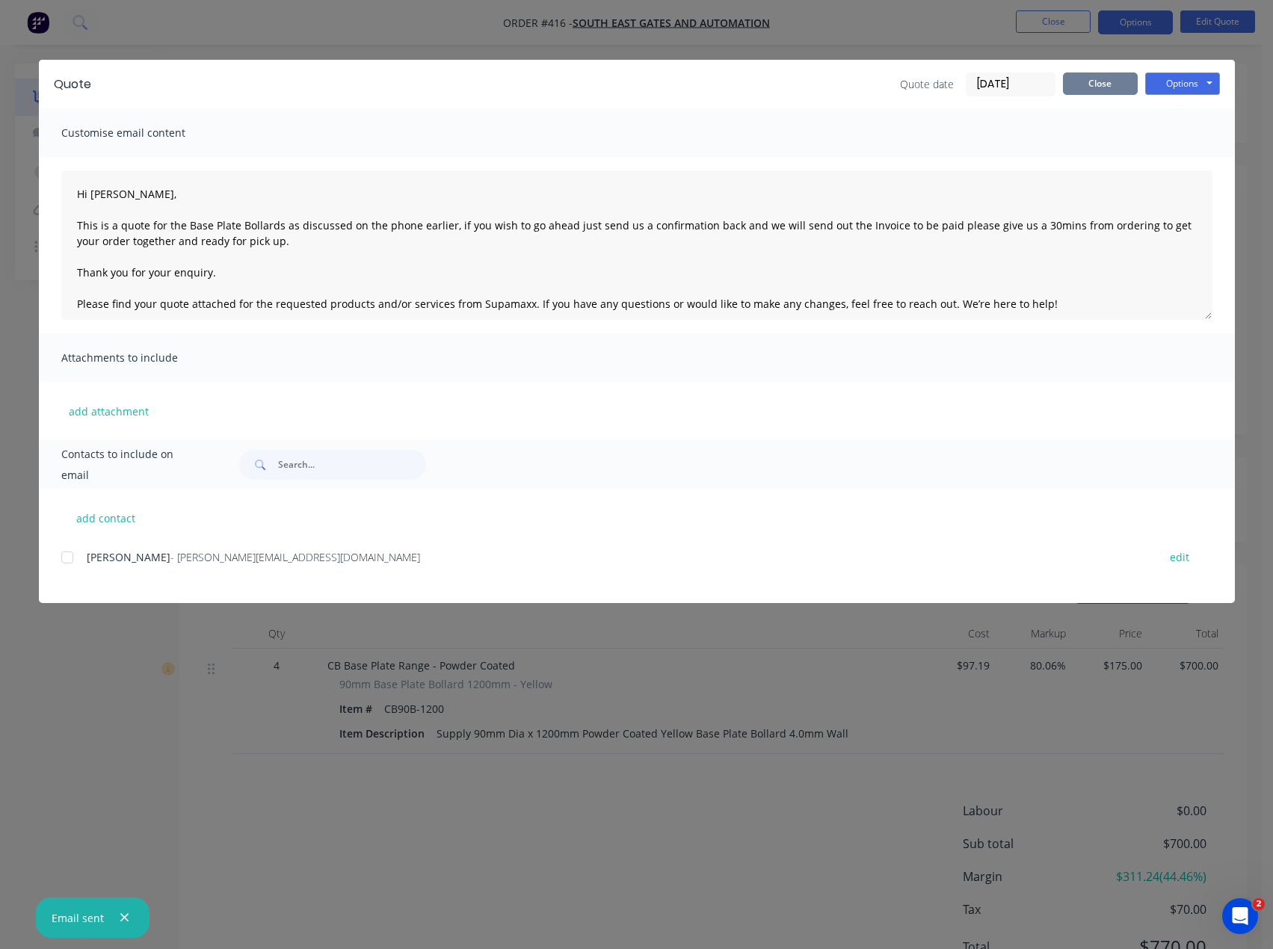
click at [1078, 88] on button "Close" at bounding box center [1100, 84] width 75 height 22
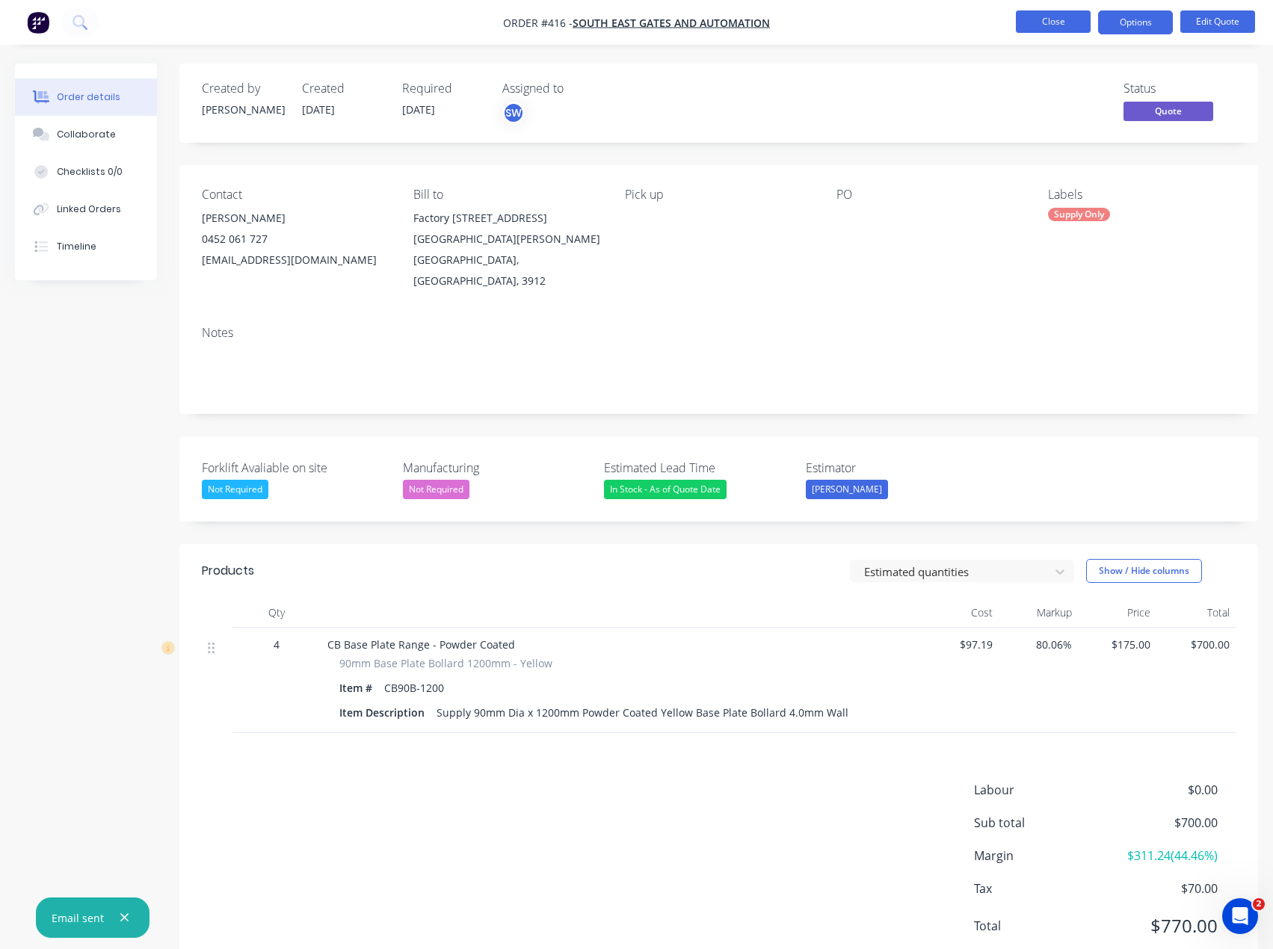
click at [1068, 25] on button "Close" at bounding box center [1053, 21] width 75 height 22
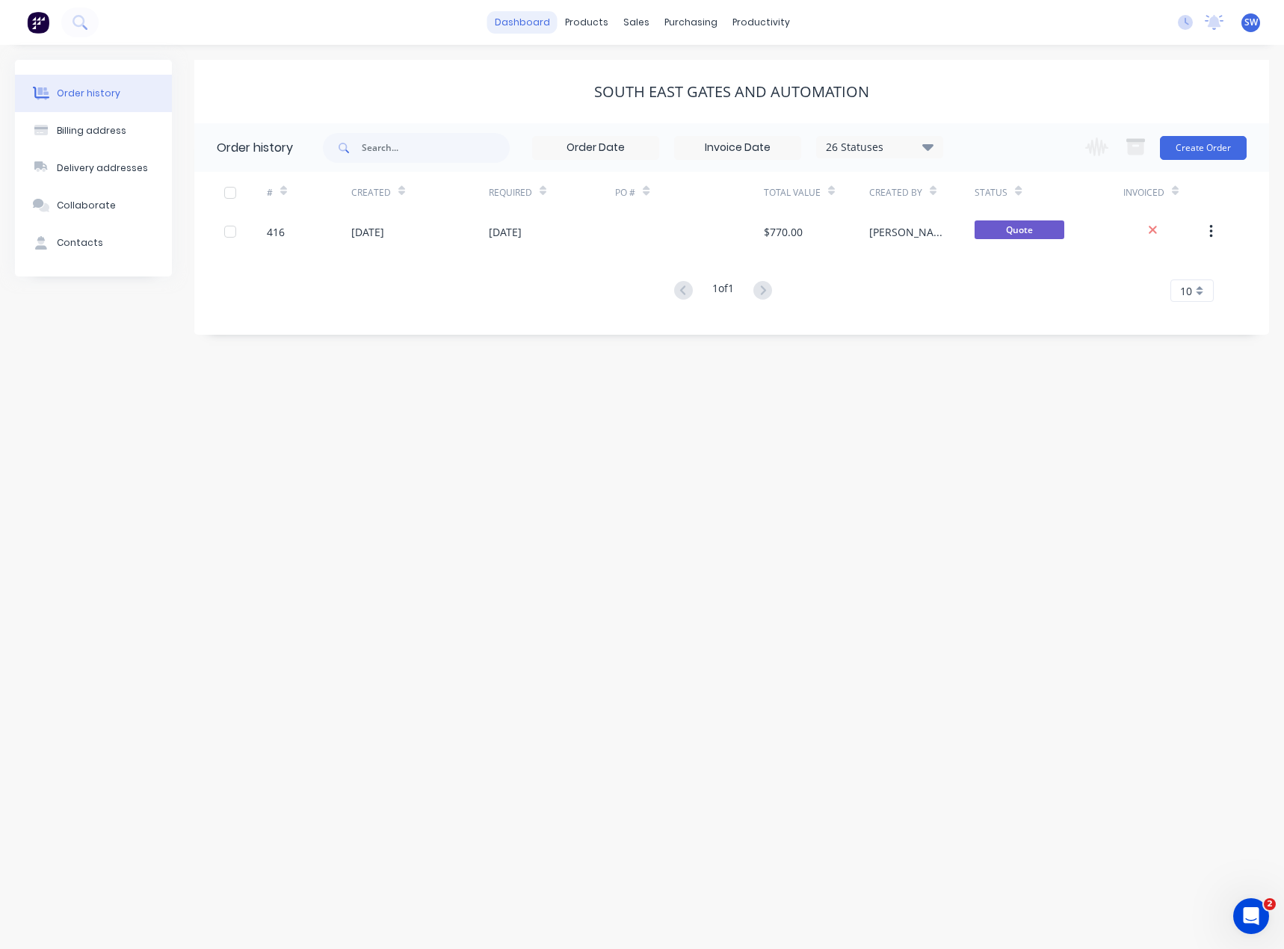
click at [524, 22] on link "dashboard" at bounding box center [522, 22] width 70 height 22
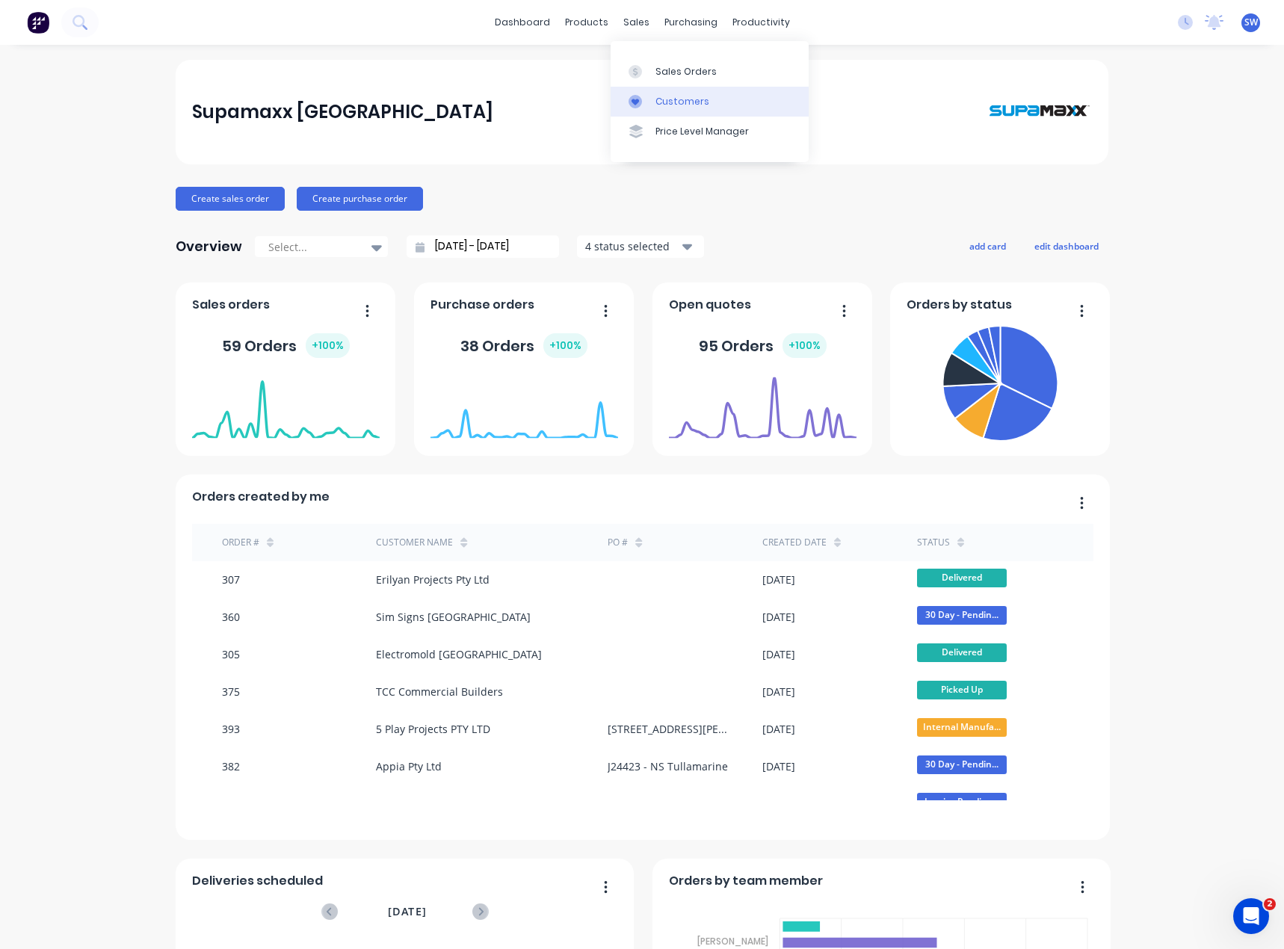
click at [656, 110] on link "Customers" at bounding box center [710, 102] width 198 height 30
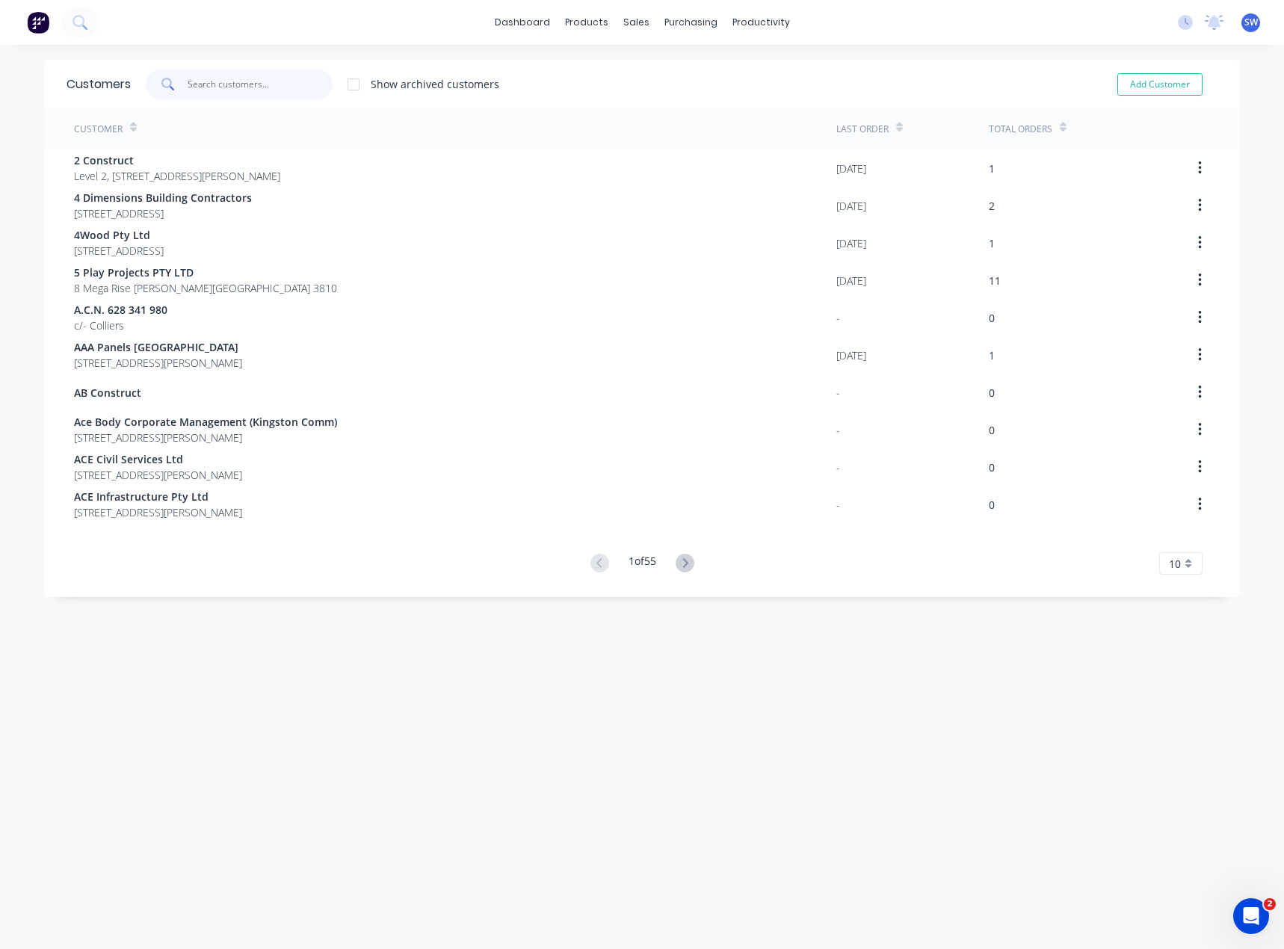
click at [261, 83] on input "text" at bounding box center [261, 85] width 146 height 30
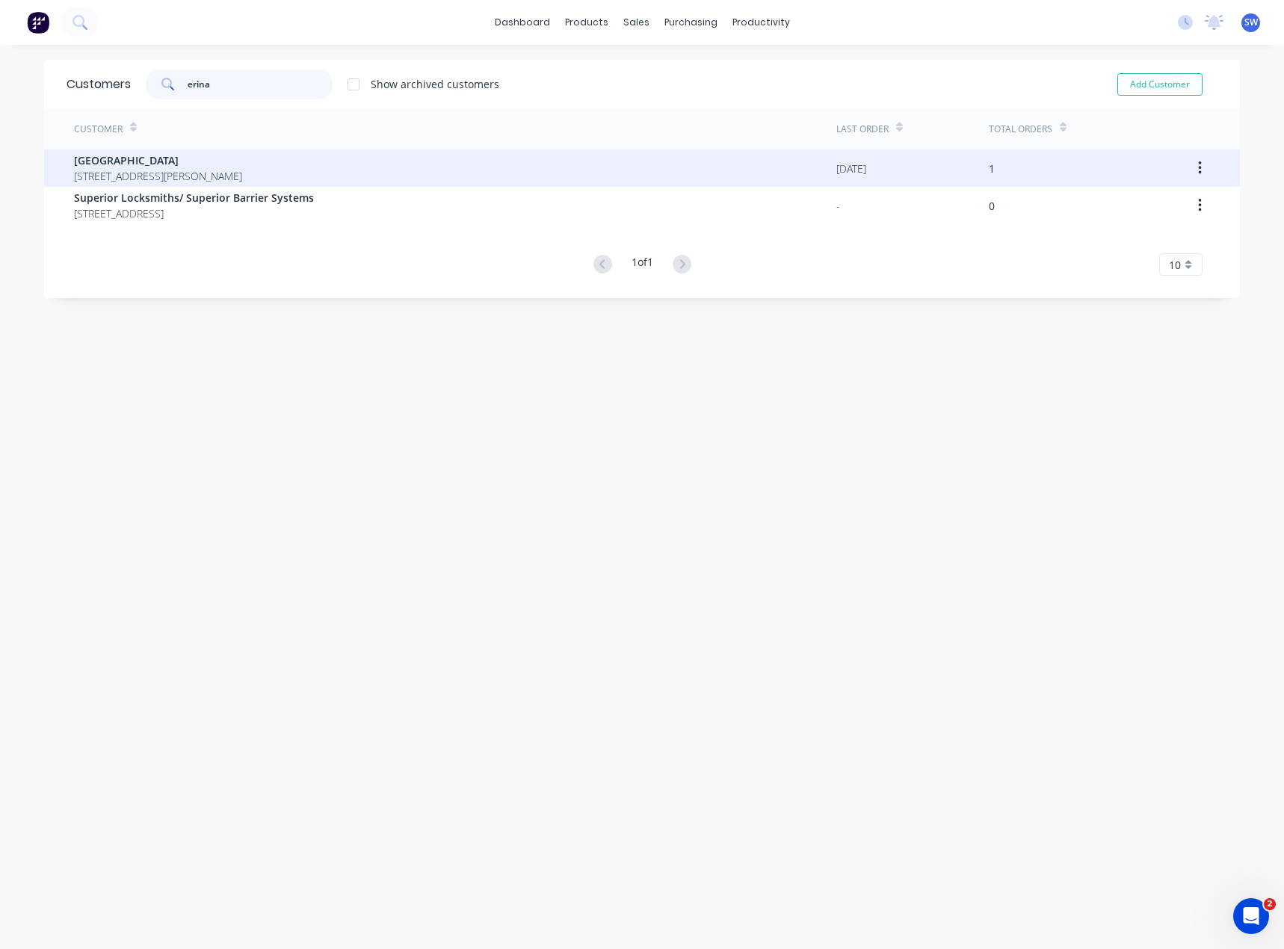
type input "erina"
click at [117, 164] on span "[GEOGRAPHIC_DATA]" at bounding box center [158, 161] width 168 height 16
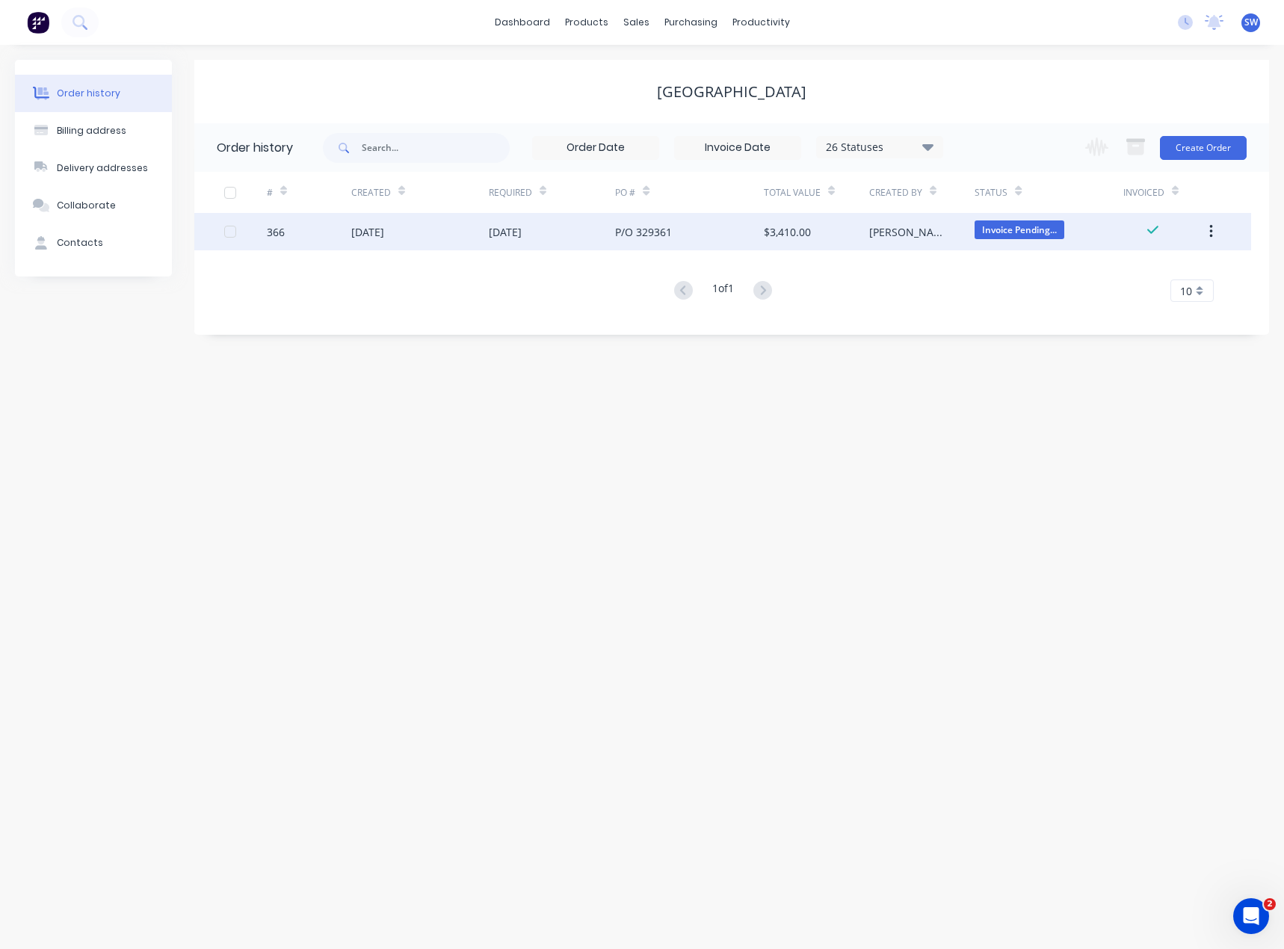
click at [828, 235] on div "$3,410.00" at bounding box center [816, 231] width 105 height 37
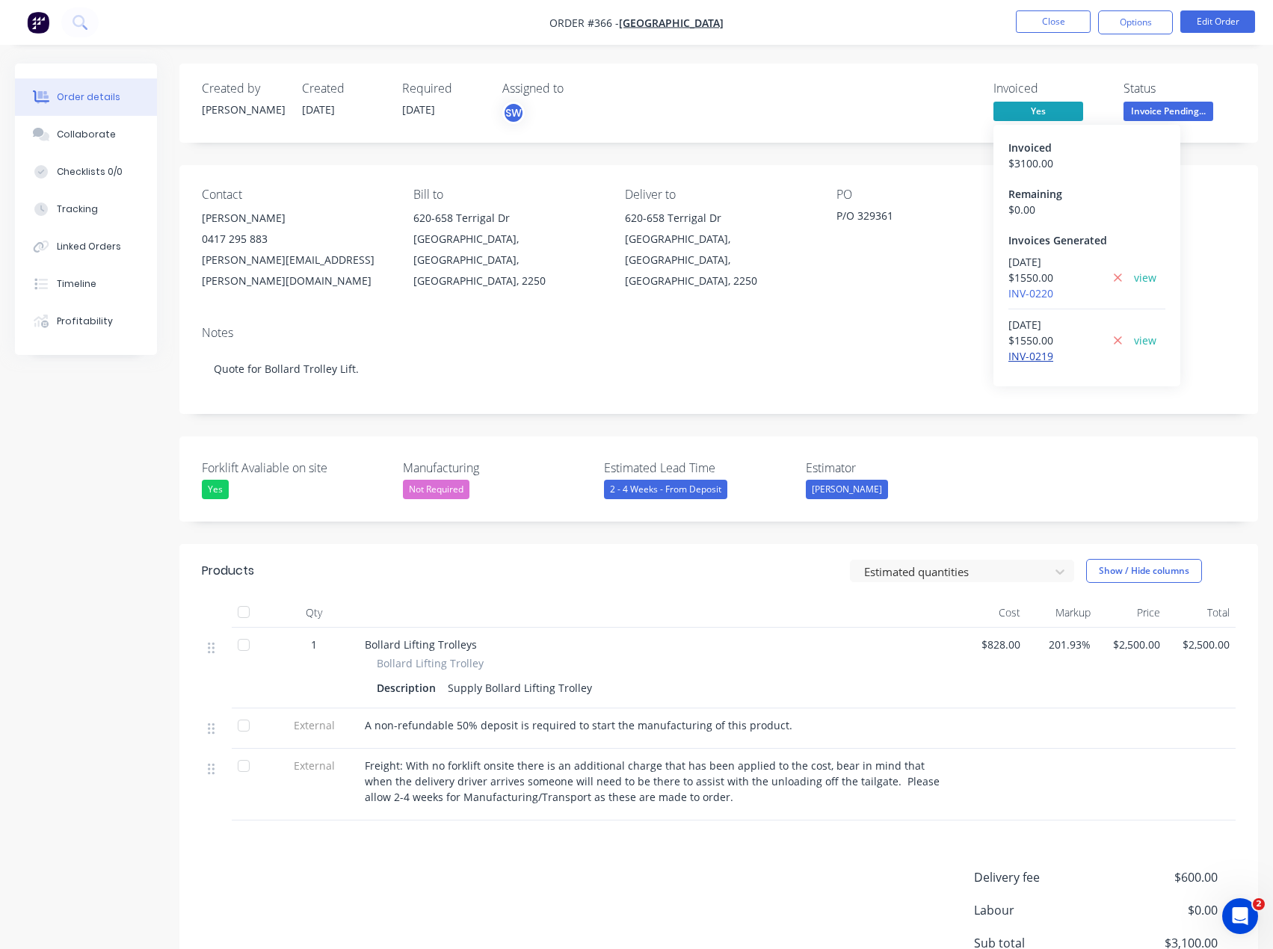
click at [1036, 360] on link "INV-0219" at bounding box center [1031, 356] width 45 height 14
click at [1032, 299] on link "INV-0220" at bounding box center [1031, 293] width 45 height 14
click at [1066, 18] on button "Close" at bounding box center [1053, 21] width 75 height 22
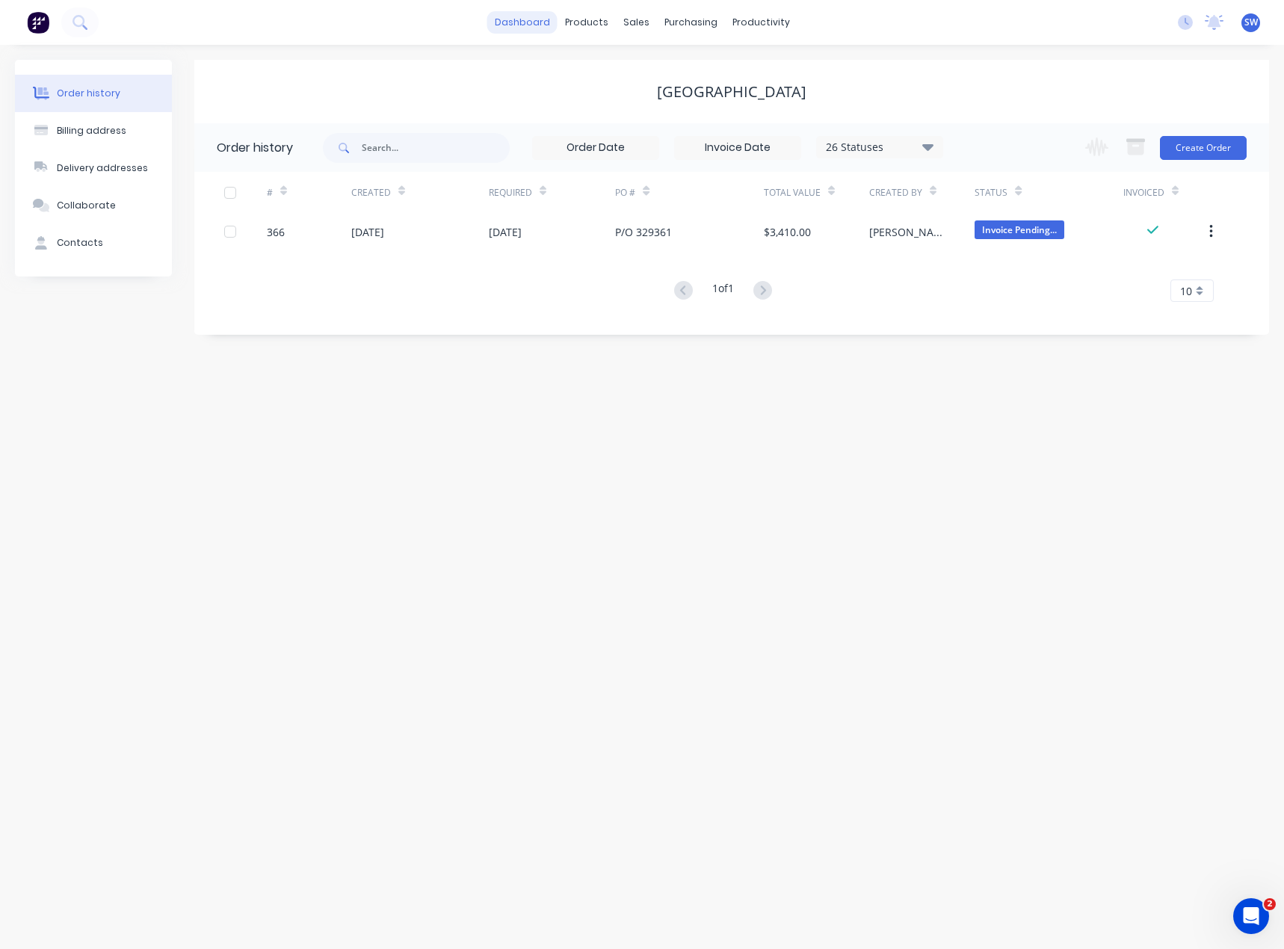
click at [548, 26] on link "dashboard" at bounding box center [522, 22] width 70 height 22
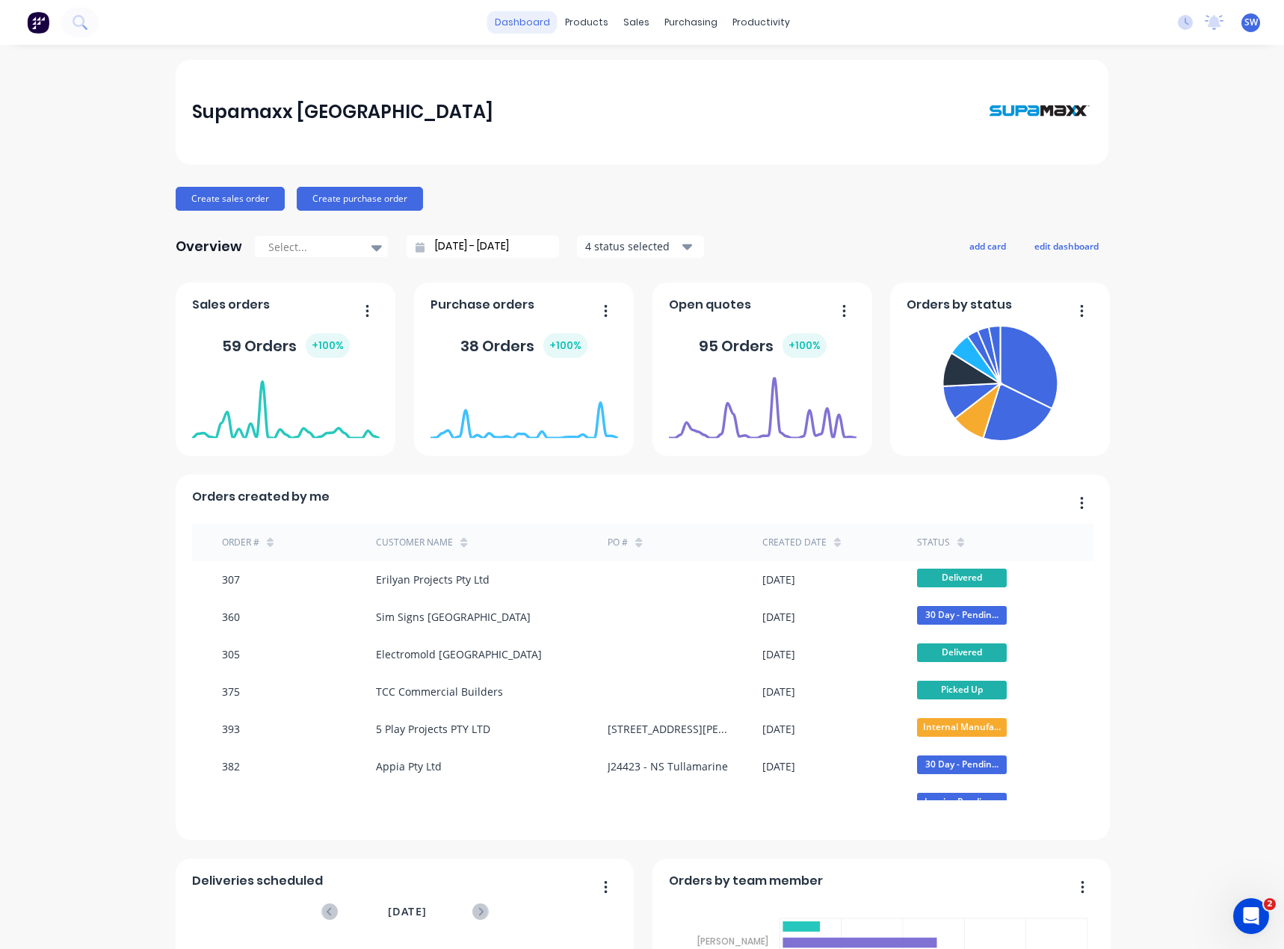
click at [535, 16] on link "dashboard" at bounding box center [522, 22] width 70 height 22
click at [624, 73] on div "Product Catalogue" at bounding box center [647, 71] width 93 height 13
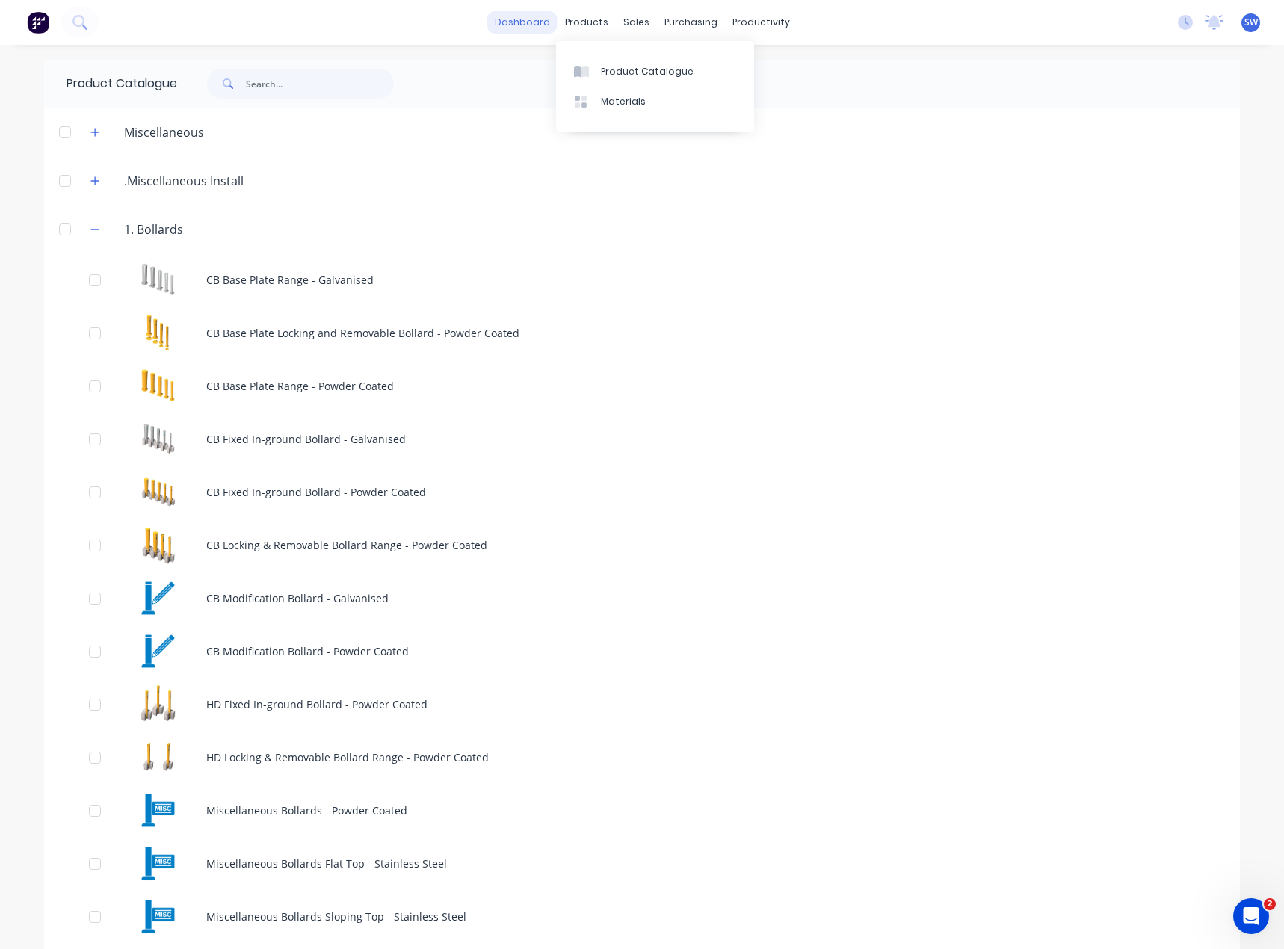
click at [543, 33] on link "dashboard" at bounding box center [522, 22] width 70 height 22
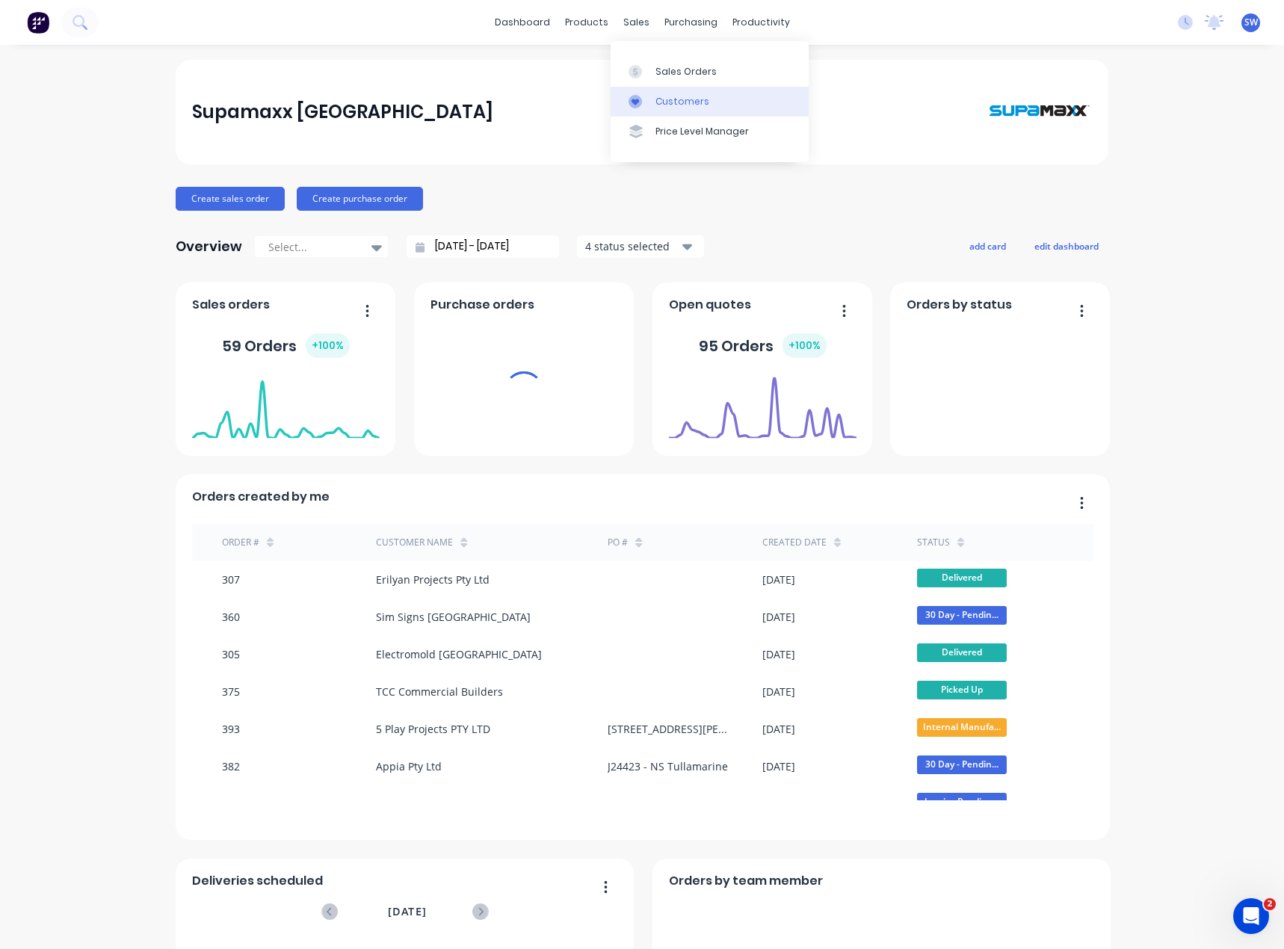
click at [691, 103] on div "Customers" at bounding box center [683, 101] width 54 height 13
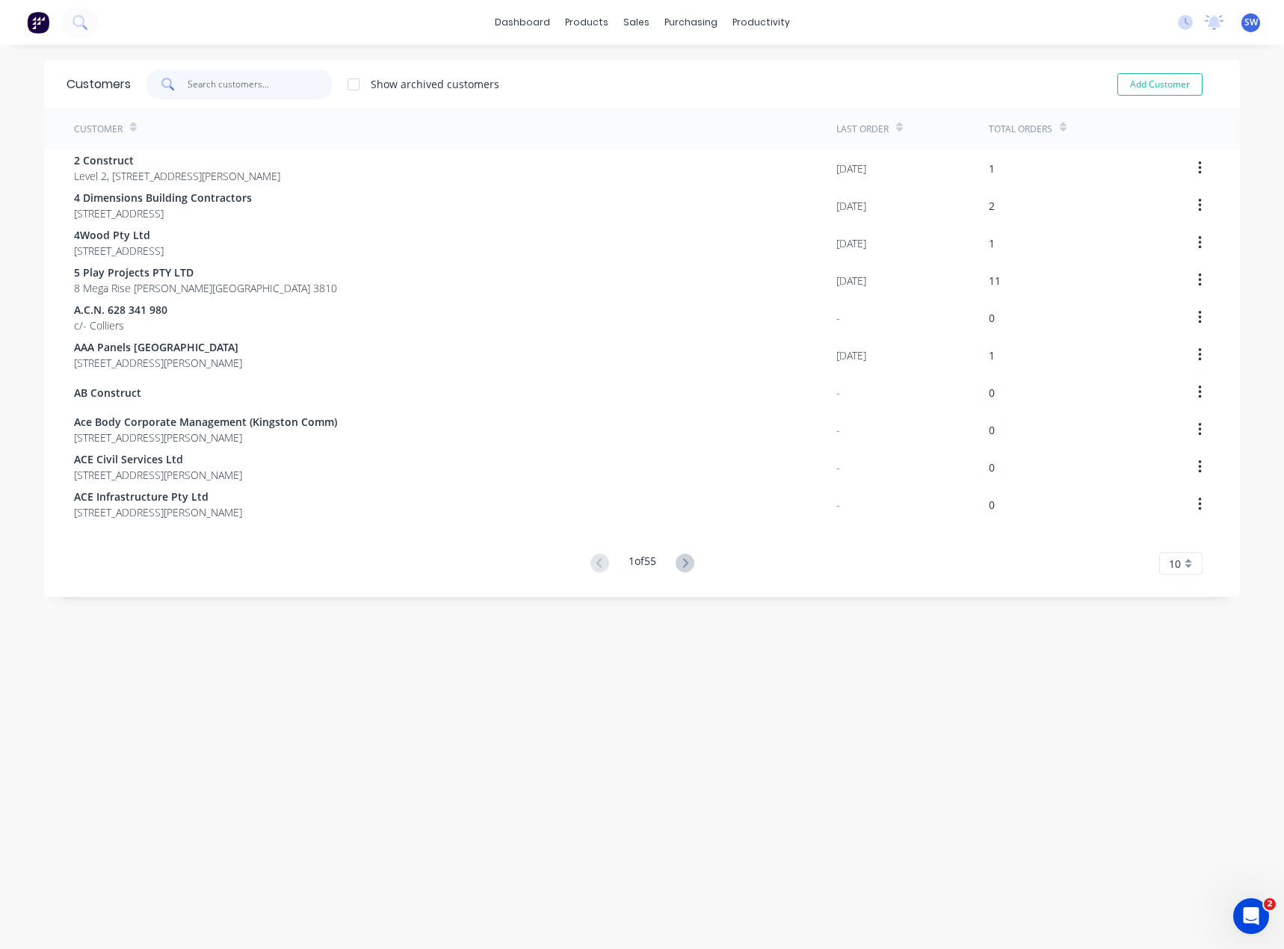
click at [257, 79] on input "text" at bounding box center [261, 85] width 146 height 30
type input "s"
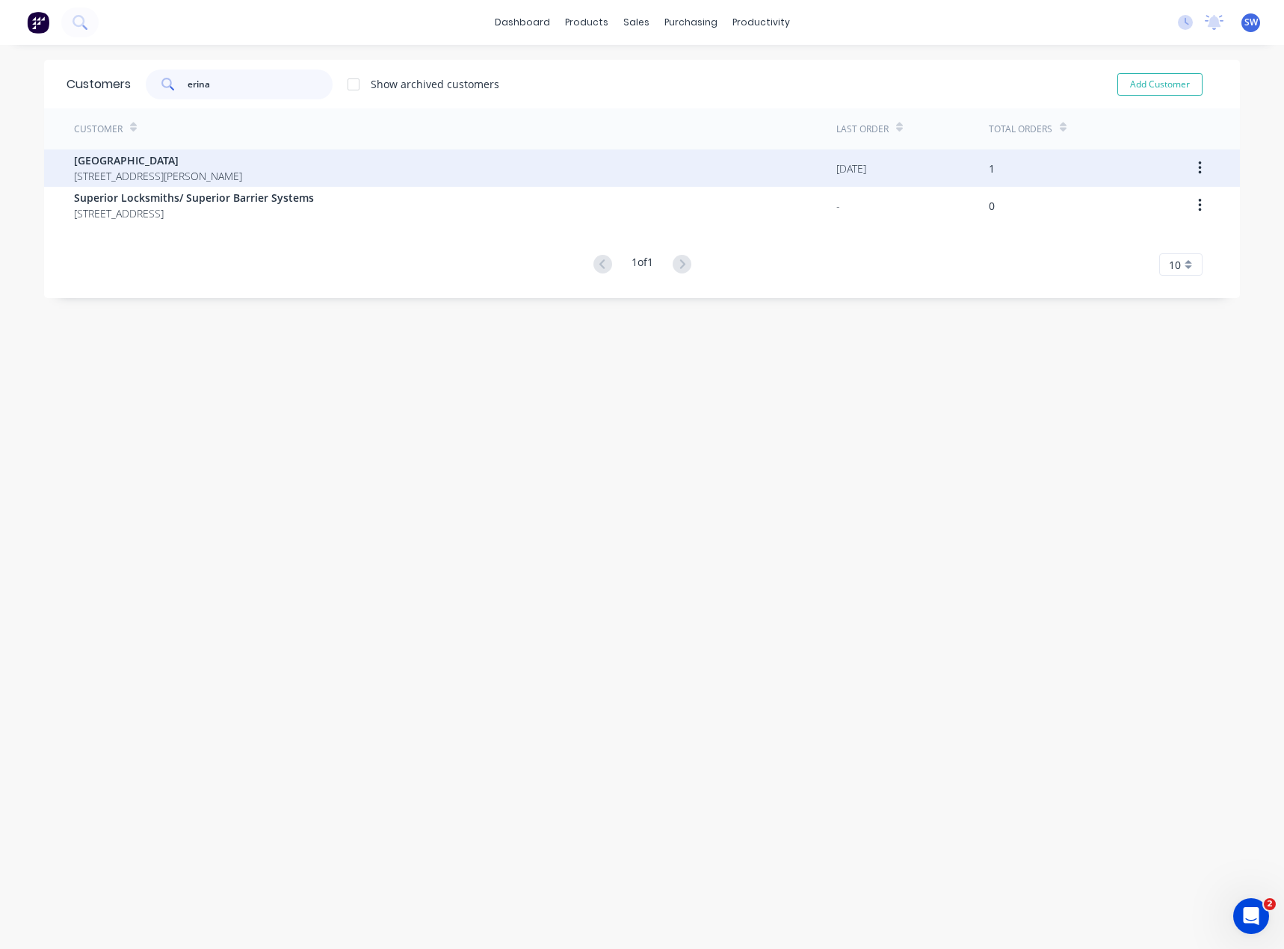
type input "erina"
click at [166, 162] on span "[GEOGRAPHIC_DATA]" at bounding box center [158, 161] width 168 height 16
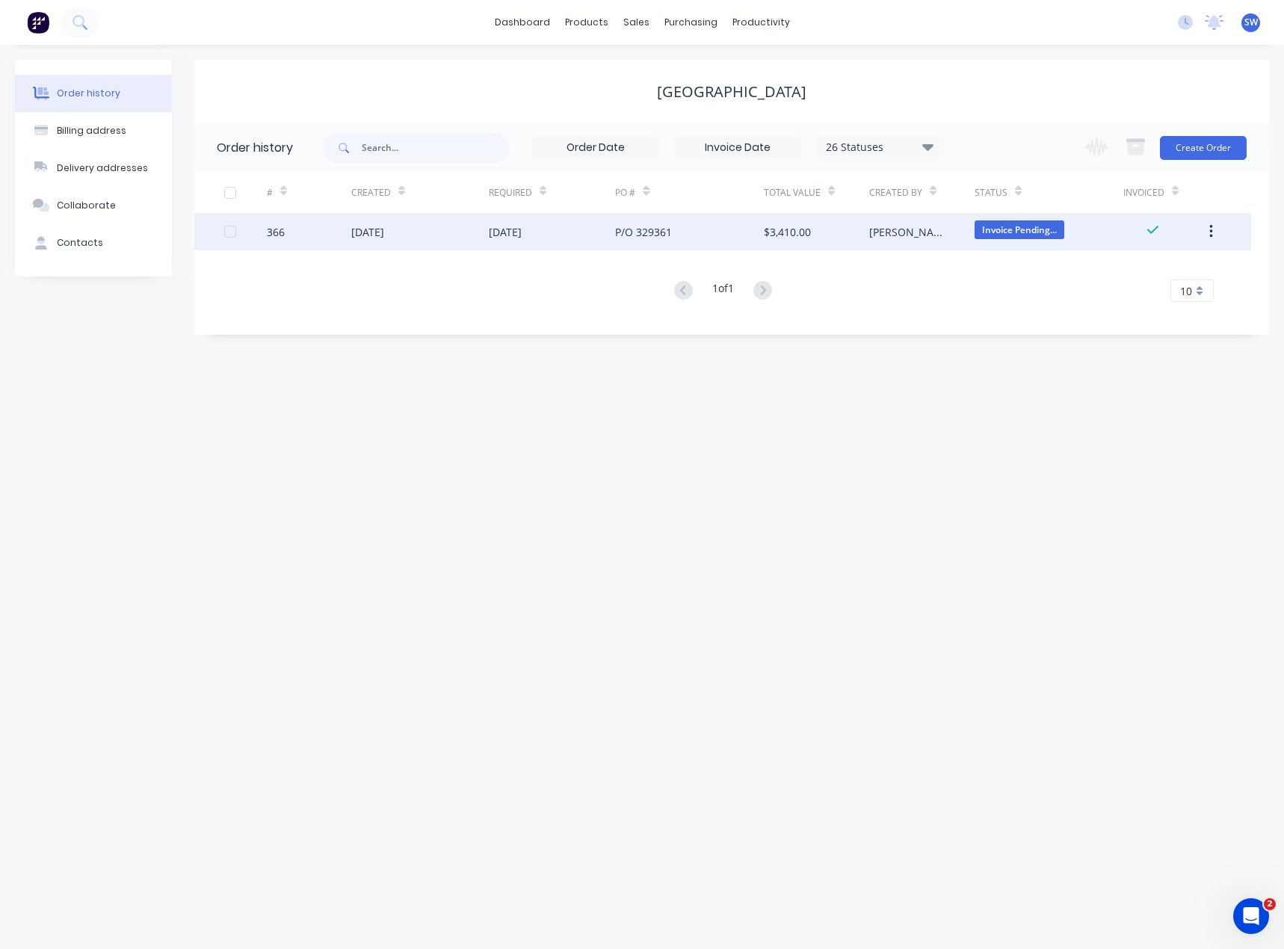
click at [666, 243] on div "P/O 329361" at bounding box center [689, 231] width 148 height 37
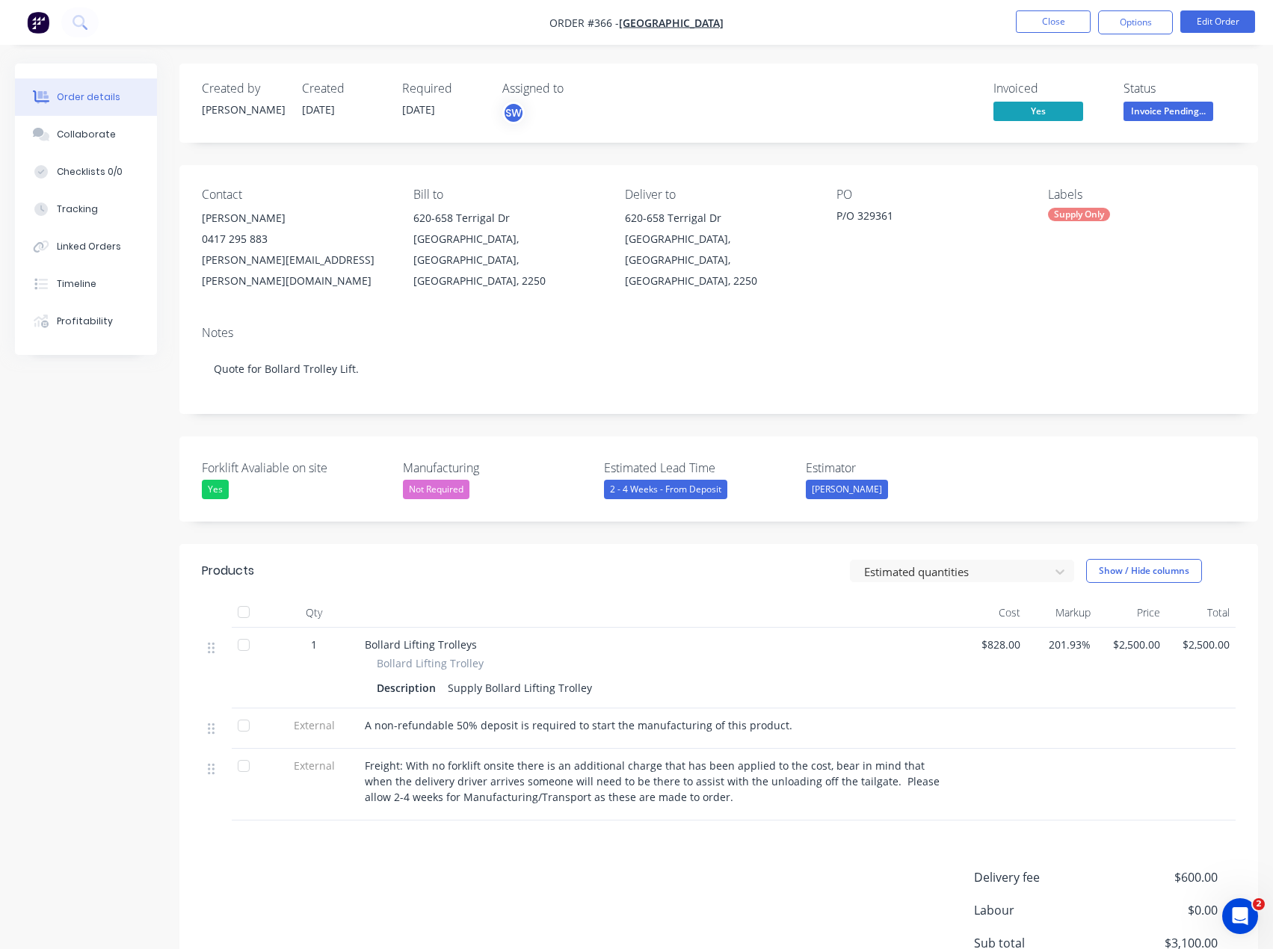
click at [854, 96] on div "Invoiced Yes Status Invoice Pending..." at bounding box center [944, 102] width 584 height 43
click at [73, 285] on div "Timeline" at bounding box center [77, 283] width 40 height 13
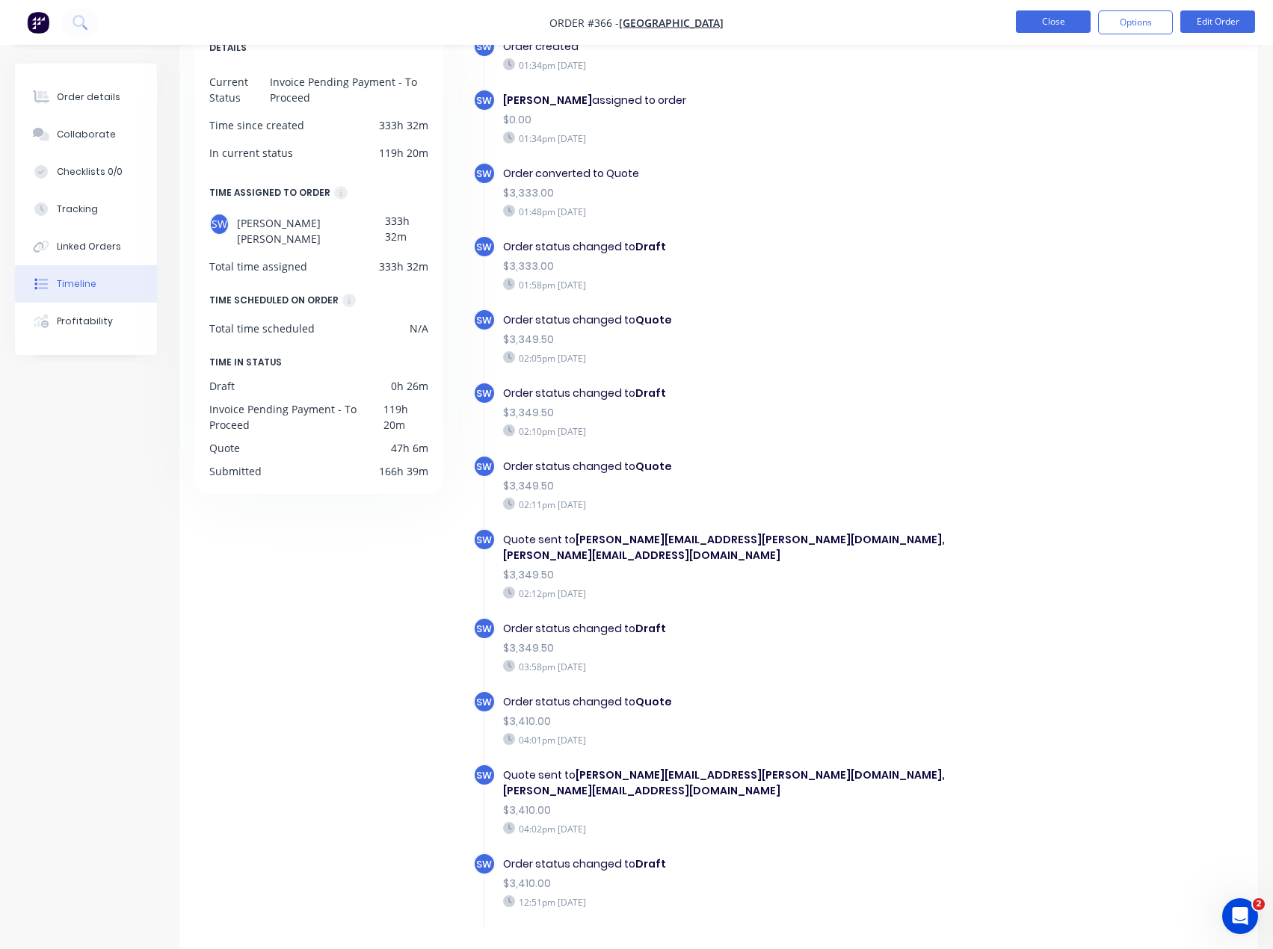
click at [1070, 23] on button "Close" at bounding box center [1053, 21] width 75 height 22
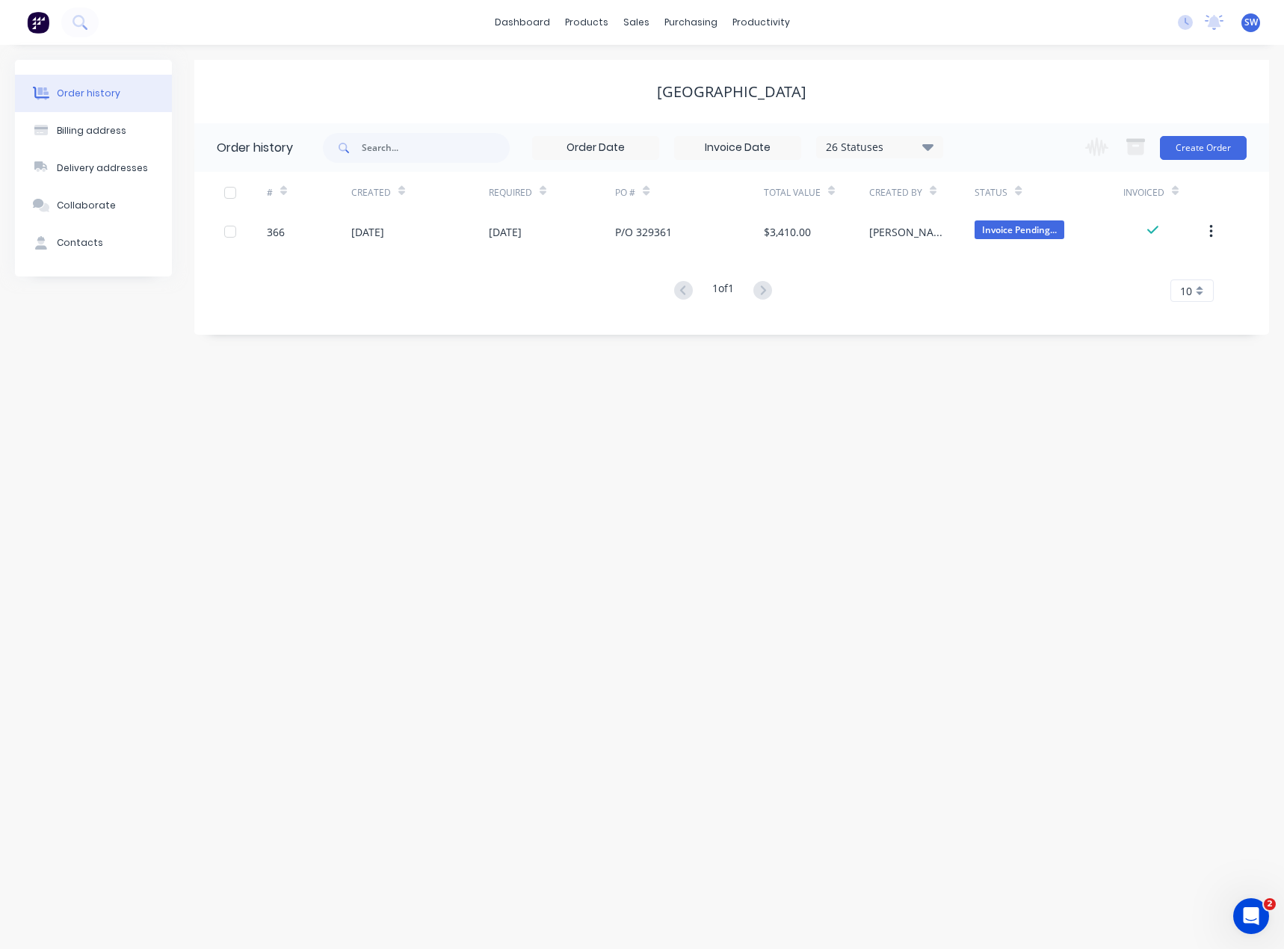
click at [824, 499] on div "Order history Billing address Delivery addresses Collaborate Contacts Erina Fai…" at bounding box center [642, 497] width 1284 height 905
click at [516, 22] on link "dashboard" at bounding box center [522, 22] width 70 height 22
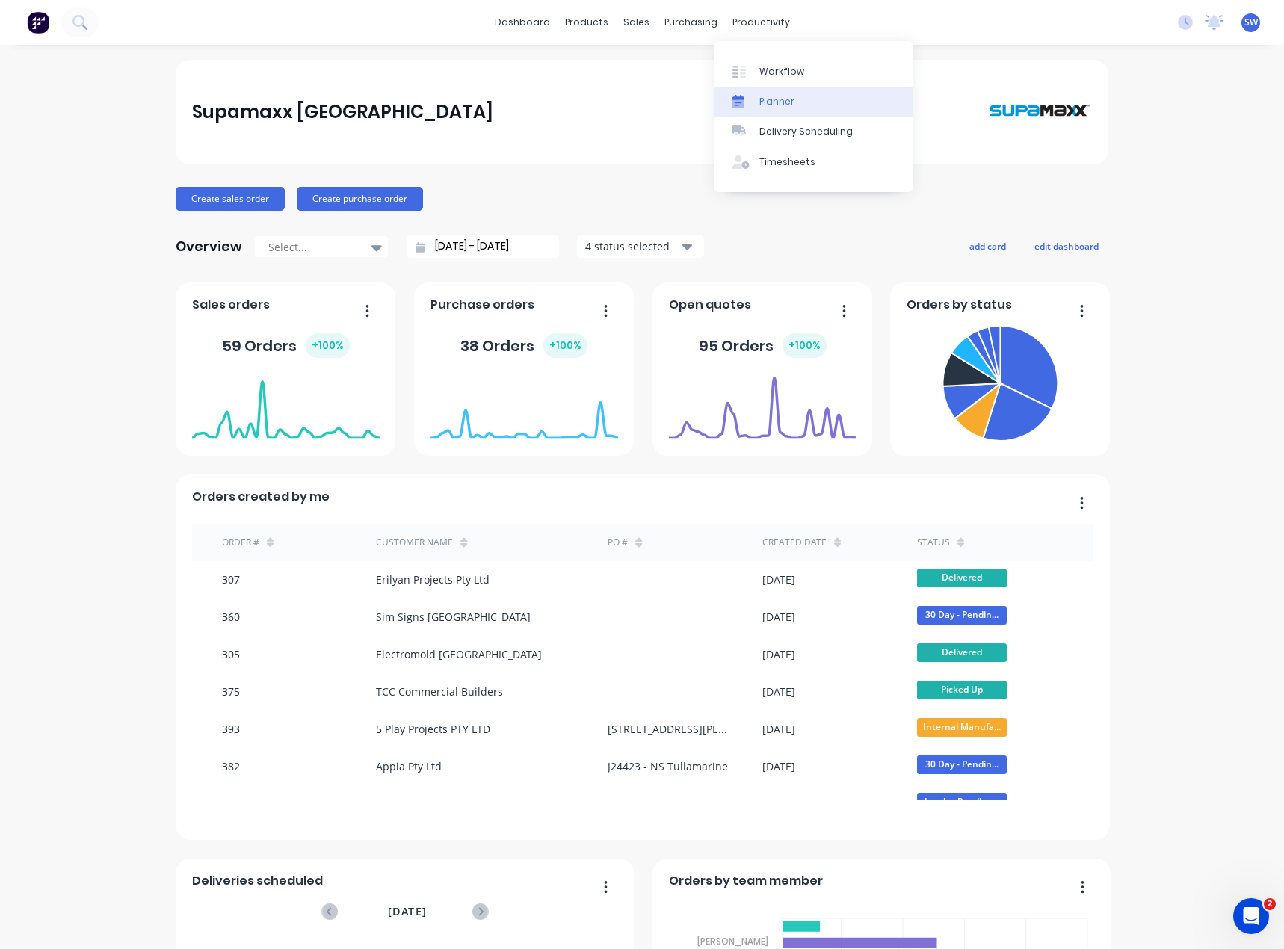
click at [781, 102] on div "Planner" at bounding box center [777, 101] width 35 height 13
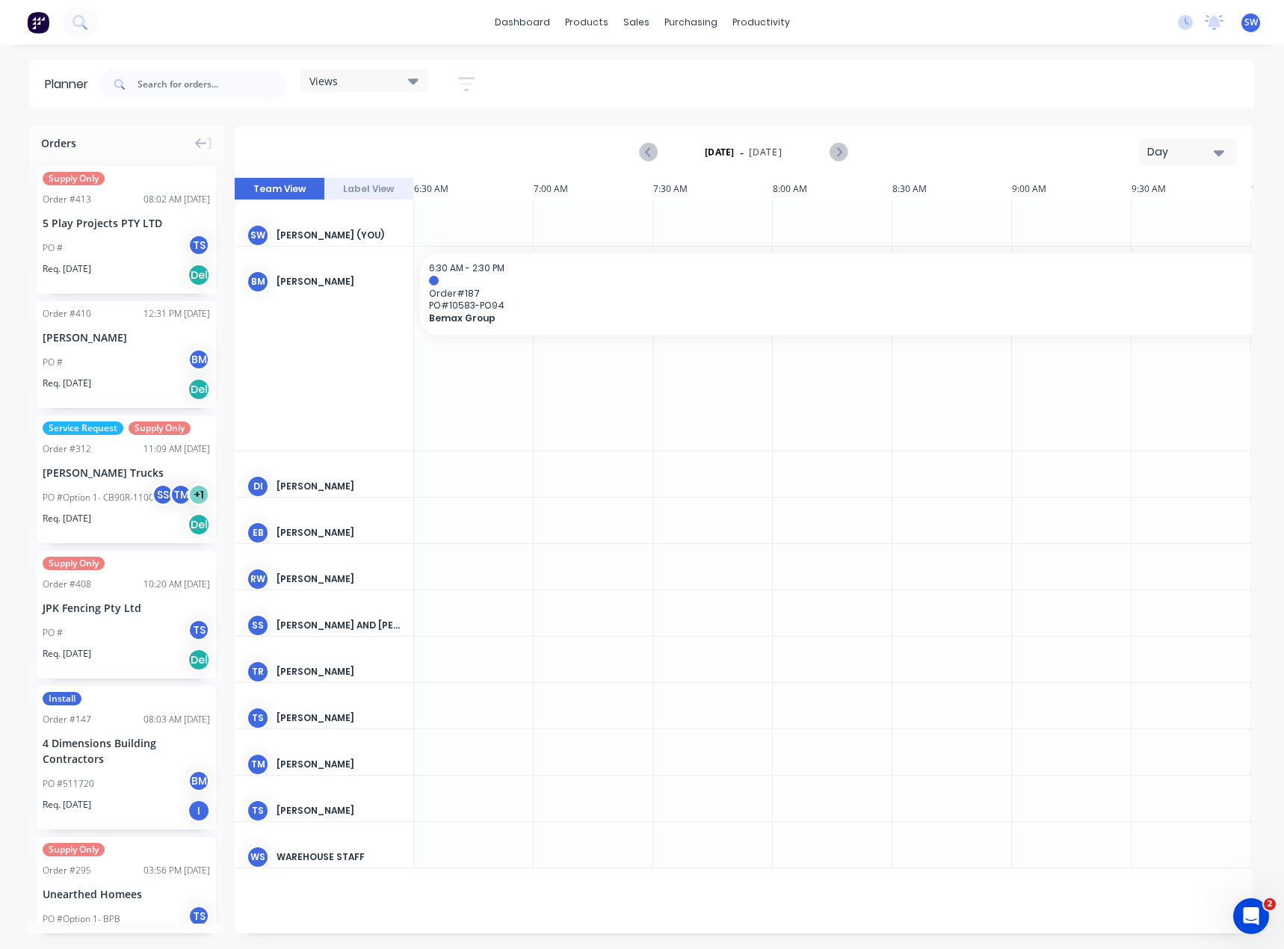
scroll to position [0, 1075]
click at [1194, 148] on div "Day" at bounding box center [1182, 152] width 69 height 16
click at [1158, 243] on div "Month" at bounding box center [1161, 252] width 148 height 30
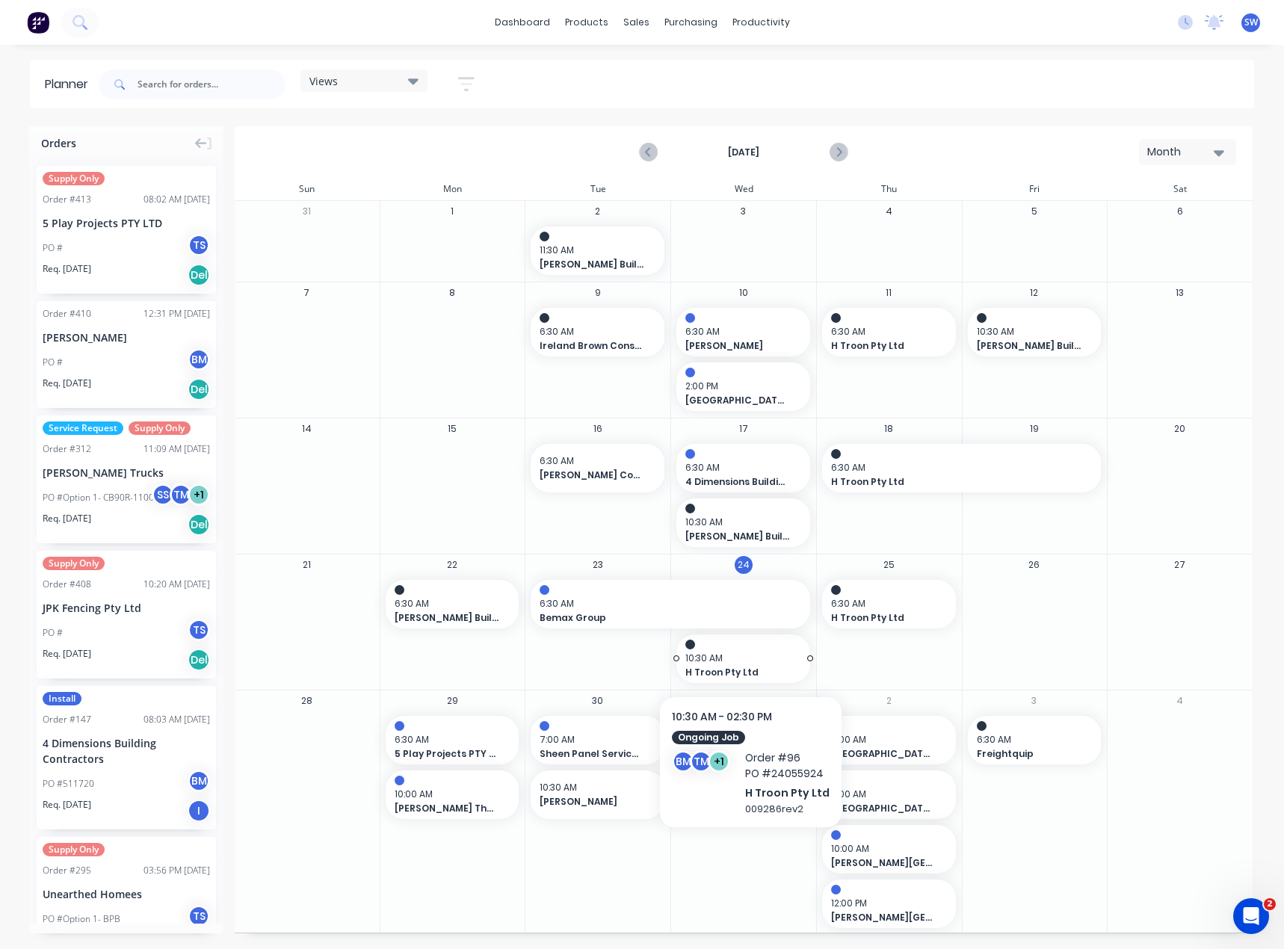
click at [748, 647] on div at bounding box center [744, 645] width 116 height 10
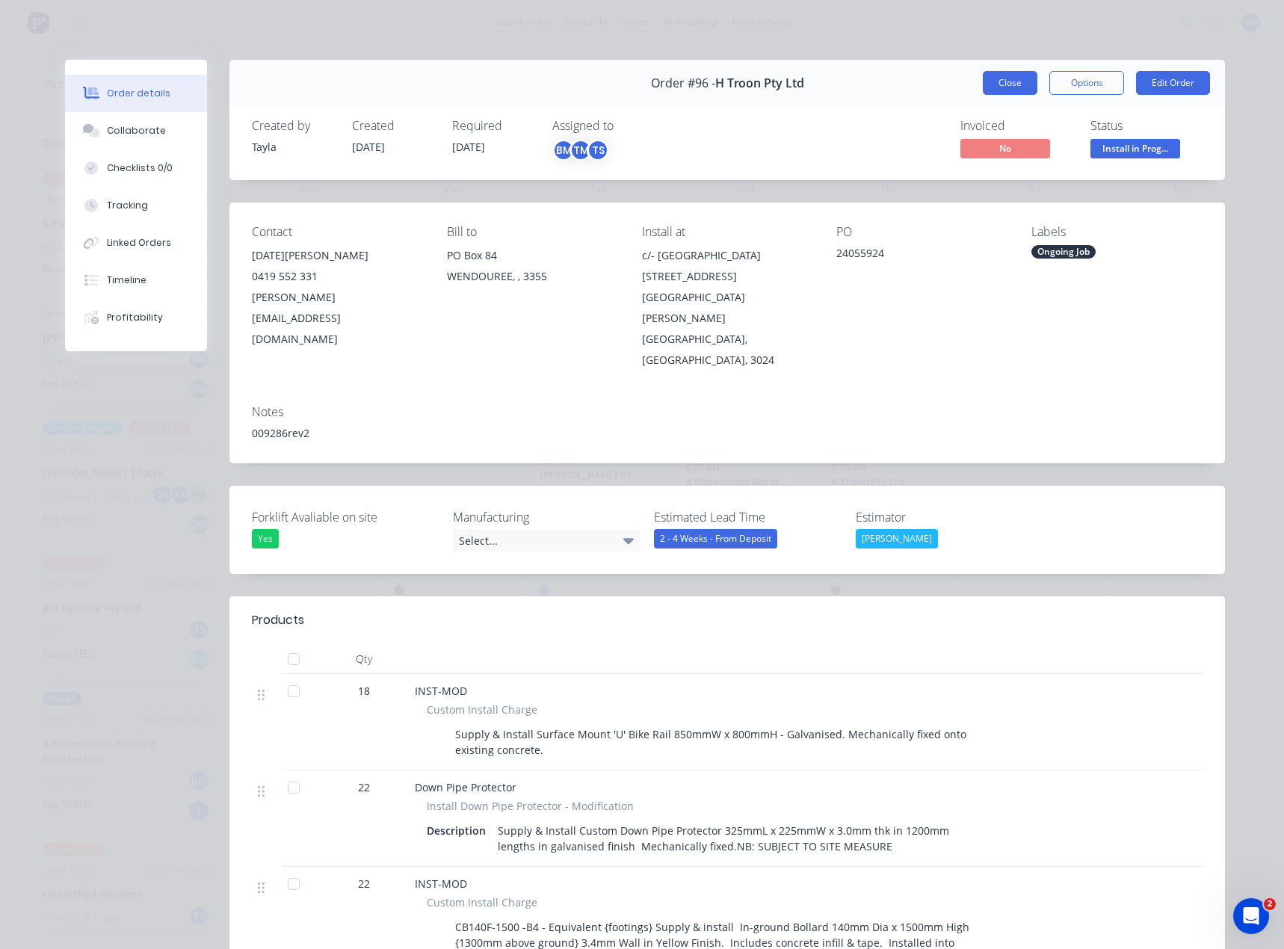
click at [1017, 73] on button "Close" at bounding box center [1010, 83] width 55 height 24
